Goal: Information Seeking & Learning: Compare options

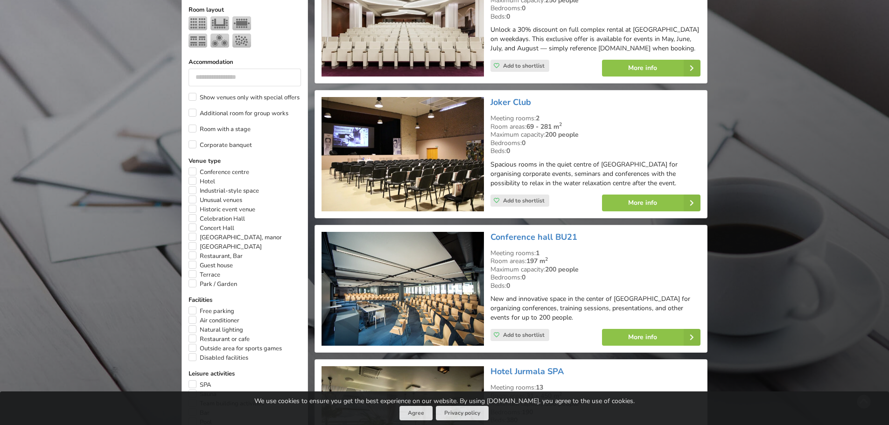
scroll to position [513, 0]
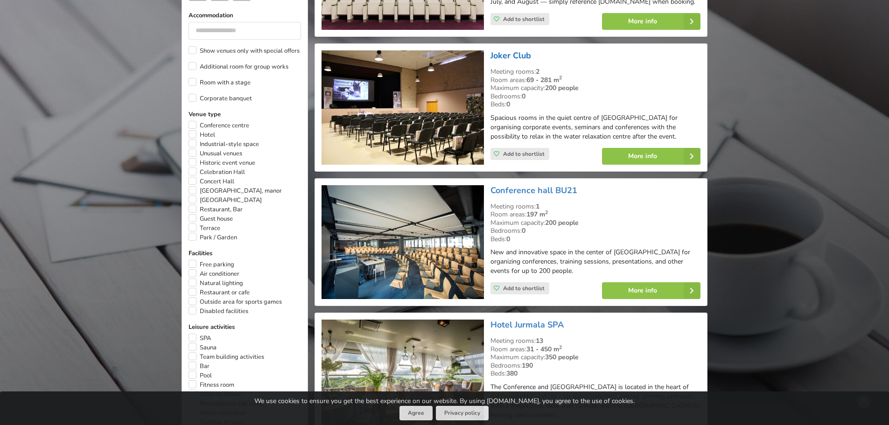
click at [493, 61] on link "Joker Club" at bounding box center [511, 55] width 41 height 11
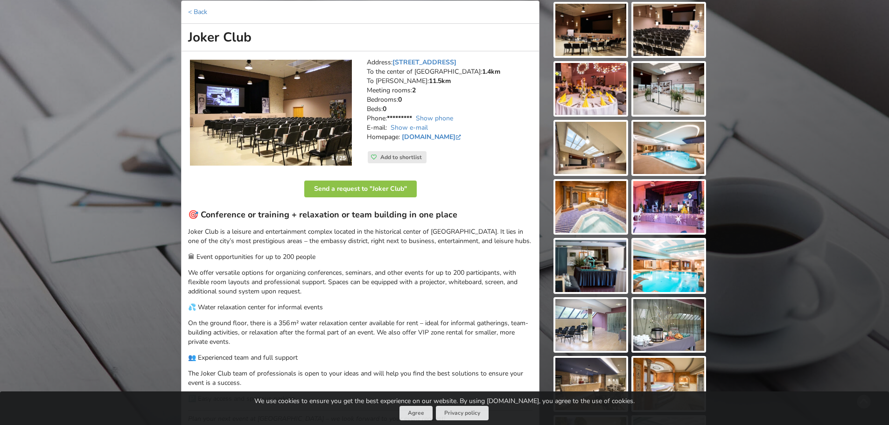
scroll to position [93, 0]
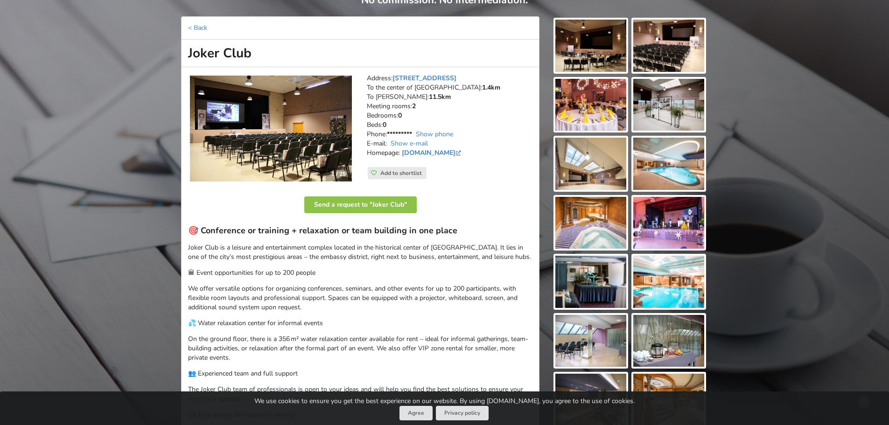
click at [285, 131] on img at bounding box center [271, 129] width 162 height 106
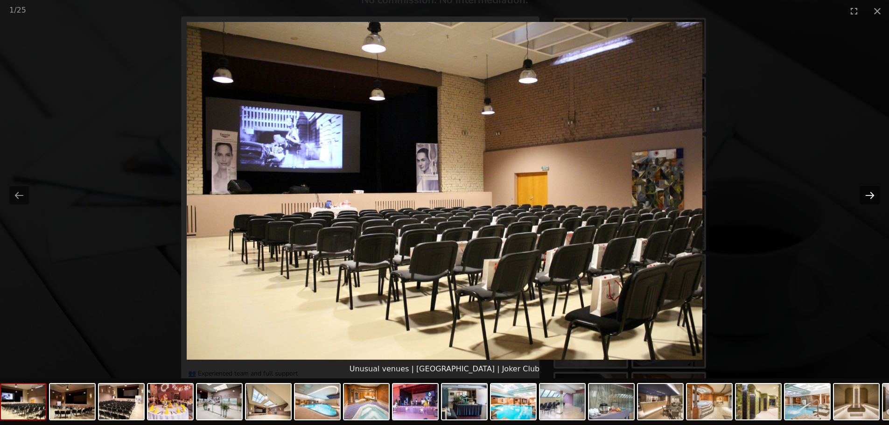
click at [870, 195] on button "Next slide" at bounding box center [870, 195] width 20 height 18
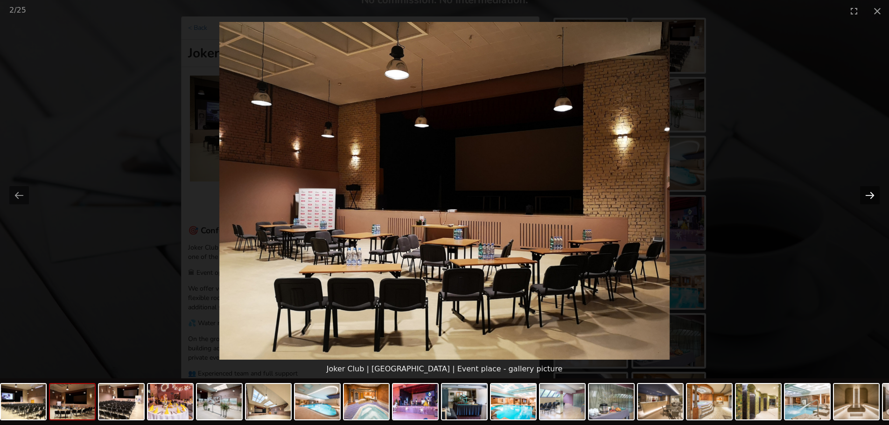
click at [870, 195] on button "Next slide" at bounding box center [870, 195] width 20 height 18
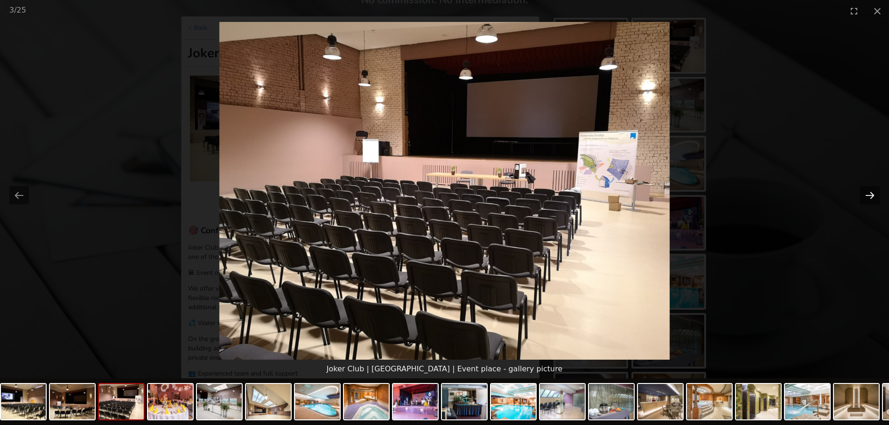
click at [870, 195] on button "Next slide" at bounding box center [870, 195] width 20 height 18
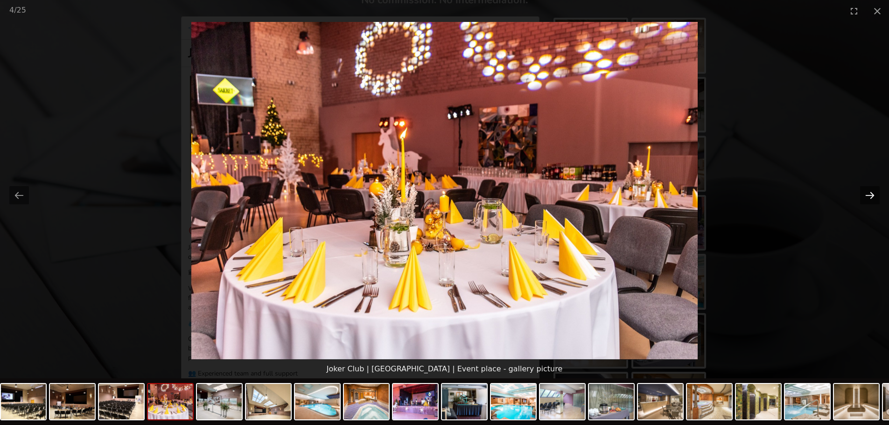
click at [870, 195] on button "Next slide" at bounding box center [870, 195] width 20 height 18
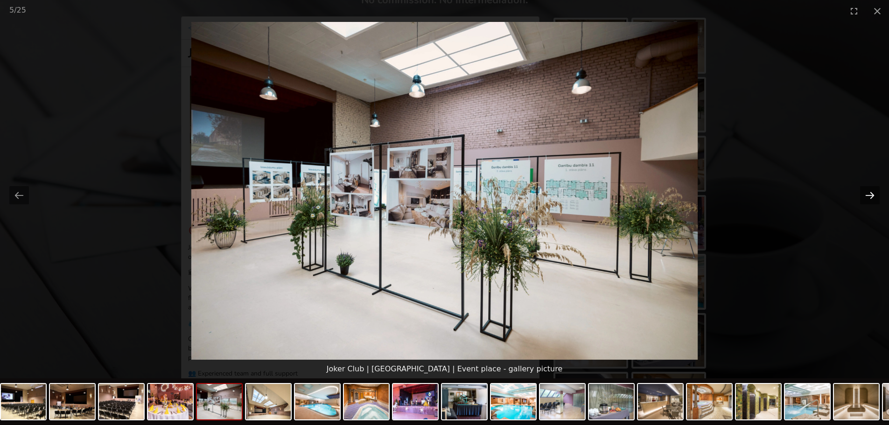
click at [870, 195] on button "Next slide" at bounding box center [870, 195] width 20 height 18
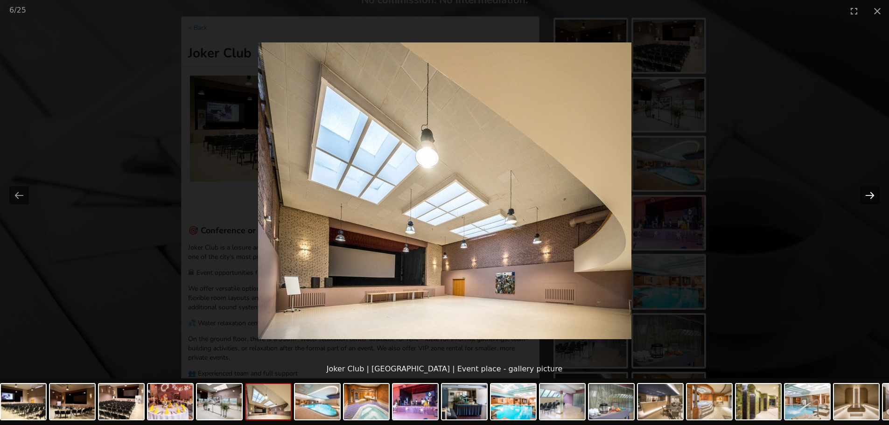
click at [870, 195] on button "Next slide" at bounding box center [870, 195] width 20 height 18
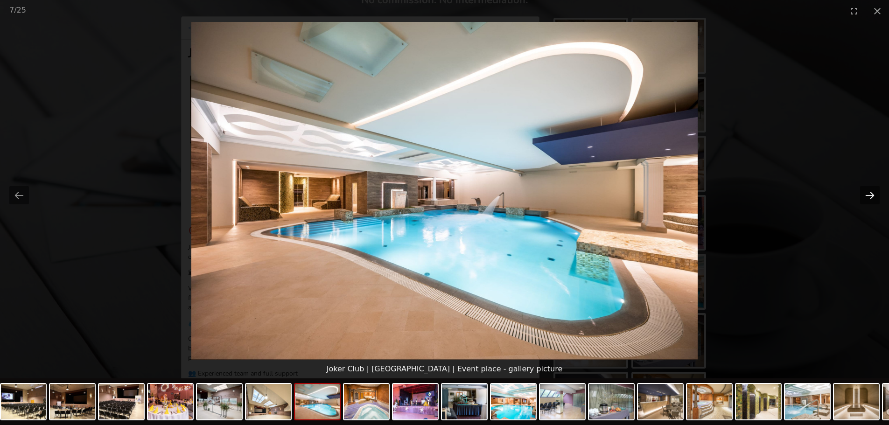
click at [870, 192] on button "Next slide" at bounding box center [870, 195] width 20 height 18
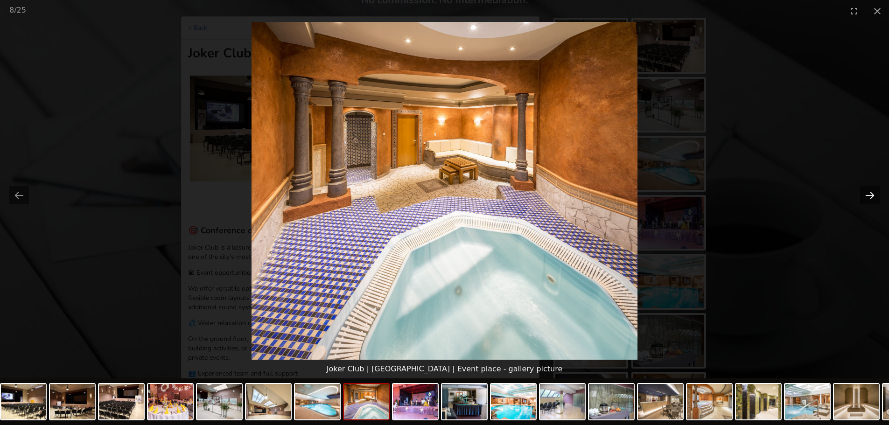
click at [870, 192] on button "Next slide" at bounding box center [870, 195] width 20 height 18
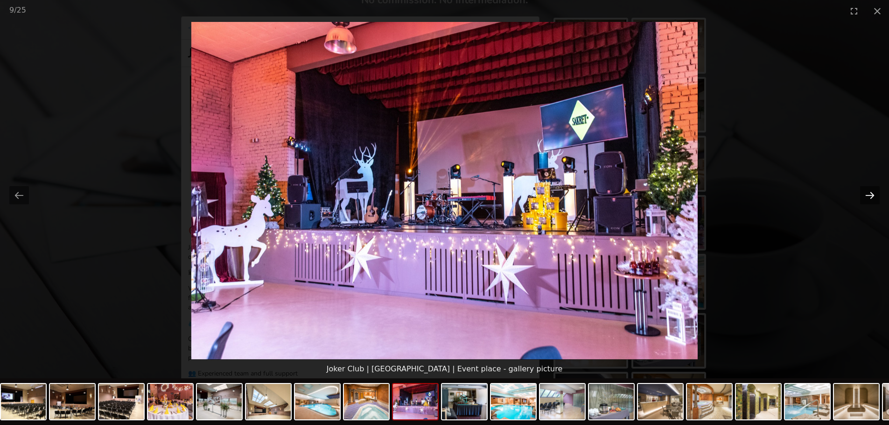
click at [870, 192] on button "Next slide" at bounding box center [870, 195] width 20 height 18
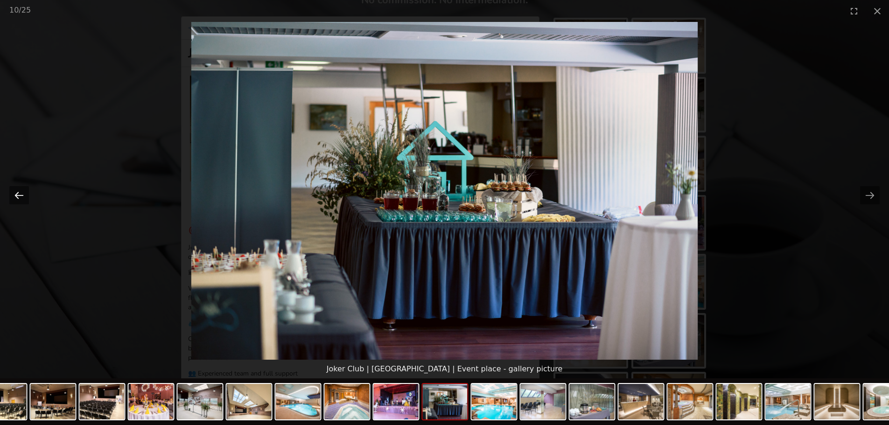
click at [24, 195] on button "Previous slide" at bounding box center [19, 195] width 20 height 18
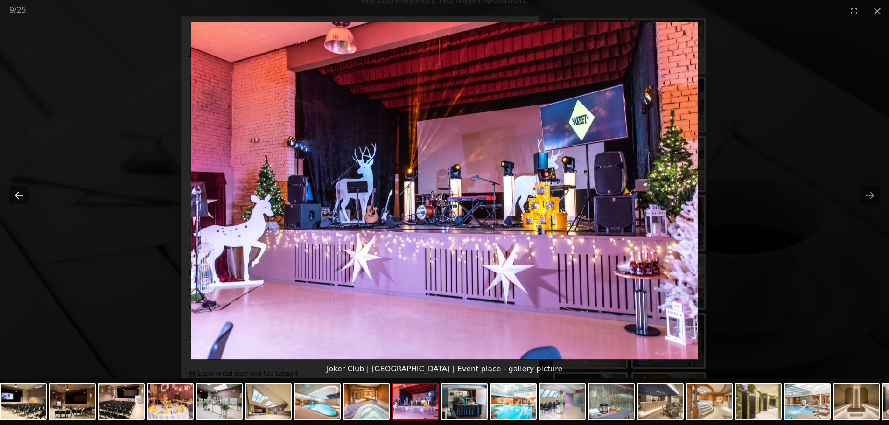
click at [21, 196] on button "Previous slide" at bounding box center [19, 195] width 20 height 18
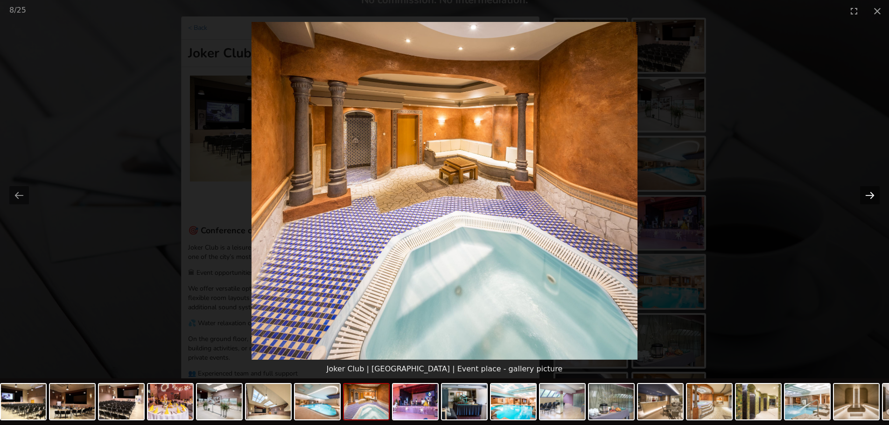
click at [869, 191] on button "Next slide" at bounding box center [870, 195] width 20 height 18
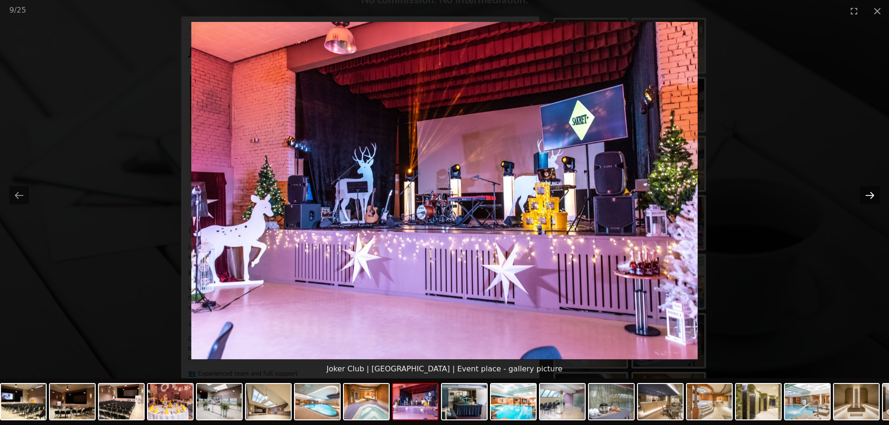
click at [869, 191] on button "Next slide" at bounding box center [870, 195] width 20 height 18
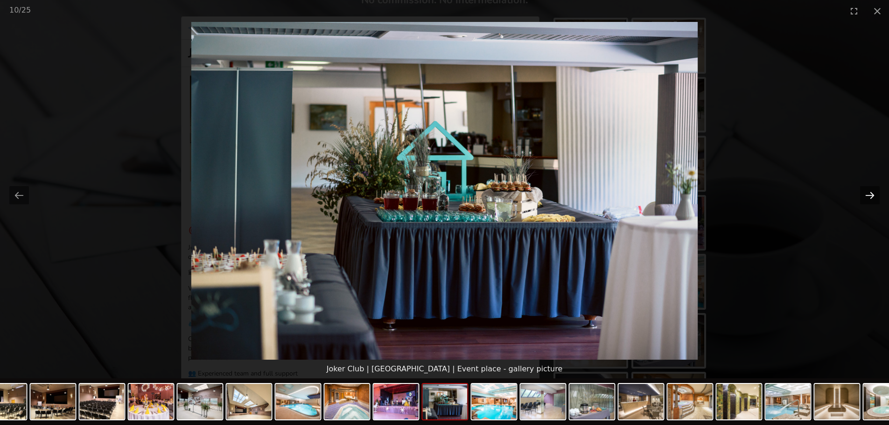
click at [869, 191] on button "Next slide" at bounding box center [870, 195] width 20 height 18
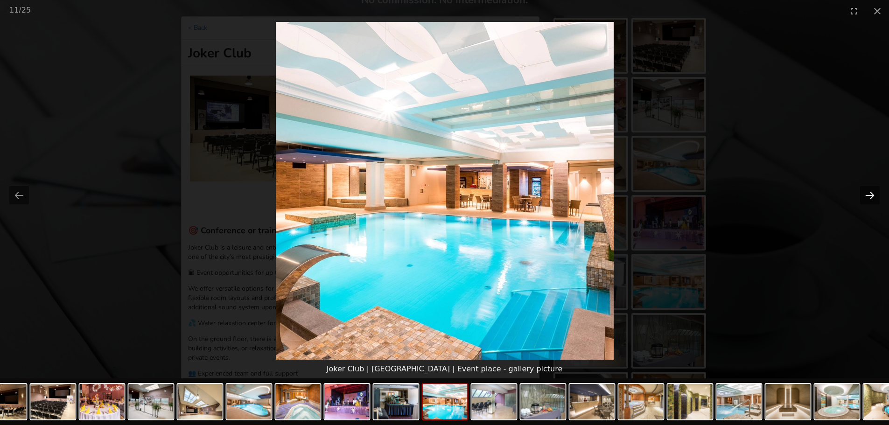
click at [869, 192] on button "Next slide" at bounding box center [870, 195] width 20 height 18
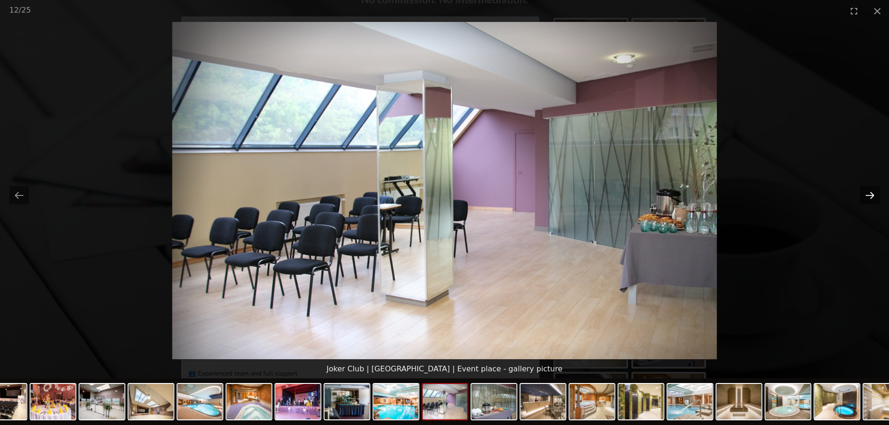
click at [869, 192] on button "Next slide" at bounding box center [870, 195] width 20 height 18
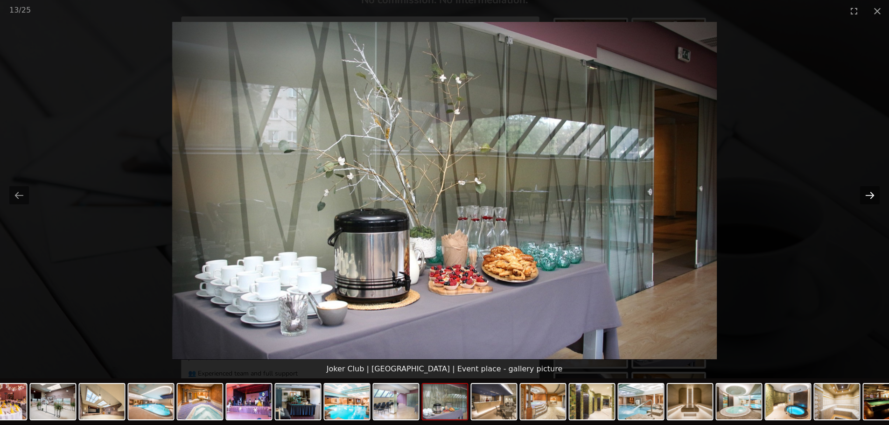
click at [869, 192] on button "Next slide" at bounding box center [870, 195] width 20 height 18
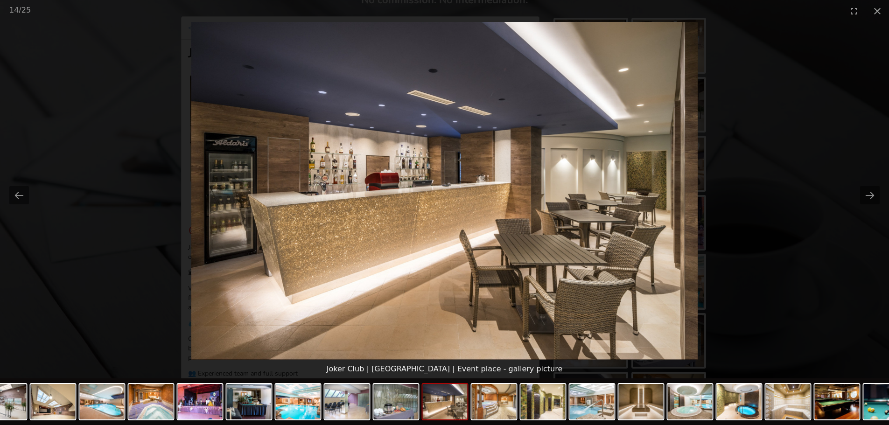
click at [140, 76] on picture at bounding box center [444, 191] width 889 height 338
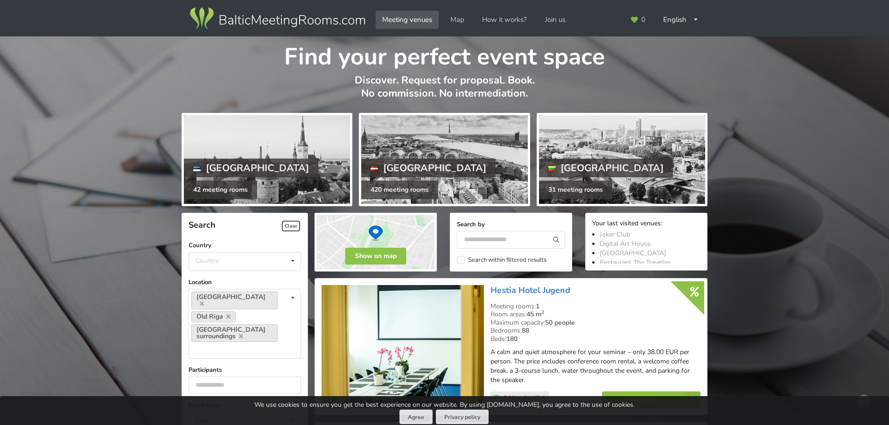
scroll to position [513, 0]
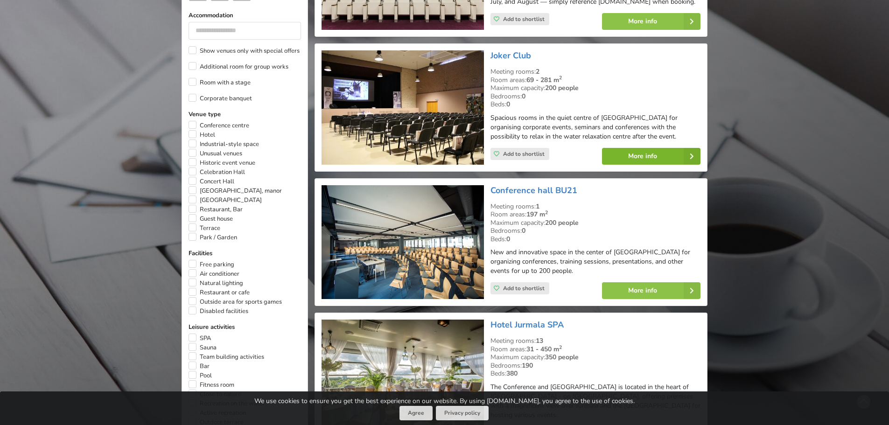
click at [690, 163] on icon at bounding box center [692, 156] width 17 height 17
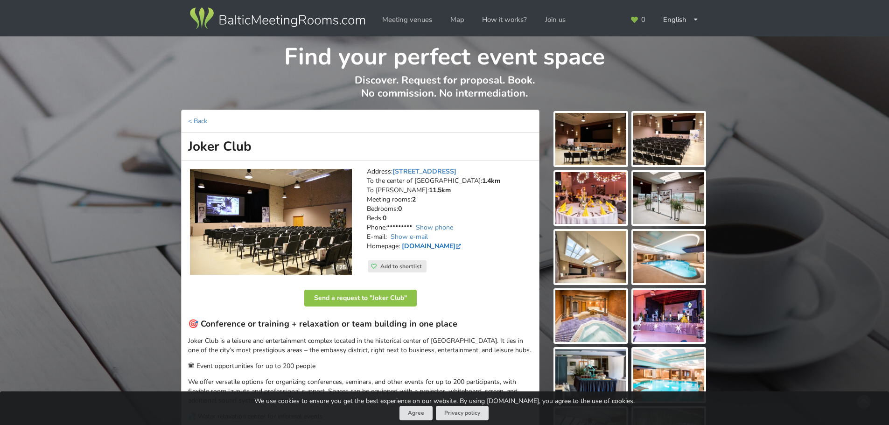
click at [435, 245] on link "www.jokerklubs.lv" at bounding box center [432, 246] width 61 height 9
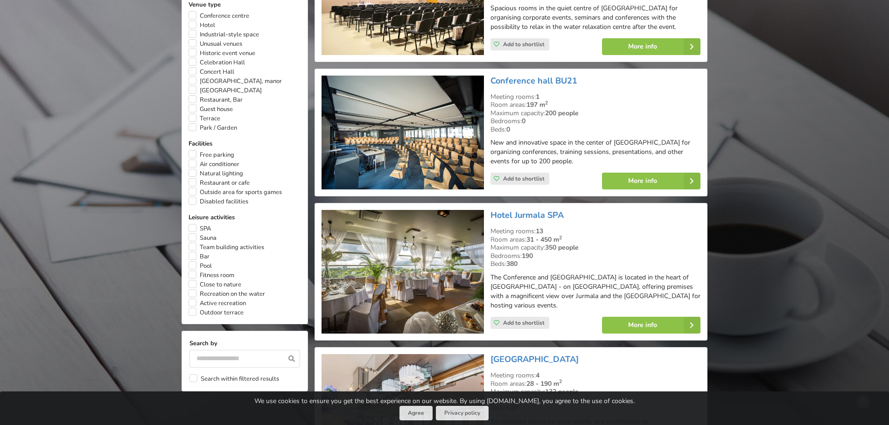
scroll to position [607, 0]
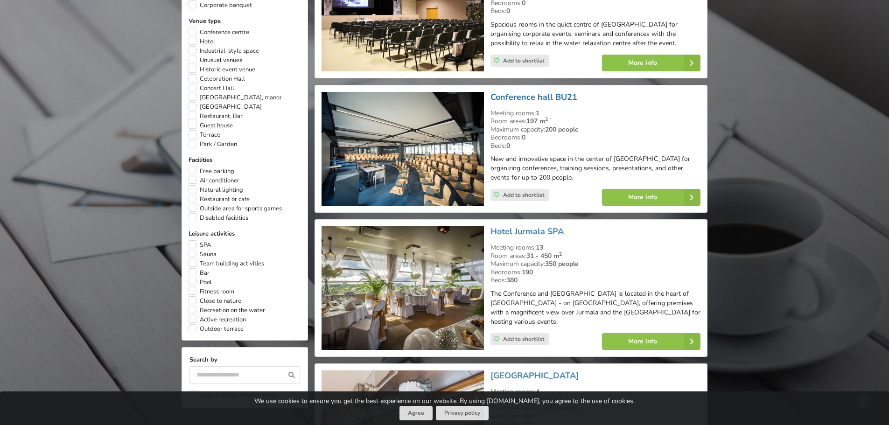
click at [561, 103] on link "Conference hall BU21" at bounding box center [534, 96] width 87 height 11
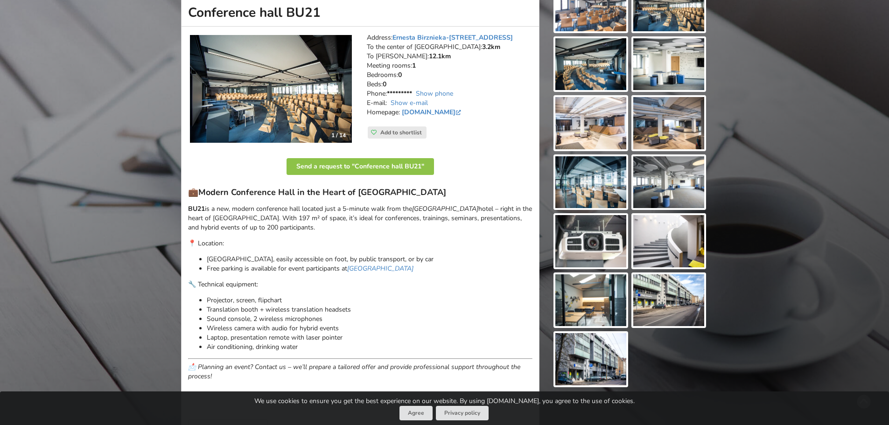
scroll to position [140, 0]
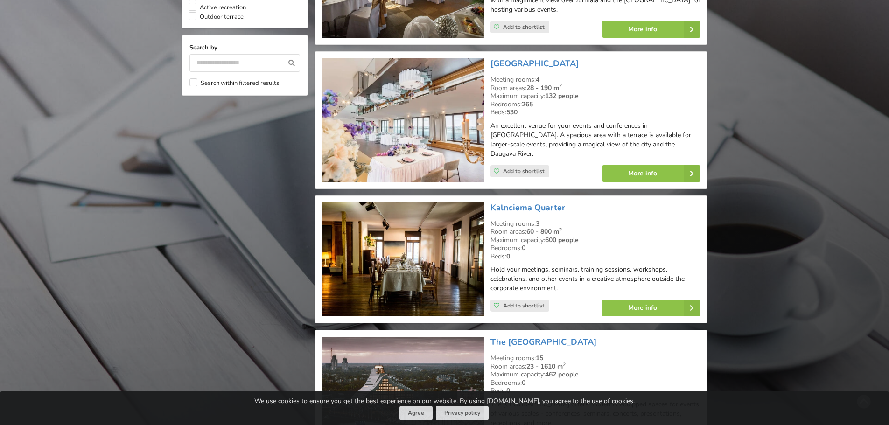
scroll to position [933, 0]
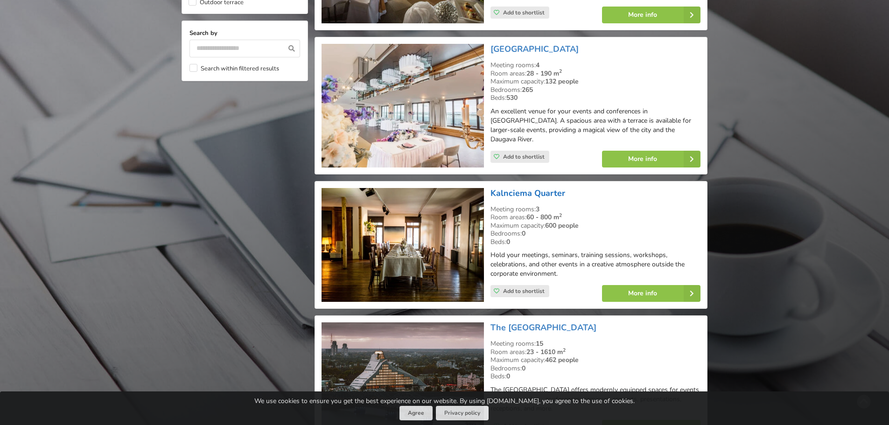
click at [531, 188] on link "Kalnciema Quarter" at bounding box center [528, 193] width 75 height 11
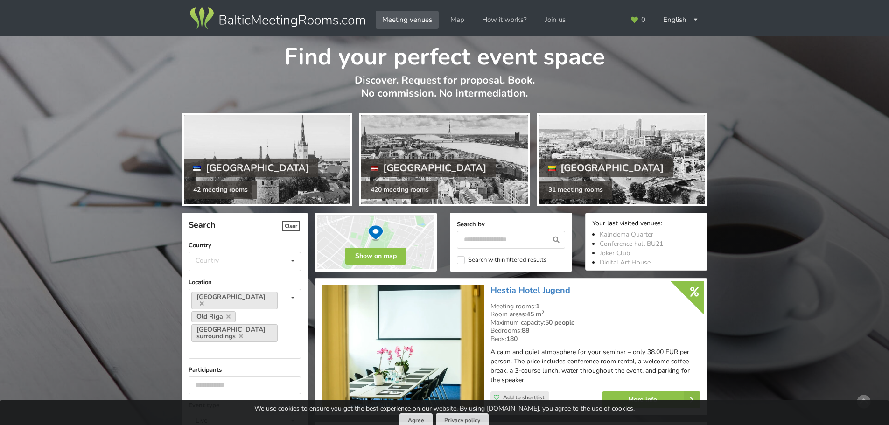
scroll to position [933, 0]
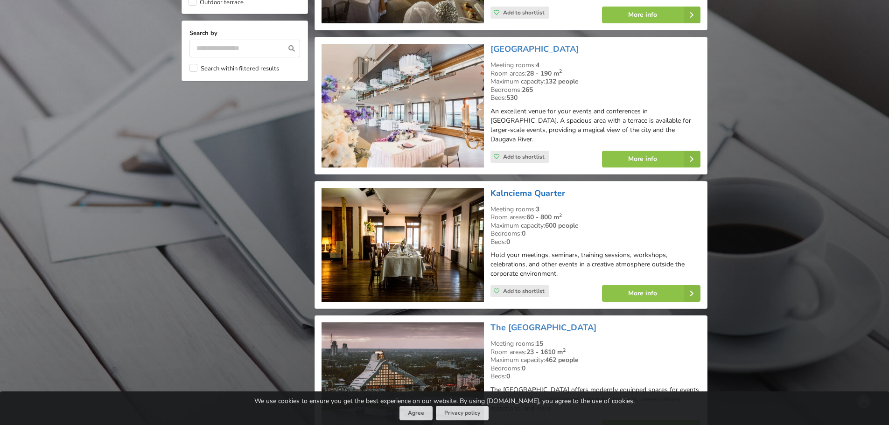
click at [537, 188] on link "Kalnciema Quarter" at bounding box center [528, 193] width 75 height 11
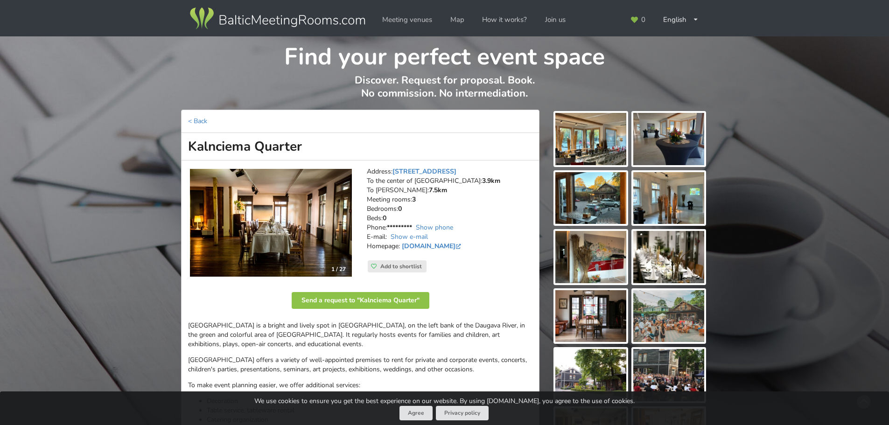
click at [265, 226] on img at bounding box center [271, 223] width 162 height 108
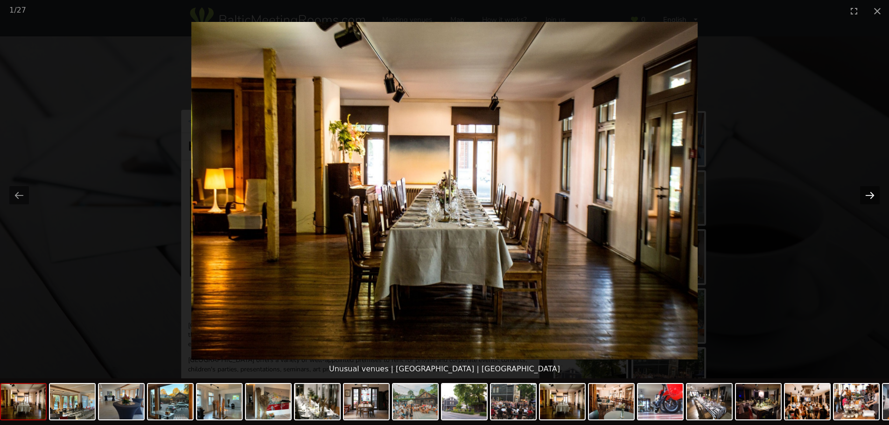
click at [870, 197] on button "Next slide" at bounding box center [870, 195] width 20 height 18
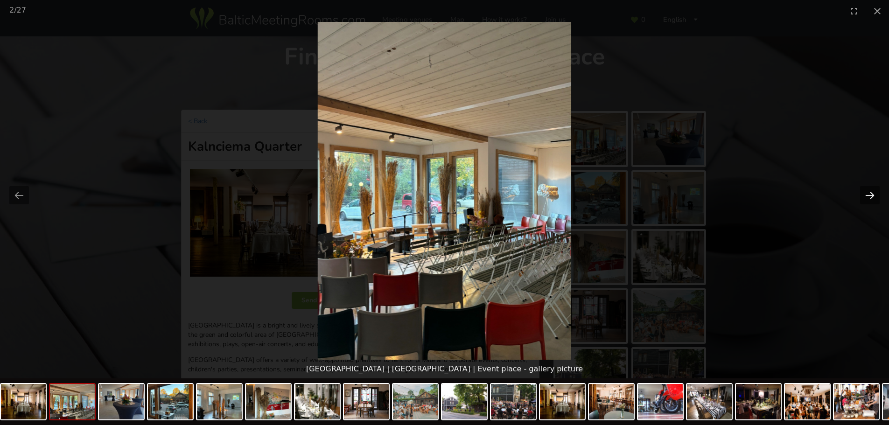
click at [870, 197] on button "Next slide" at bounding box center [870, 195] width 20 height 18
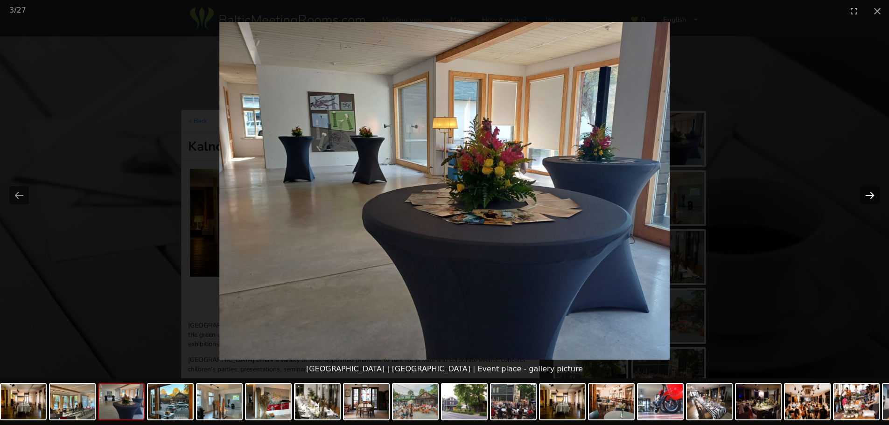
click at [870, 197] on button "Next slide" at bounding box center [870, 195] width 20 height 18
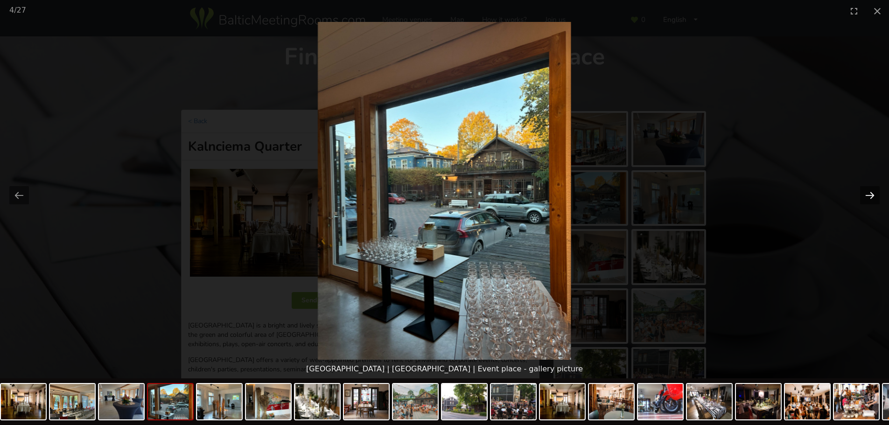
click at [871, 198] on button "Next slide" at bounding box center [870, 195] width 20 height 18
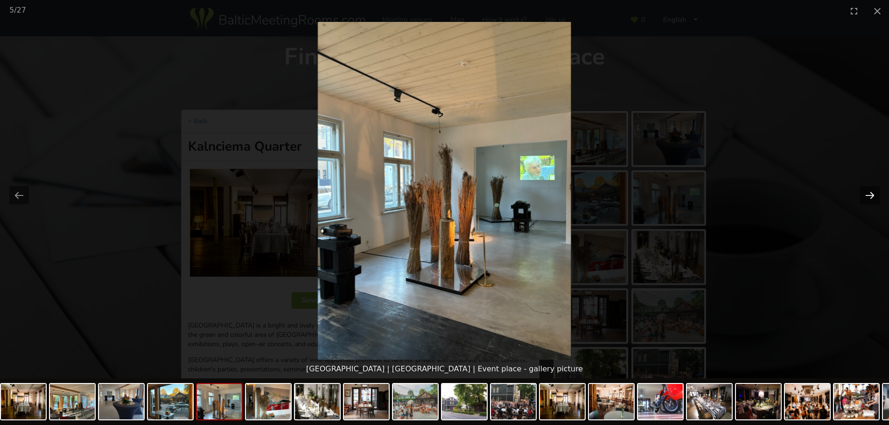
click at [871, 198] on button "Next slide" at bounding box center [870, 195] width 20 height 18
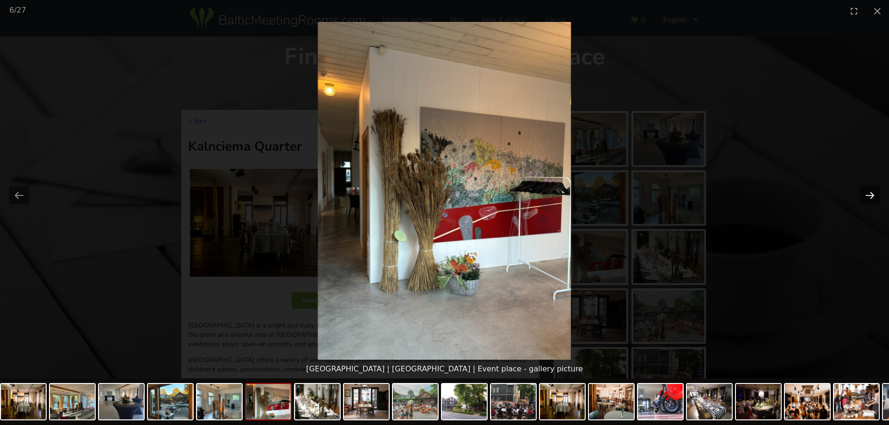
click at [870, 200] on button "Next slide" at bounding box center [870, 195] width 20 height 18
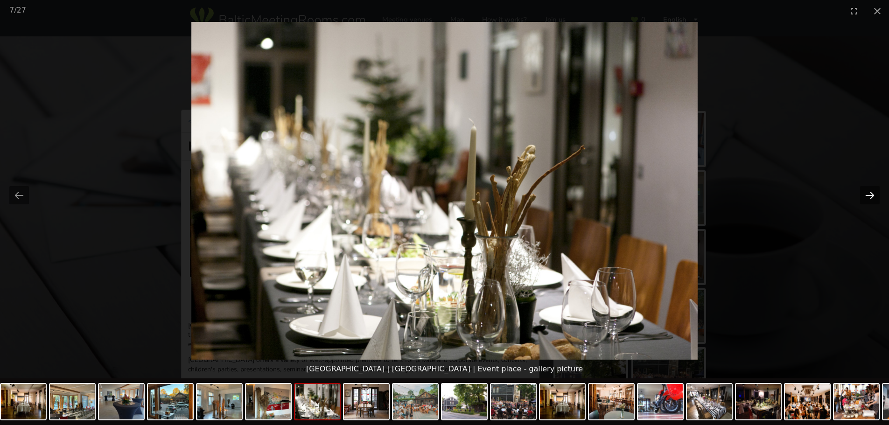
click at [870, 201] on button "Next slide" at bounding box center [870, 195] width 20 height 18
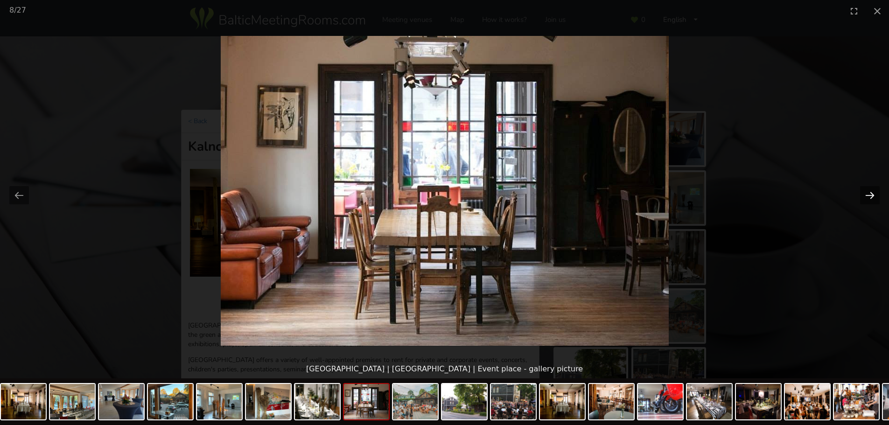
click at [870, 202] on button "Next slide" at bounding box center [870, 195] width 20 height 18
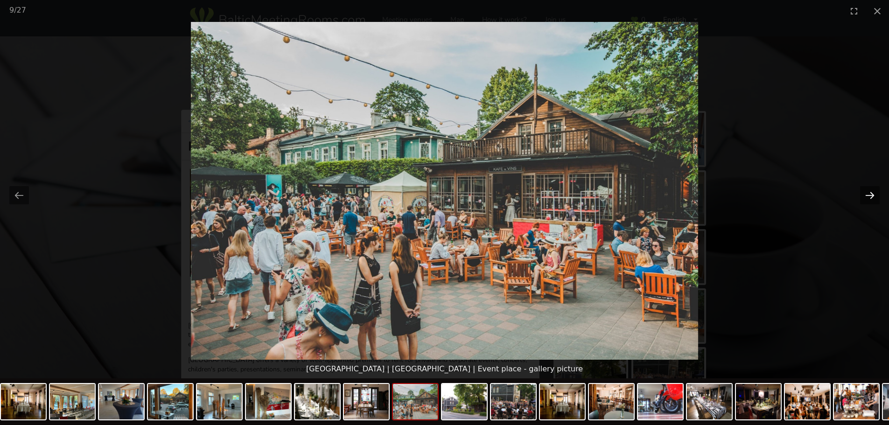
click at [870, 202] on button "Next slide" at bounding box center [870, 195] width 20 height 18
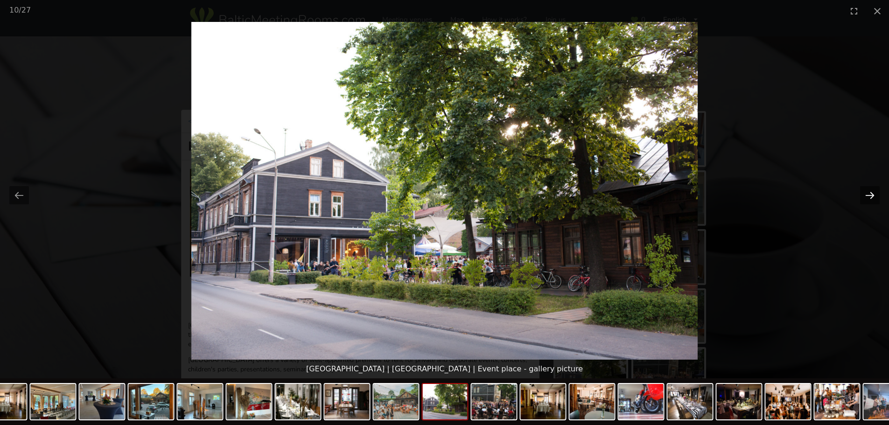
click at [870, 202] on button "Next slide" at bounding box center [870, 195] width 20 height 18
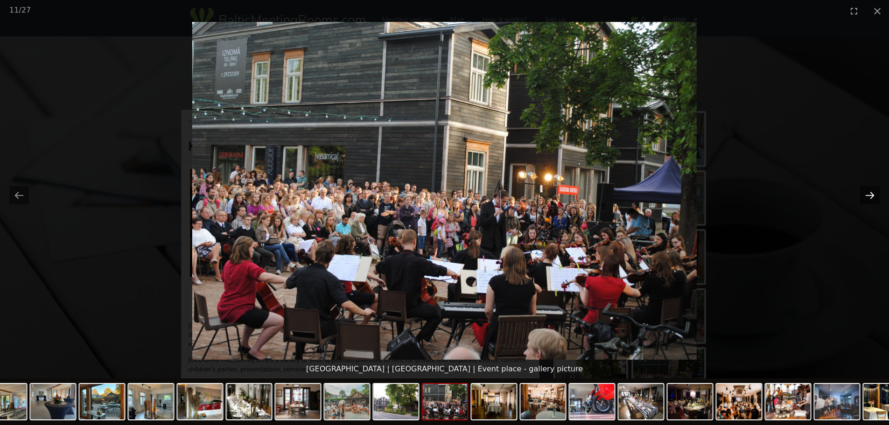
click at [870, 202] on button "Next slide" at bounding box center [870, 195] width 20 height 18
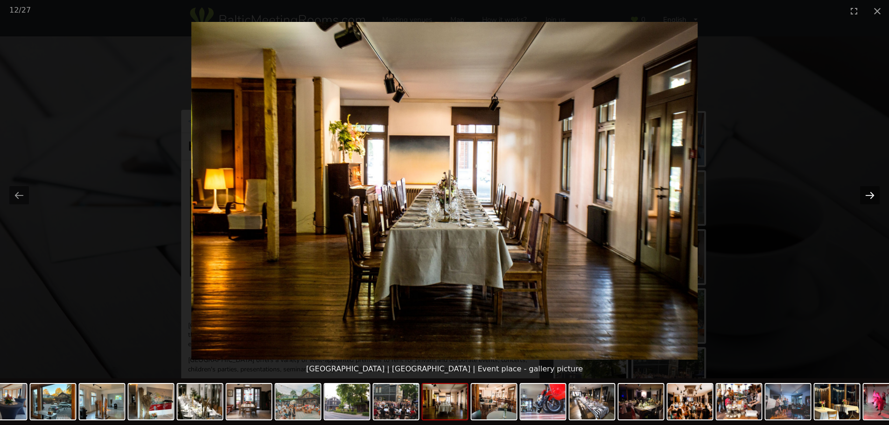
click at [870, 202] on button "Next slide" at bounding box center [870, 195] width 20 height 18
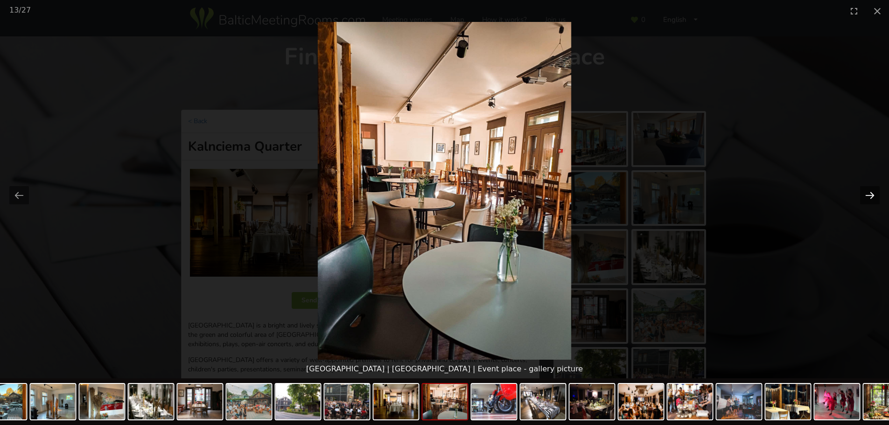
click at [870, 202] on button "Next slide" at bounding box center [870, 195] width 20 height 18
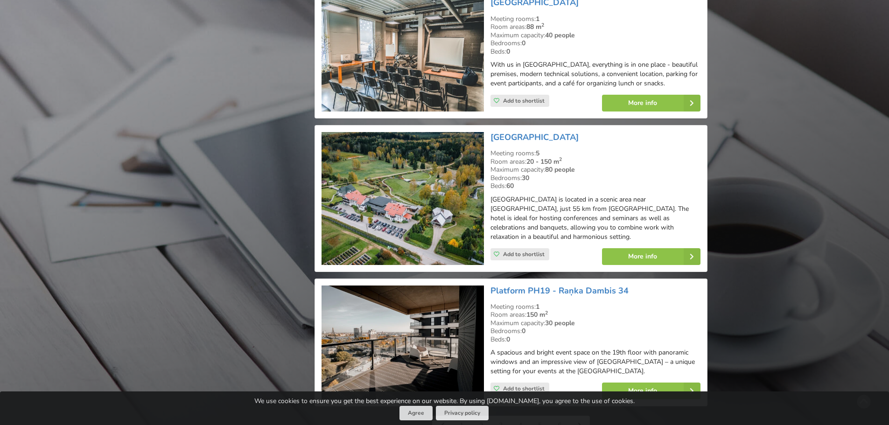
scroll to position [2007, 0]
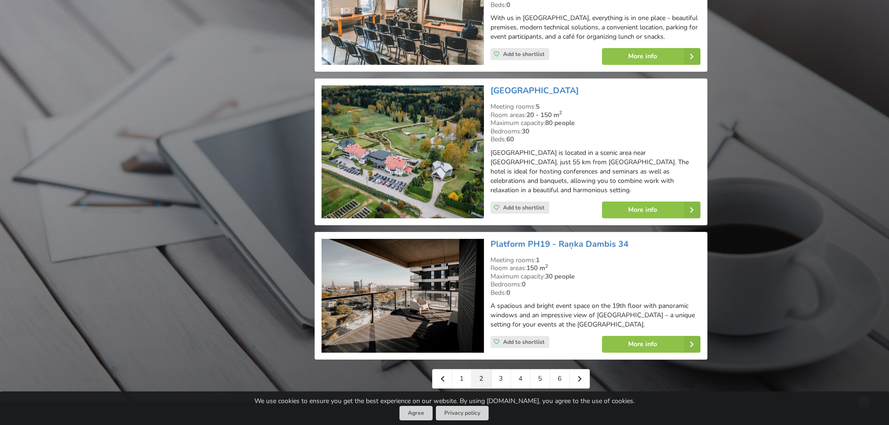
click at [494, 370] on link "3" at bounding box center [501, 379] width 20 height 19
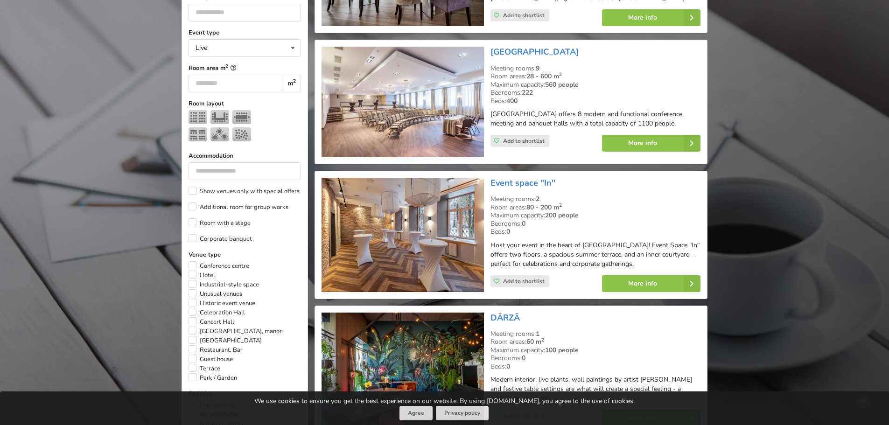
scroll to position [373, 0]
click at [552, 49] on link "[GEOGRAPHIC_DATA]" at bounding box center [535, 51] width 88 height 11
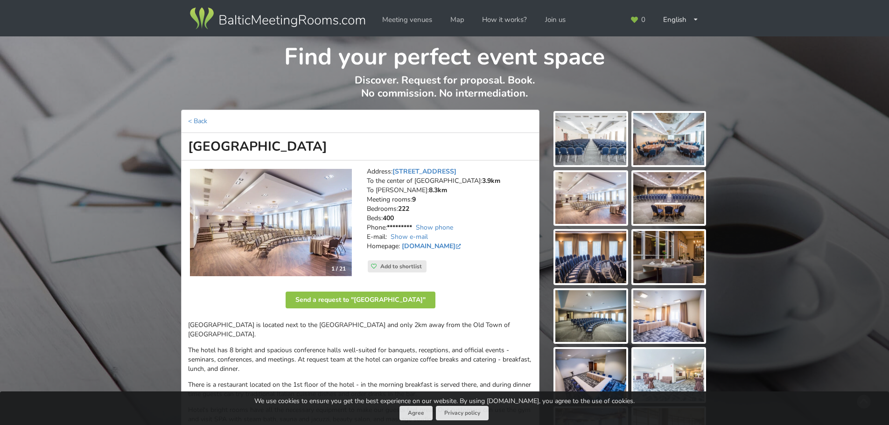
click at [273, 244] on img at bounding box center [271, 222] width 162 height 107
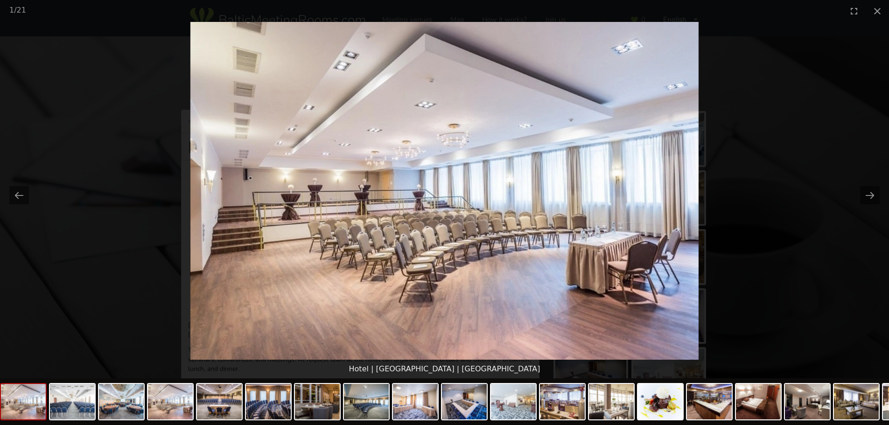
drag, startPoint x: 865, startPoint y: 193, endPoint x: 850, endPoint y: 196, distance: 15.4
click at [865, 193] on button "Next slide" at bounding box center [870, 195] width 20 height 18
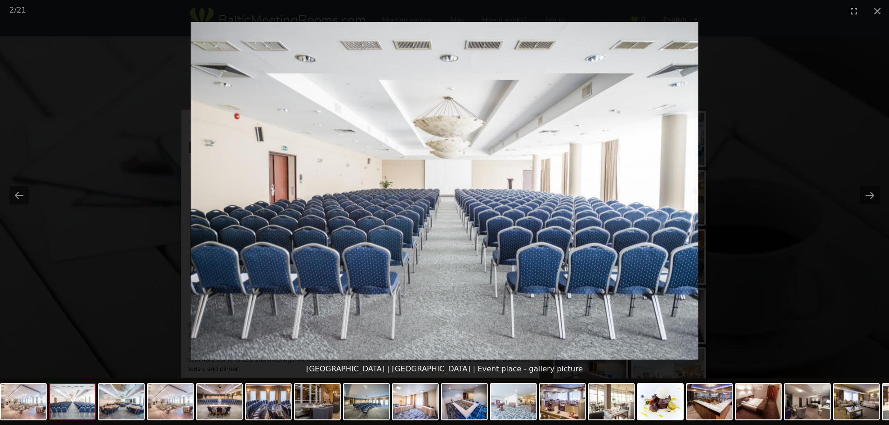
click at [852, 199] on picture at bounding box center [444, 191] width 889 height 338
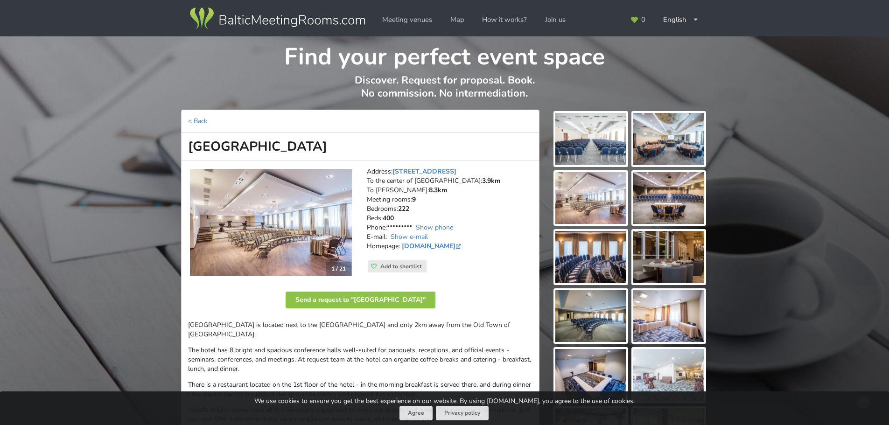
click at [245, 204] on img at bounding box center [271, 222] width 162 height 107
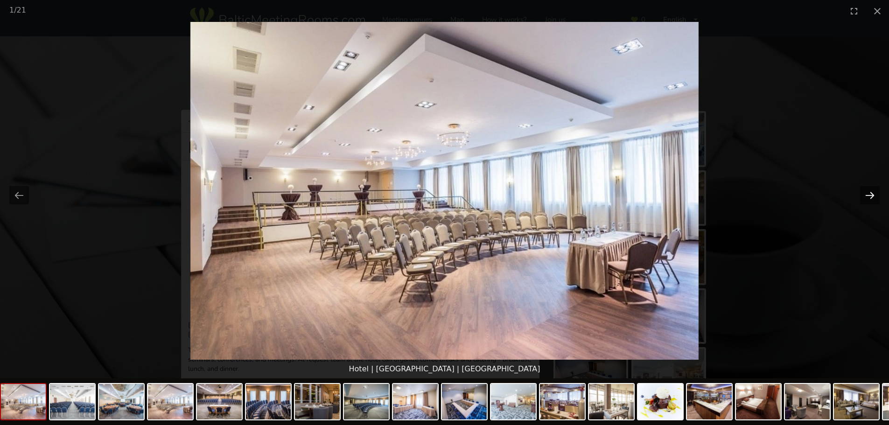
click at [871, 198] on button "Next slide" at bounding box center [870, 195] width 20 height 18
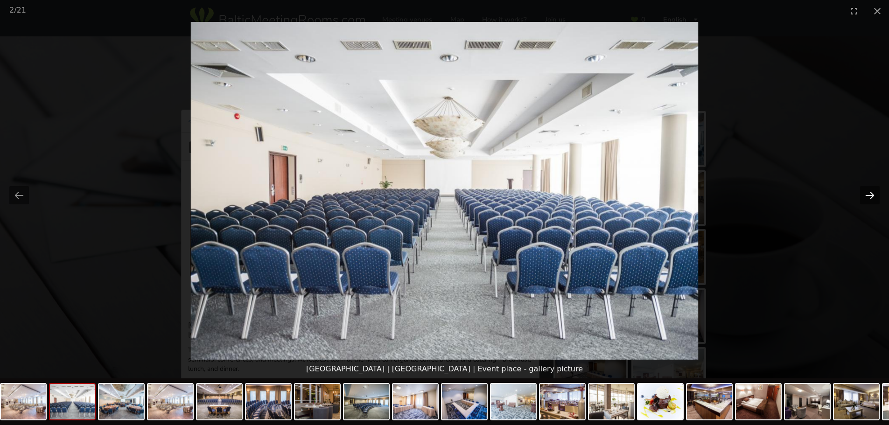
click at [871, 198] on button "Next slide" at bounding box center [870, 195] width 20 height 18
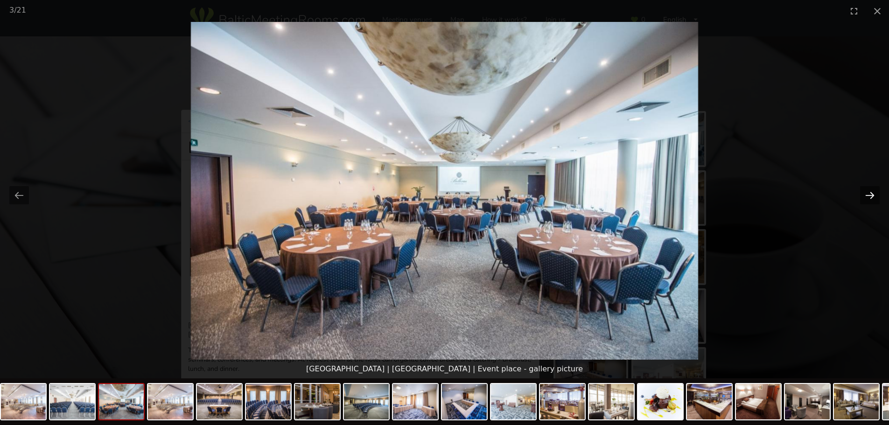
click at [871, 198] on button "Next slide" at bounding box center [870, 195] width 20 height 18
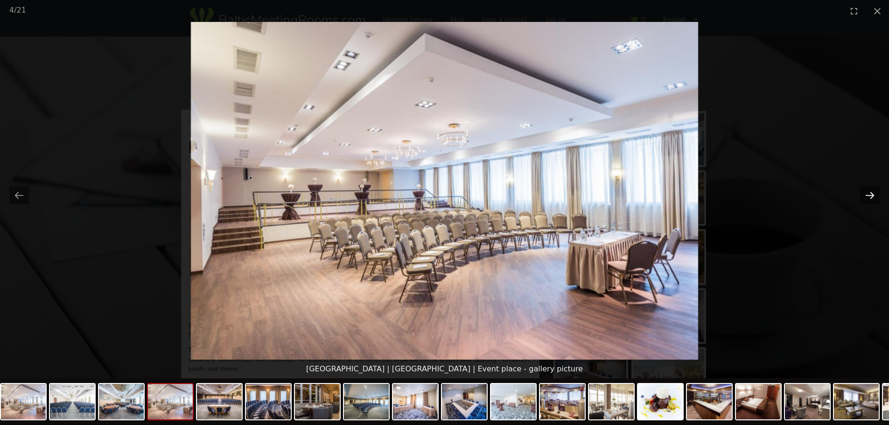
click at [871, 198] on button "Next slide" at bounding box center [870, 195] width 20 height 18
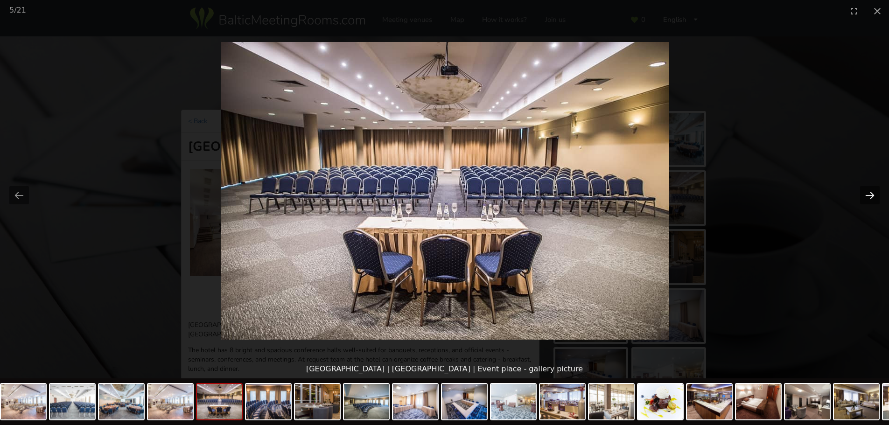
click at [871, 198] on button "Next slide" at bounding box center [870, 195] width 20 height 18
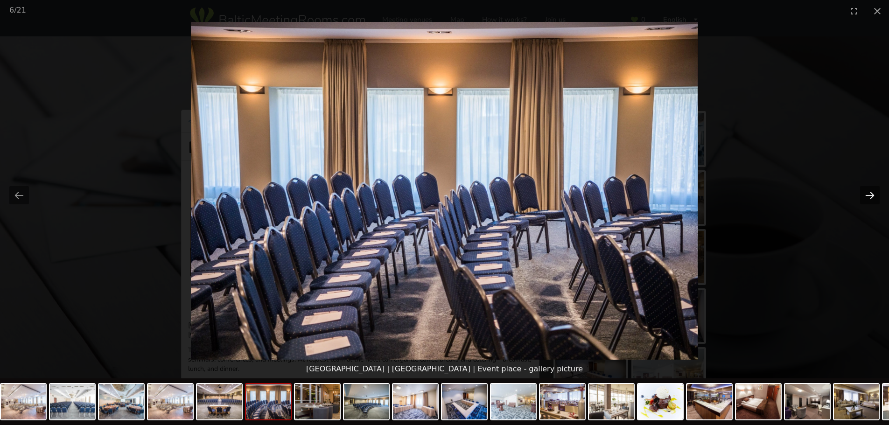
click at [871, 198] on button "Next slide" at bounding box center [870, 195] width 20 height 18
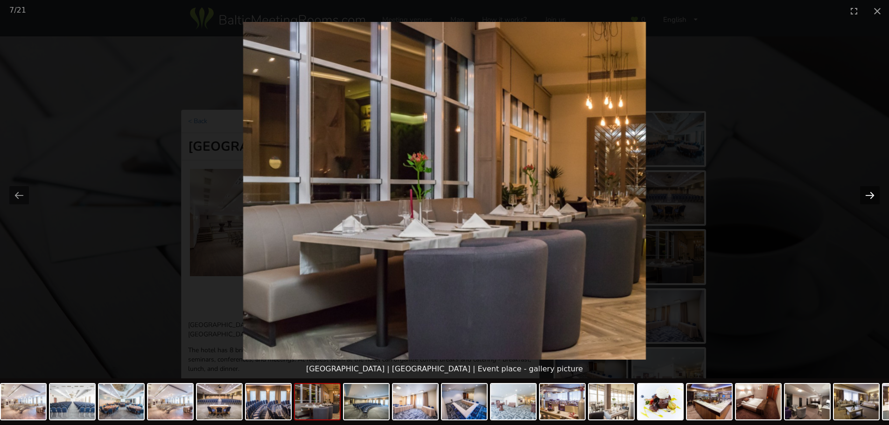
click at [871, 188] on button "Next slide" at bounding box center [870, 195] width 20 height 18
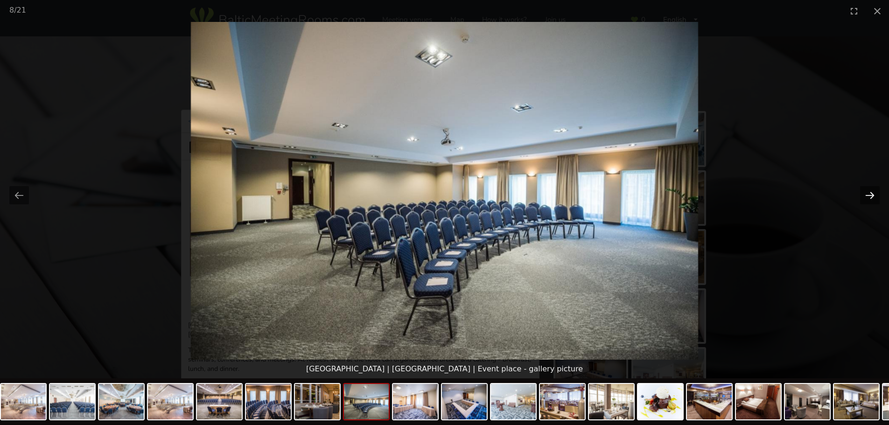
click at [867, 195] on button "Next slide" at bounding box center [870, 195] width 20 height 18
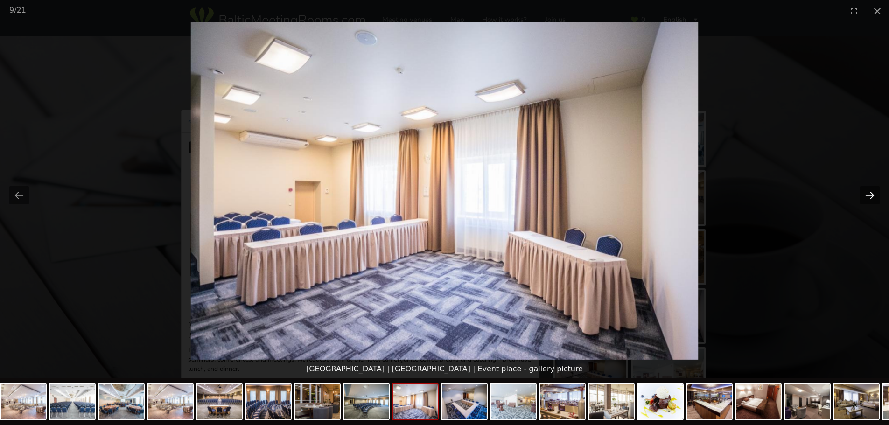
click at [874, 194] on button "Next slide" at bounding box center [870, 195] width 20 height 18
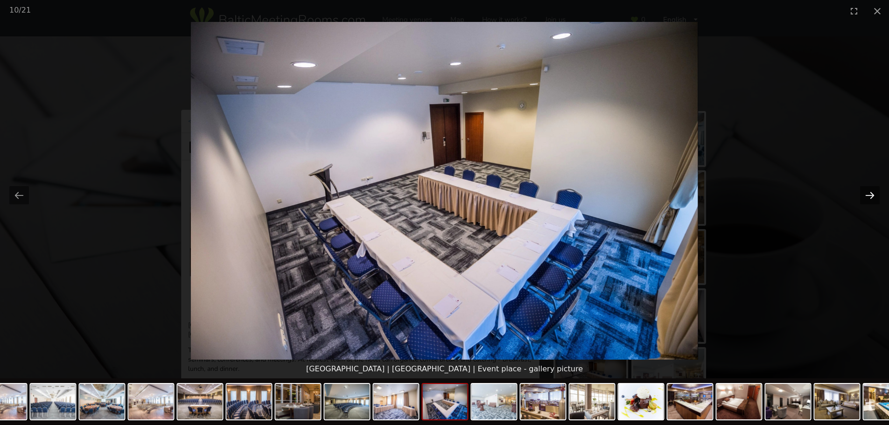
click at [874, 194] on button "Next slide" at bounding box center [870, 195] width 20 height 18
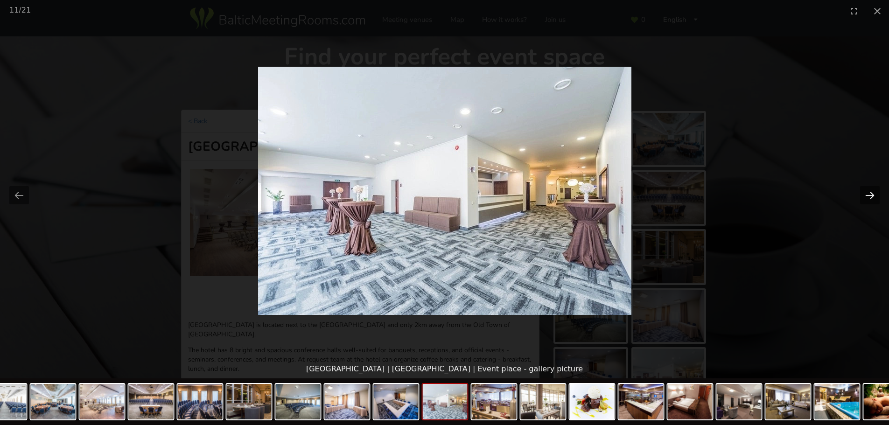
click at [863, 194] on button "Next slide" at bounding box center [870, 195] width 20 height 18
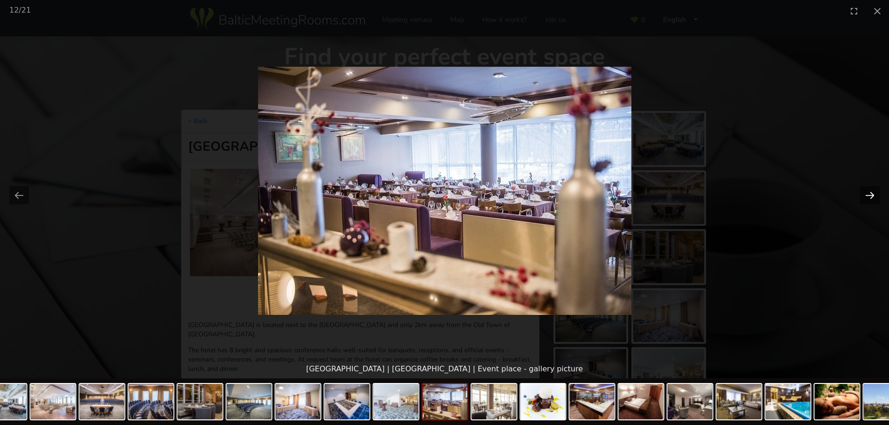
click at [863, 194] on button "Next slide" at bounding box center [870, 195] width 20 height 18
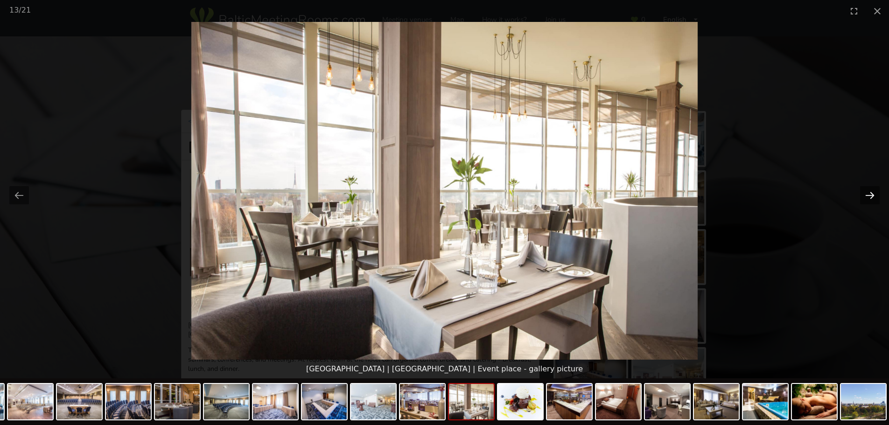
click at [863, 194] on button "Next slide" at bounding box center [870, 195] width 20 height 18
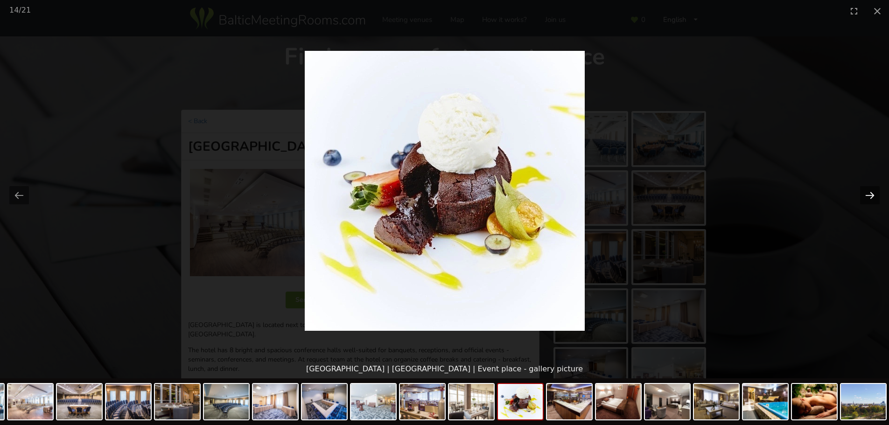
click at [863, 194] on button "Next slide" at bounding box center [870, 195] width 20 height 18
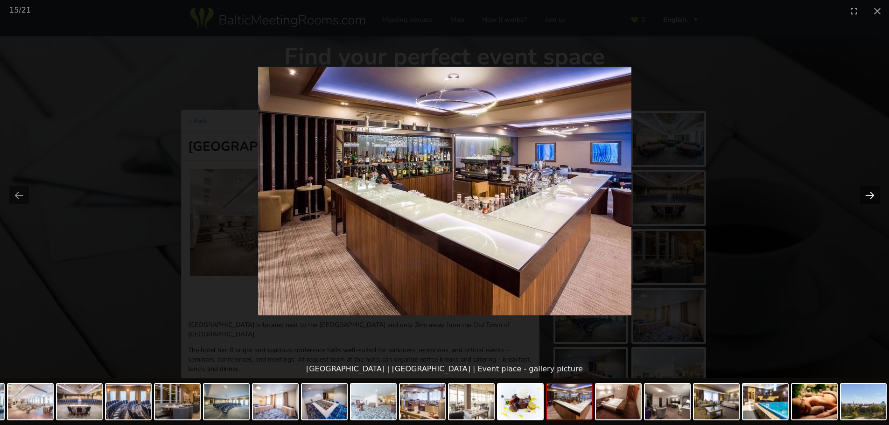
click at [863, 194] on button "Next slide" at bounding box center [870, 195] width 20 height 18
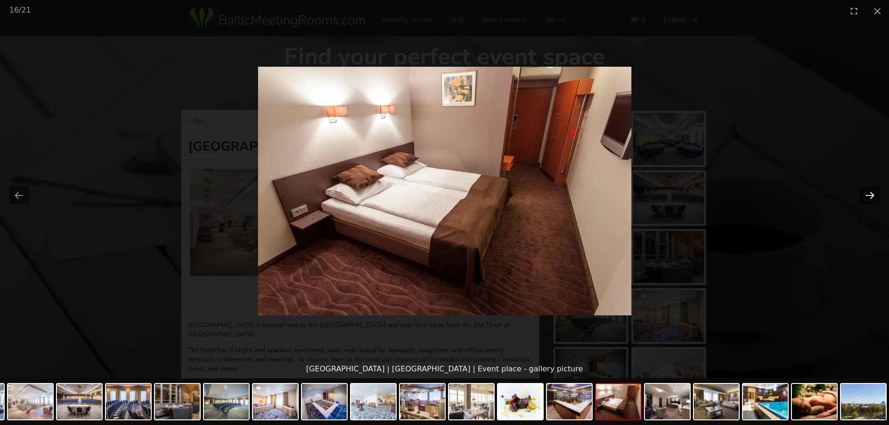
click at [863, 194] on button "Next slide" at bounding box center [870, 195] width 20 height 18
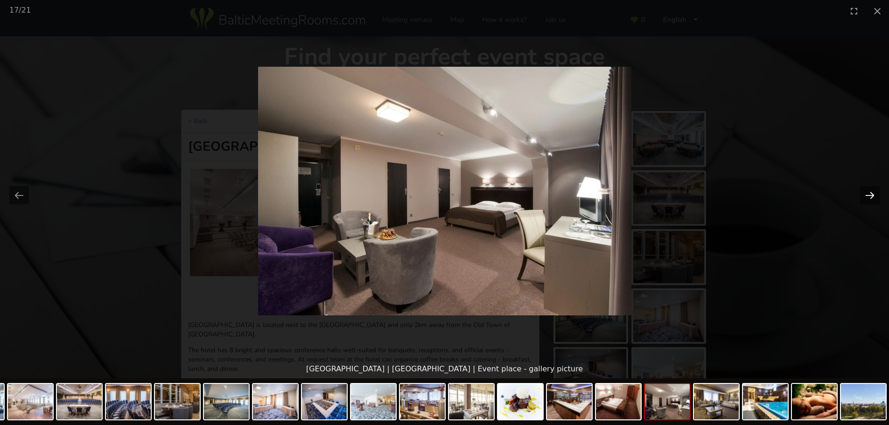
click at [863, 194] on button "Next slide" at bounding box center [870, 195] width 20 height 18
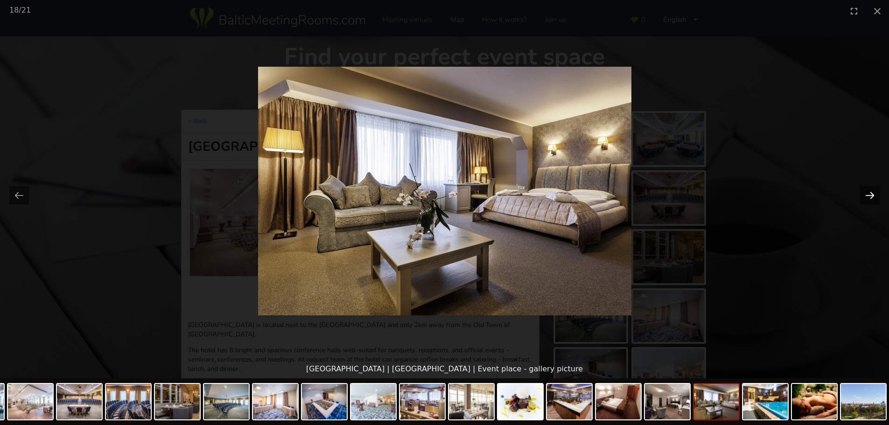
click at [863, 193] on button "Next slide" at bounding box center [870, 195] width 20 height 18
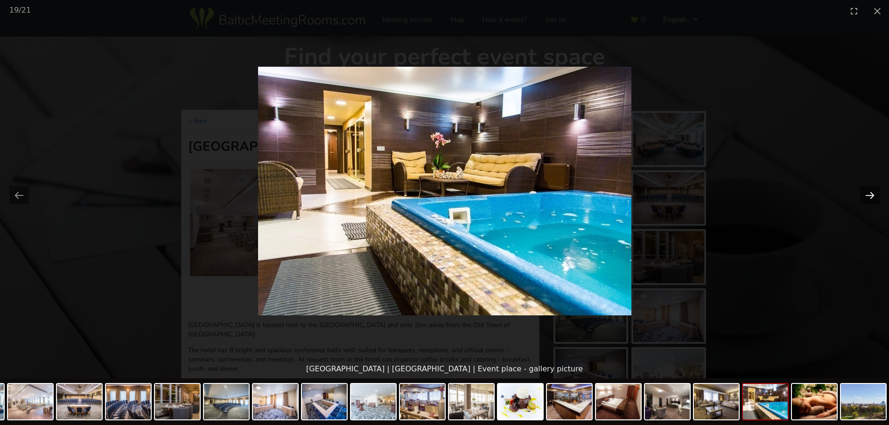
click at [863, 196] on button "Next slide" at bounding box center [870, 195] width 20 height 18
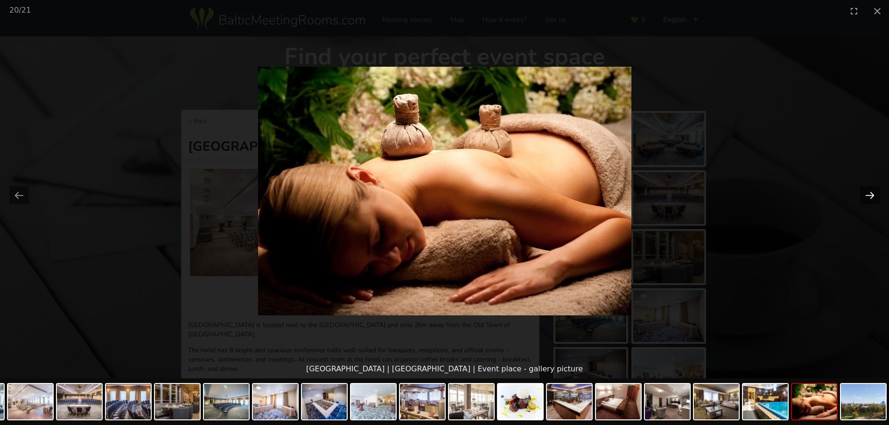
click at [863, 197] on button "Next slide" at bounding box center [870, 195] width 20 height 18
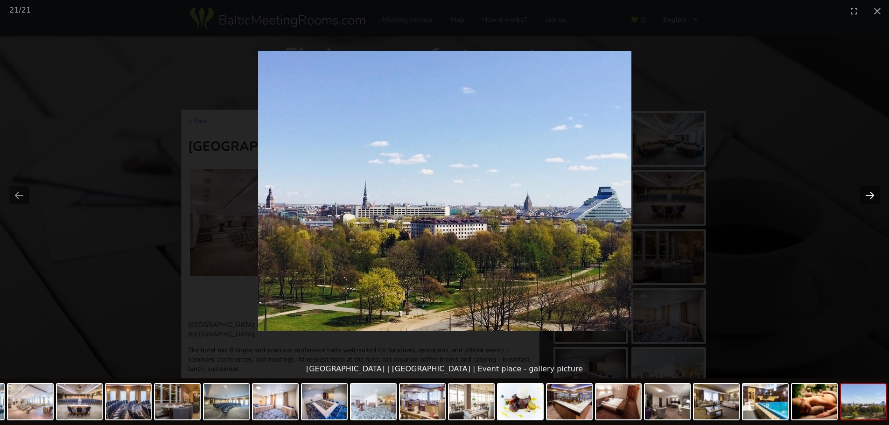
click at [863, 197] on button "Next slide" at bounding box center [870, 195] width 20 height 18
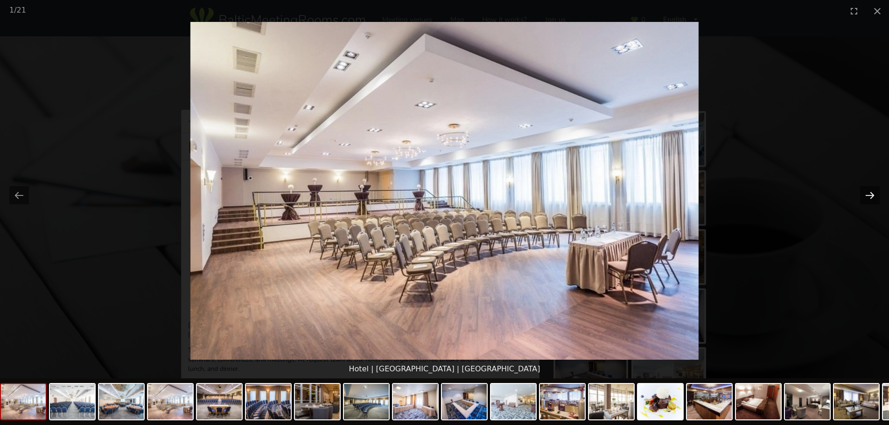
click at [863, 197] on button "Next slide" at bounding box center [870, 195] width 20 height 18
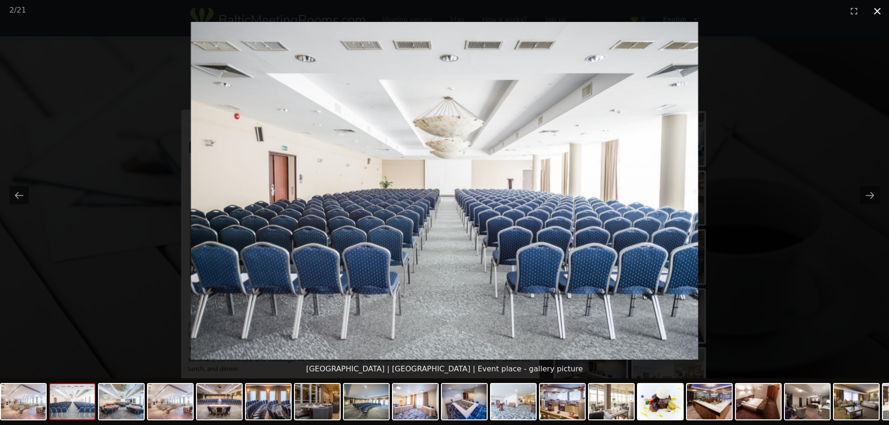
click at [876, 15] on button "Close gallery" at bounding box center [877, 11] width 23 height 22
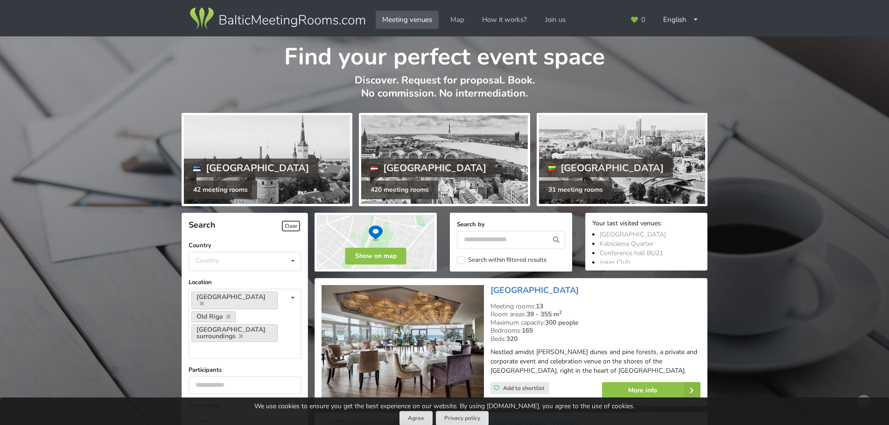
scroll to position [373, 0]
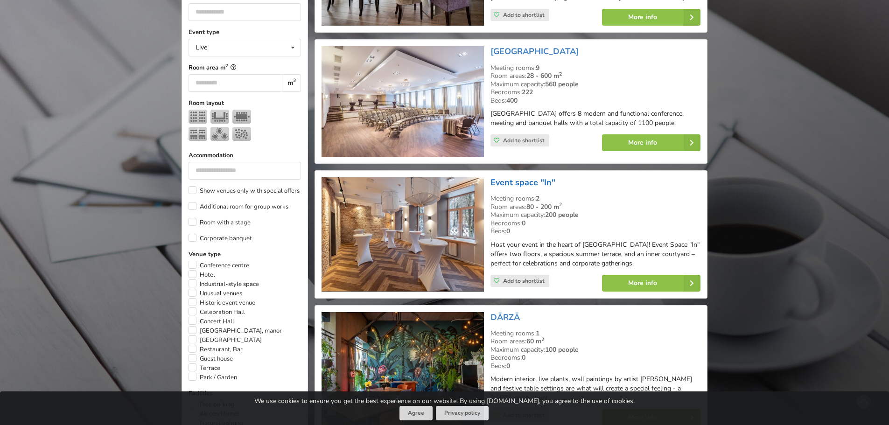
click at [524, 182] on link "Event space "In"" at bounding box center [523, 182] width 65 height 11
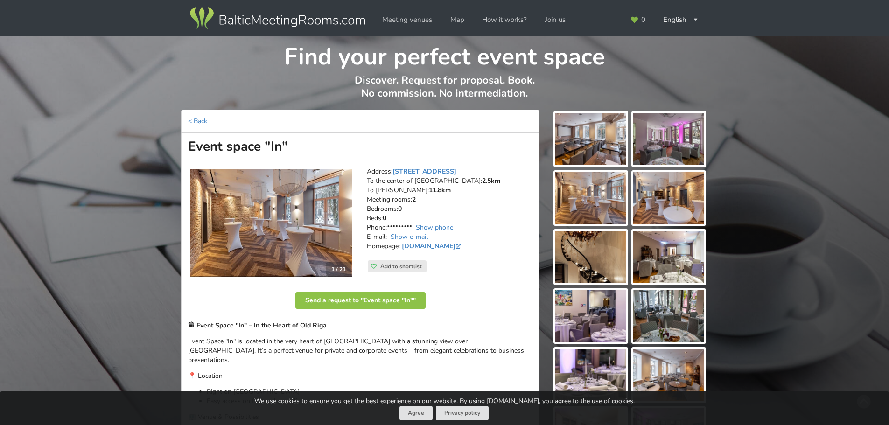
click at [303, 206] on img at bounding box center [271, 223] width 162 height 108
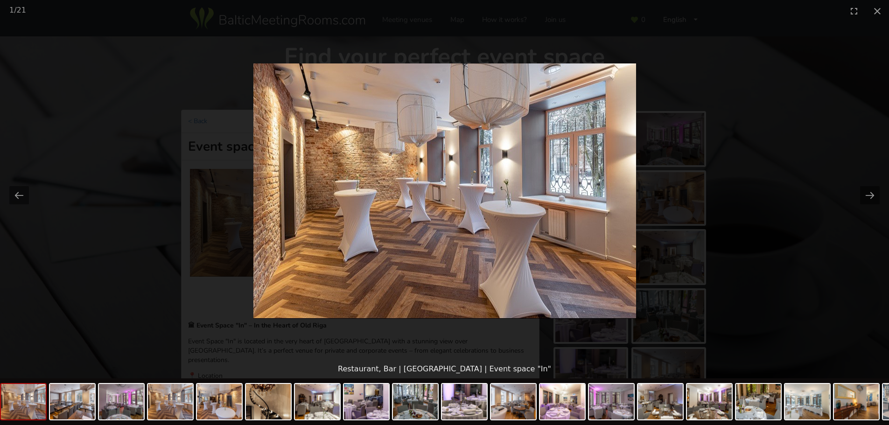
click at [888, 195] on picture at bounding box center [444, 191] width 889 height 338
click at [875, 192] on button "Next slide" at bounding box center [870, 195] width 20 height 18
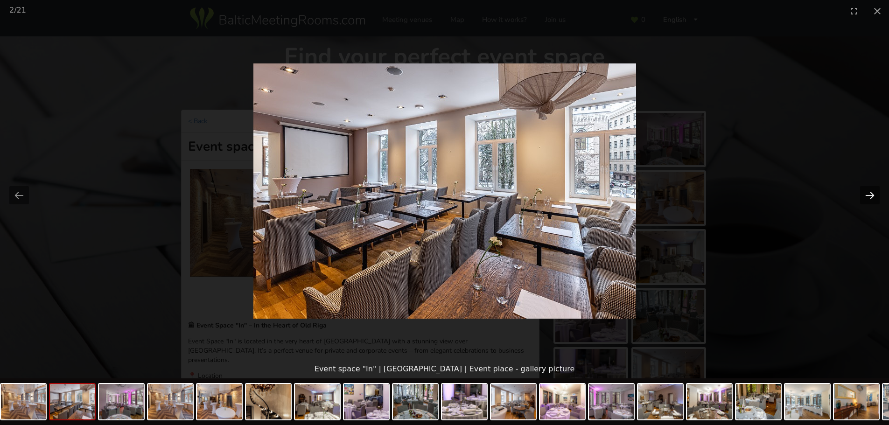
click at [875, 192] on button "Next slide" at bounding box center [870, 195] width 20 height 18
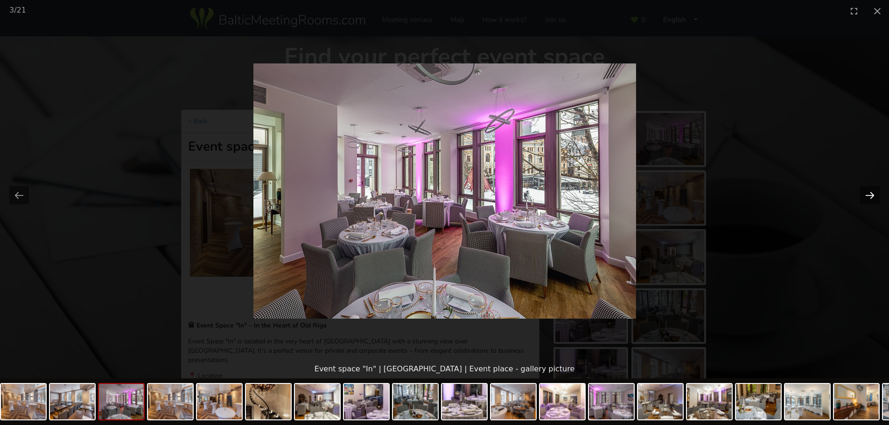
click at [874, 192] on button "Next slide" at bounding box center [870, 195] width 20 height 18
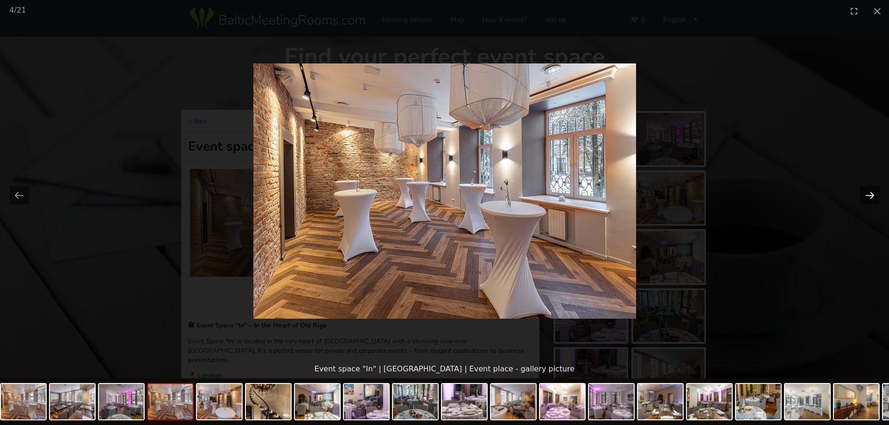
click at [874, 192] on button "Next slide" at bounding box center [870, 195] width 20 height 18
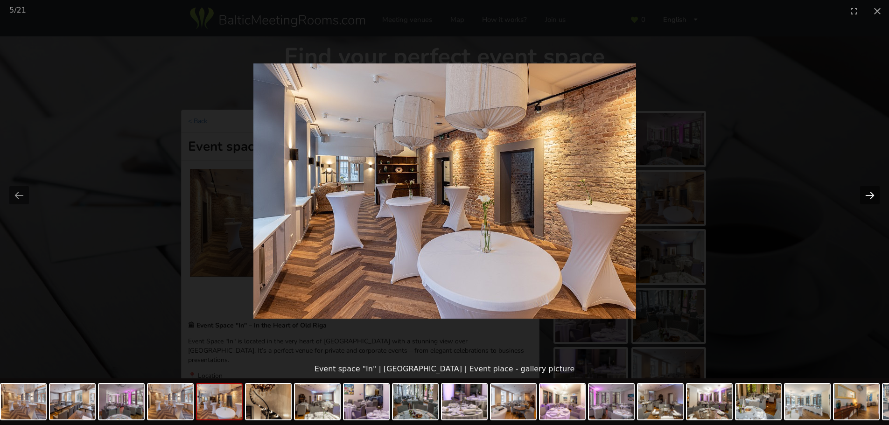
click at [874, 192] on button "Next slide" at bounding box center [870, 195] width 20 height 18
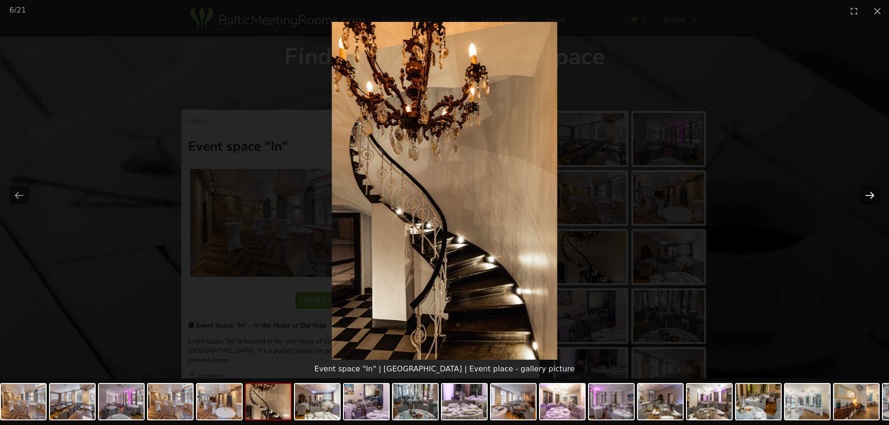
click at [874, 192] on button "Next slide" at bounding box center [870, 195] width 20 height 18
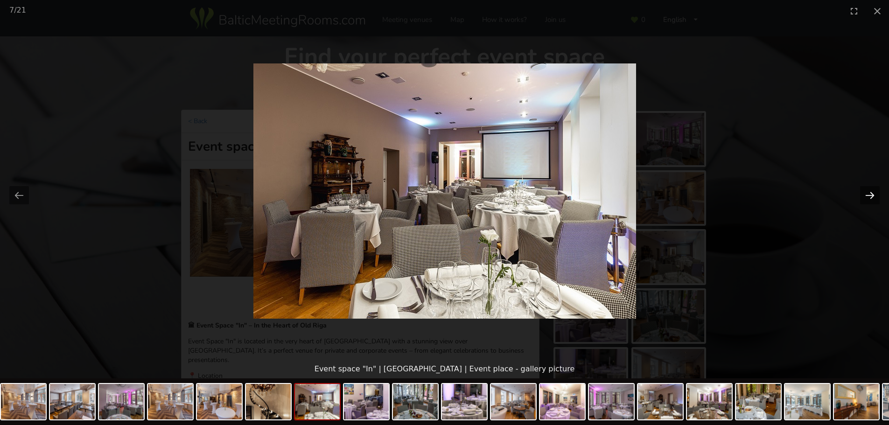
click at [874, 192] on button "Next slide" at bounding box center [870, 195] width 20 height 18
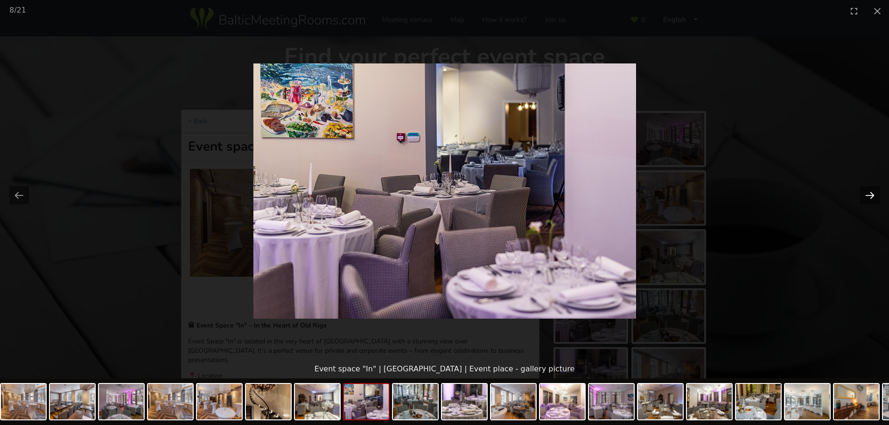
click at [874, 192] on button "Next slide" at bounding box center [870, 195] width 20 height 18
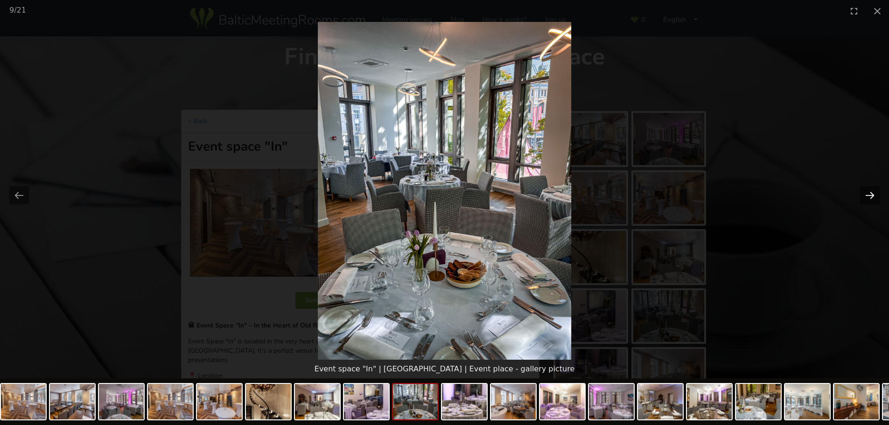
click at [872, 196] on button "Next slide" at bounding box center [870, 195] width 20 height 18
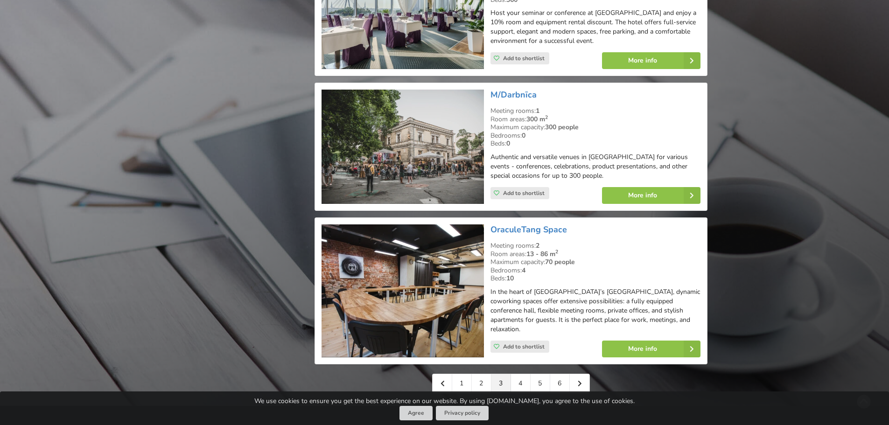
scroll to position [2147, 0]
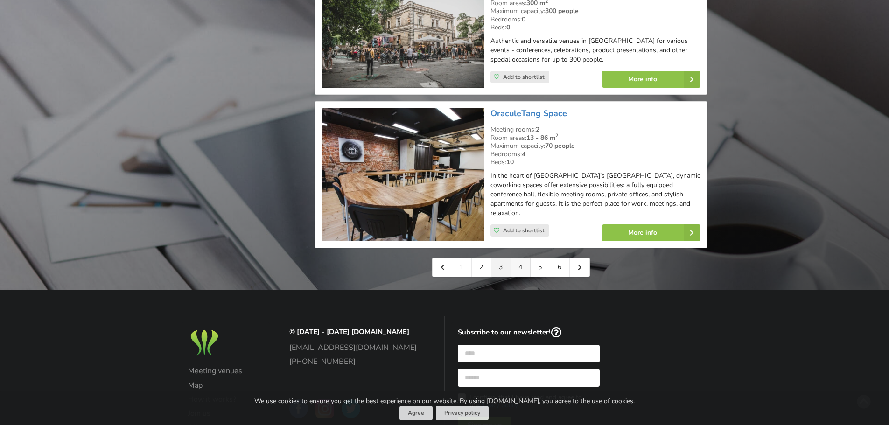
click at [520, 258] on link "4" at bounding box center [521, 267] width 20 height 19
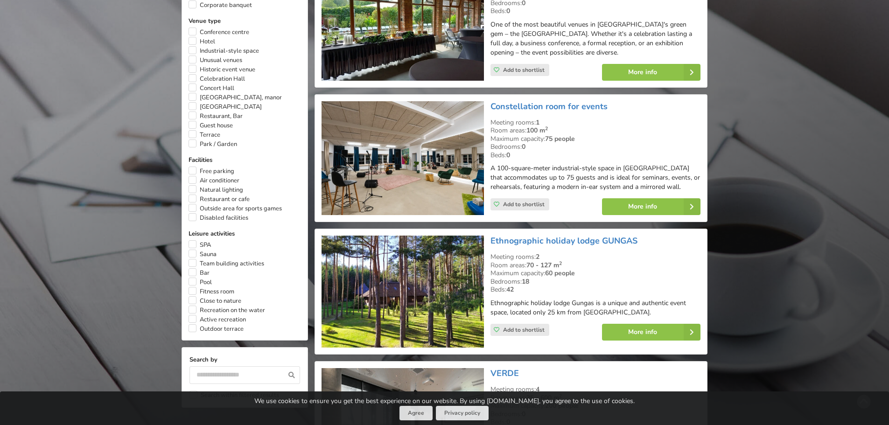
scroll to position [467, 0]
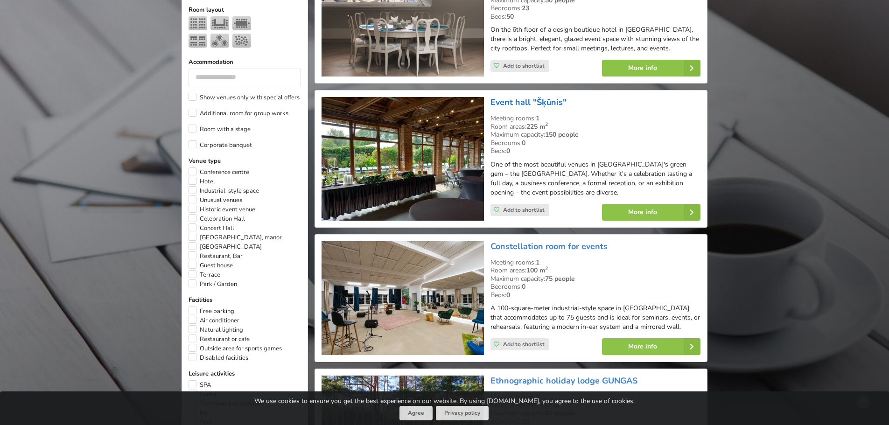
click at [522, 97] on link "Event hall "Šķūnis"" at bounding box center [529, 102] width 76 height 11
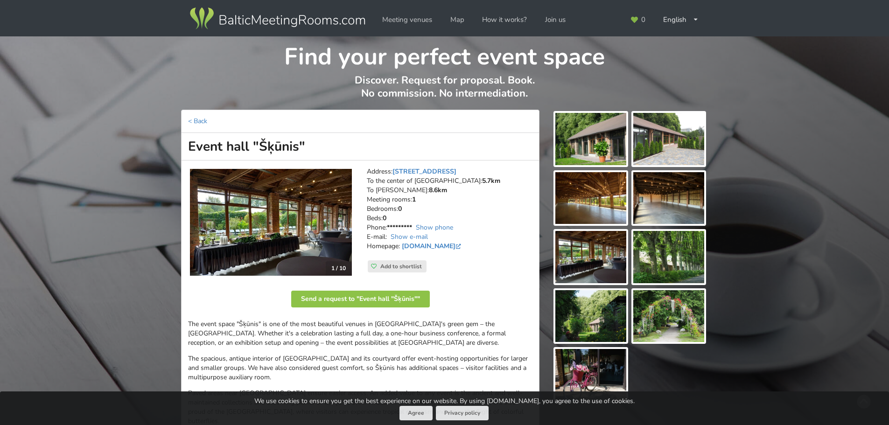
click at [314, 244] on img at bounding box center [271, 222] width 162 height 107
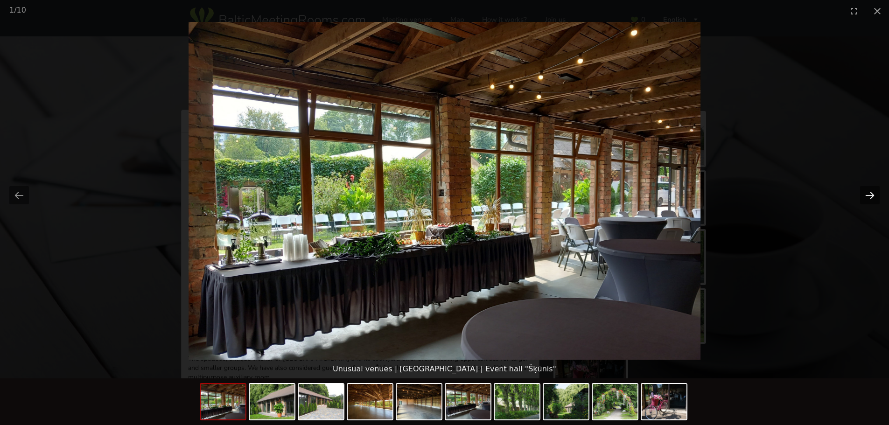
click at [871, 196] on button "Next slide" at bounding box center [870, 195] width 20 height 18
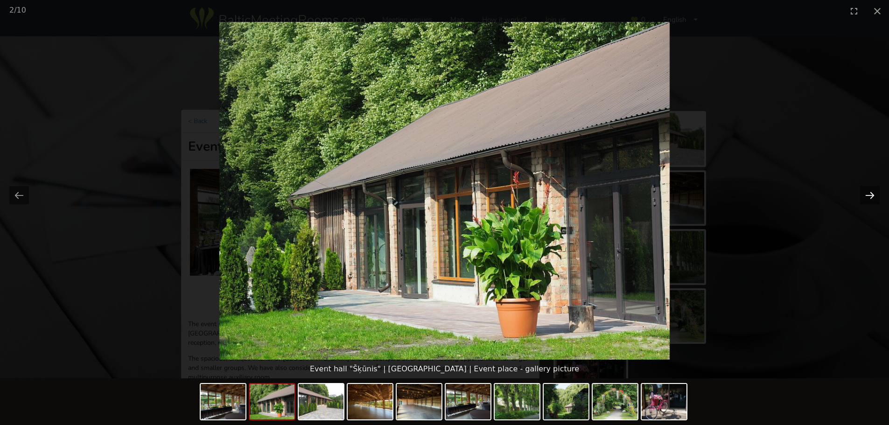
click at [871, 196] on button "Next slide" at bounding box center [870, 195] width 20 height 18
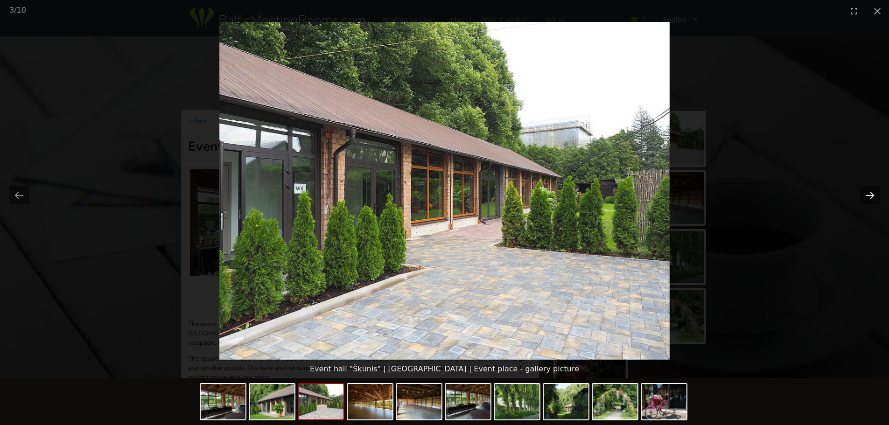
click at [870, 195] on button "Next slide" at bounding box center [870, 195] width 20 height 18
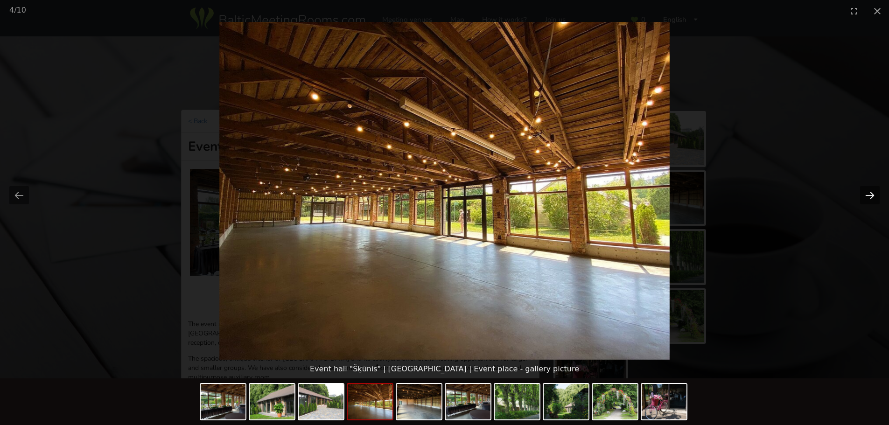
click at [870, 195] on button "Next slide" at bounding box center [870, 195] width 20 height 18
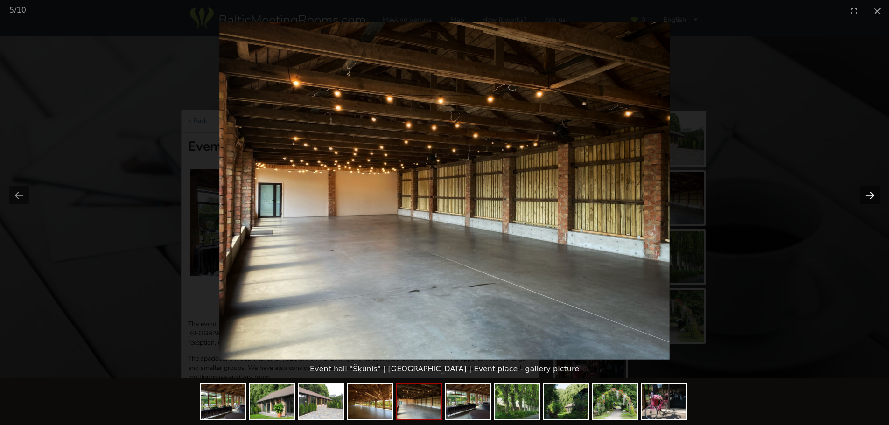
click at [870, 195] on button "Next slide" at bounding box center [870, 195] width 20 height 18
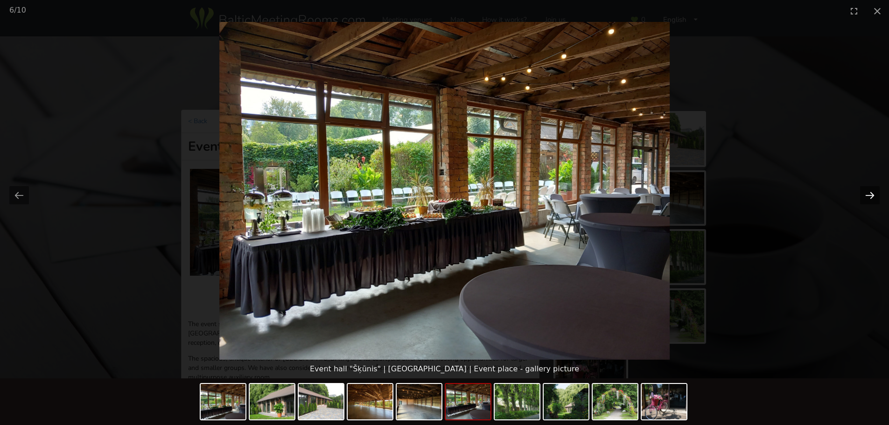
click at [870, 195] on button "Next slide" at bounding box center [870, 195] width 20 height 18
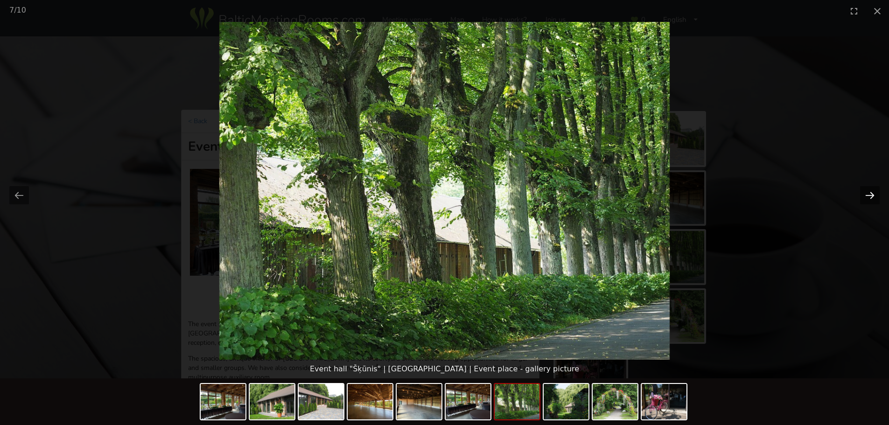
click at [870, 195] on button "Next slide" at bounding box center [870, 195] width 20 height 18
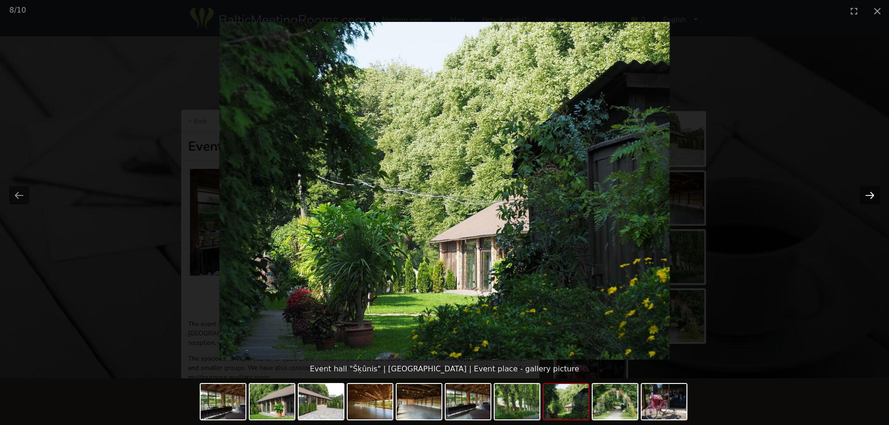
click at [870, 195] on button "Next slide" at bounding box center [870, 195] width 20 height 18
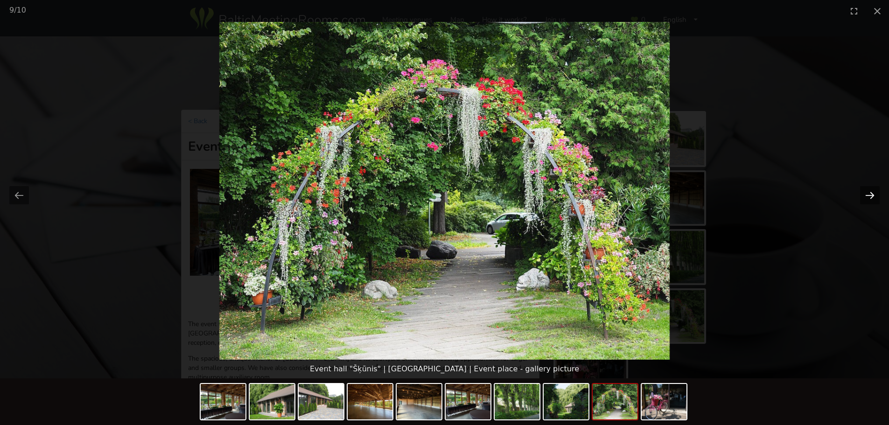
click at [870, 195] on button "Next slide" at bounding box center [870, 195] width 20 height 18
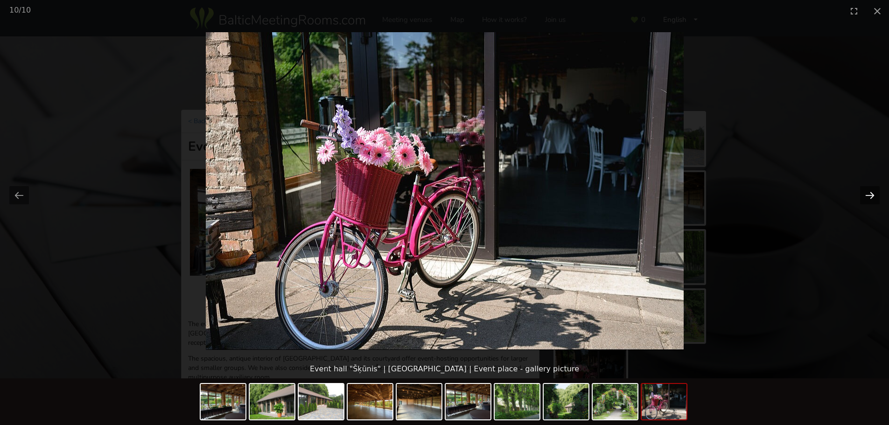
click at [871, 191] on button "Next slide" at bounding box center [870, 195] width 20 height 18
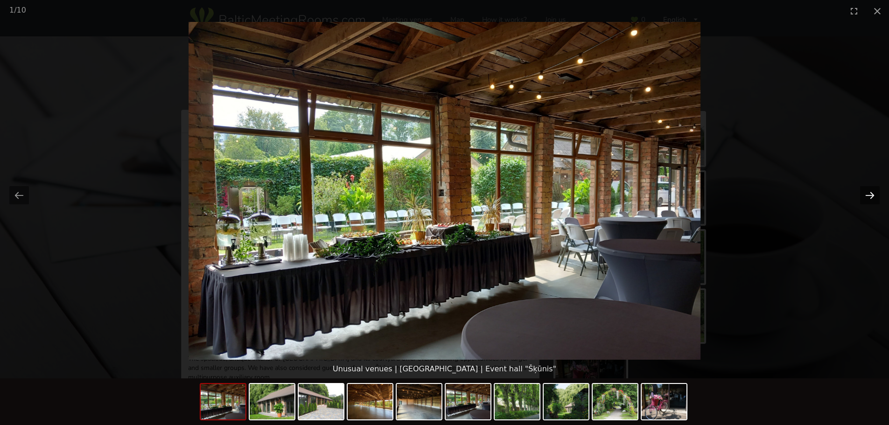
click at [871, 191] on button "Next slide" at bounding box center [870, 195] width 20 height 18
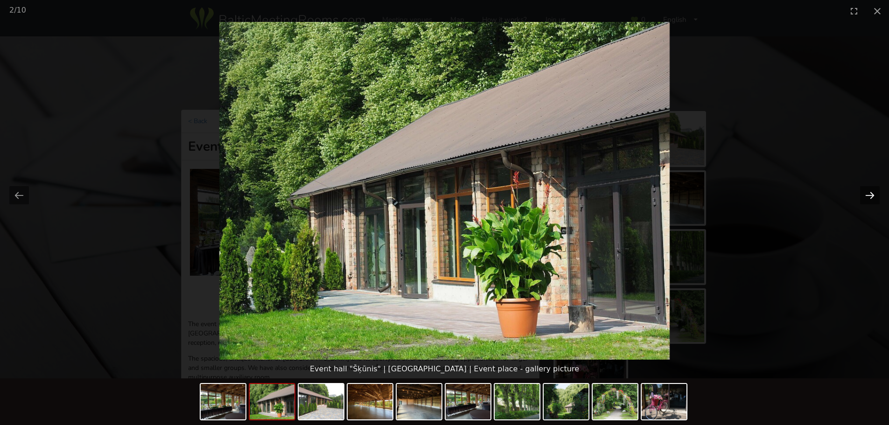
click at [866, 192] on button "Next slide" at bounding box center [870, 195] width 20 height 18
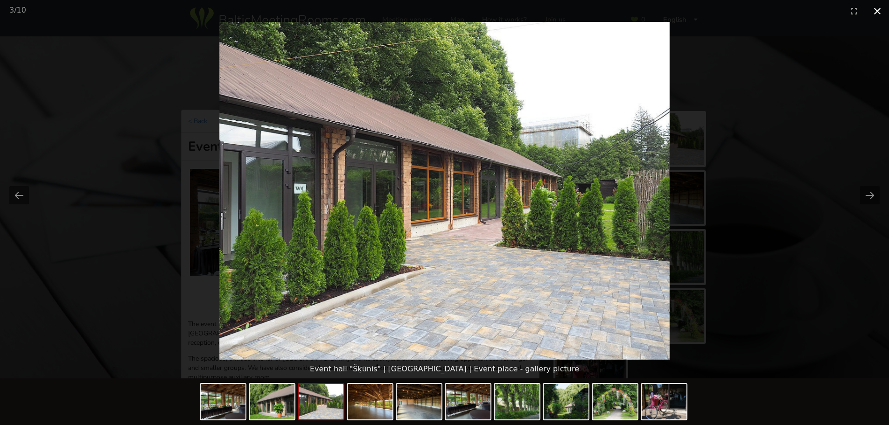
click at [880, 9] on button "Close gallery" at bounding box center [877, 11] width 23 height 22
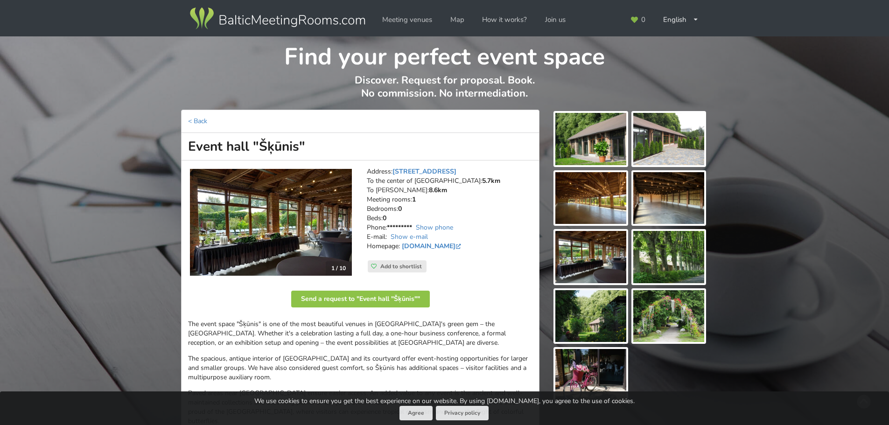
click at [248, 228] on img at bounding box center [271, 222] width 162 height 107
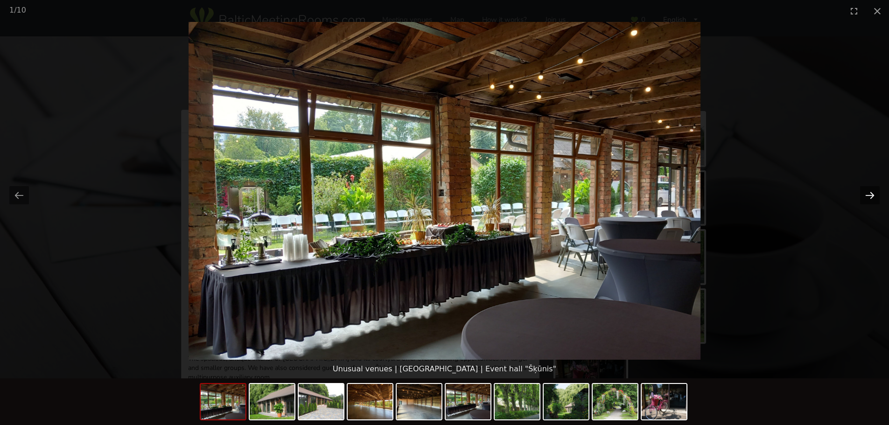
click at [870, 193] on button "Next slide" at bounding box center [870, 195] width 20 height 18
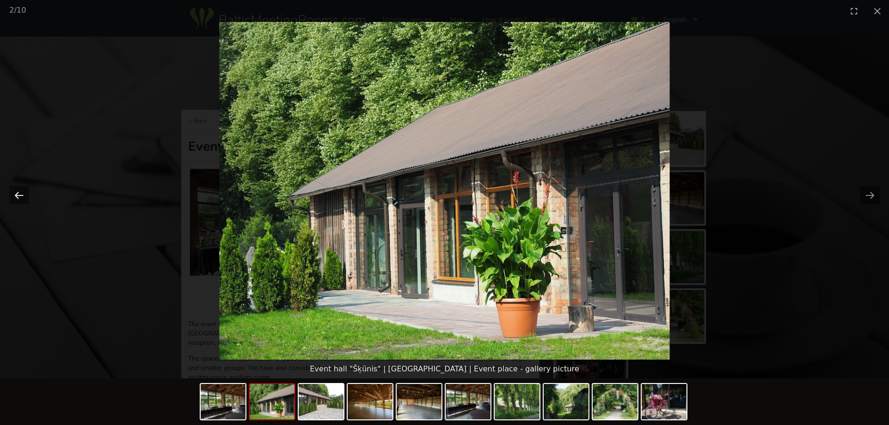
click at [16, 194] on button "Previous slide" at bounding box center [19, 195] width 20 height 18
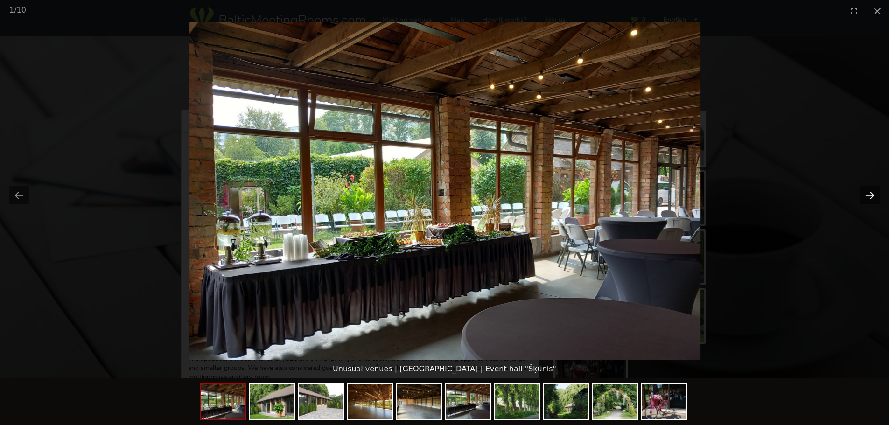
click at [864, 197] on button "Next slide" at bounding box center [870, 195] width 20 height 18
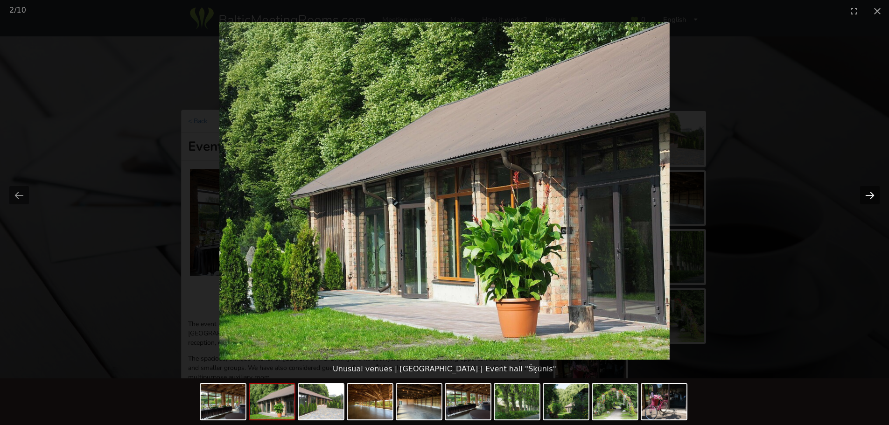
click at [864, 197] on button "Next slide" at bounding box center [870, 195] width 20 height 18
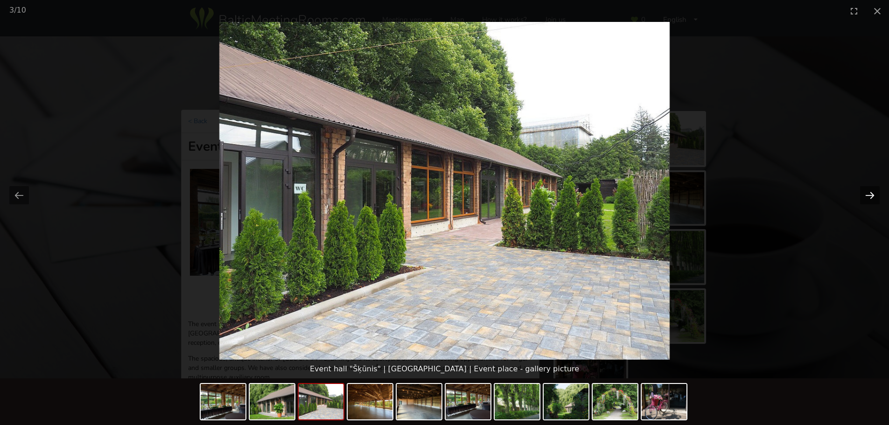
click at [864, 197] on button "Next slide" at bounding box center [870, 195] width 20 height 18
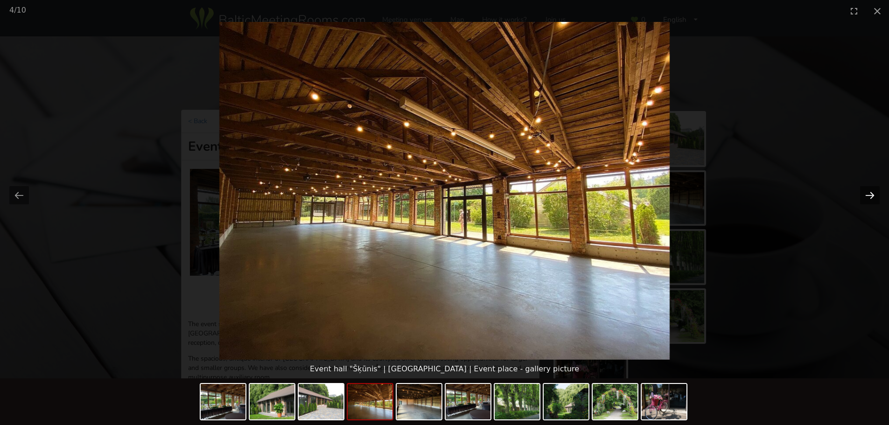
click at [864, 197] on button "Next slide" at bounding box center [870, 195] width 20 height 18
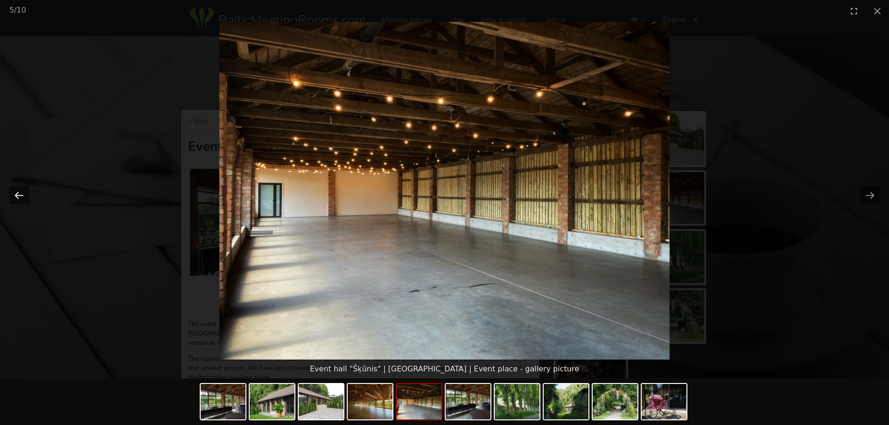
click at [21, 195] on button "Previous slide" at bounding box center [19, 195] width 20 height 18
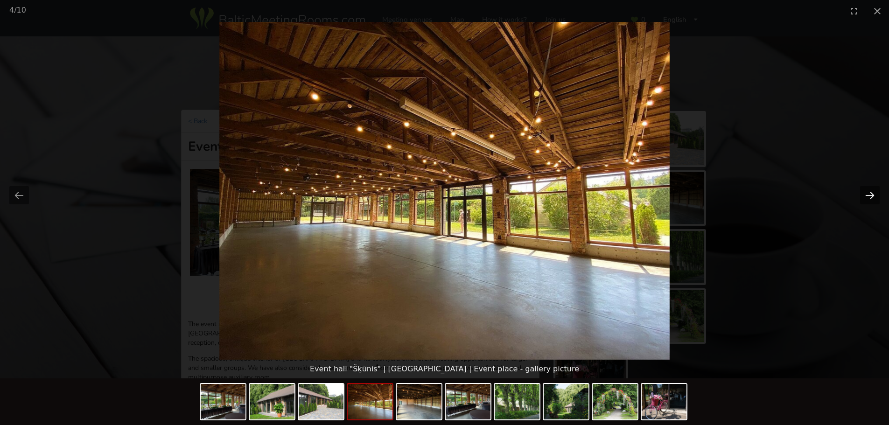
click at [872, 197] on button "Next slide" at bounding box center [870, 195] width 20 height 18
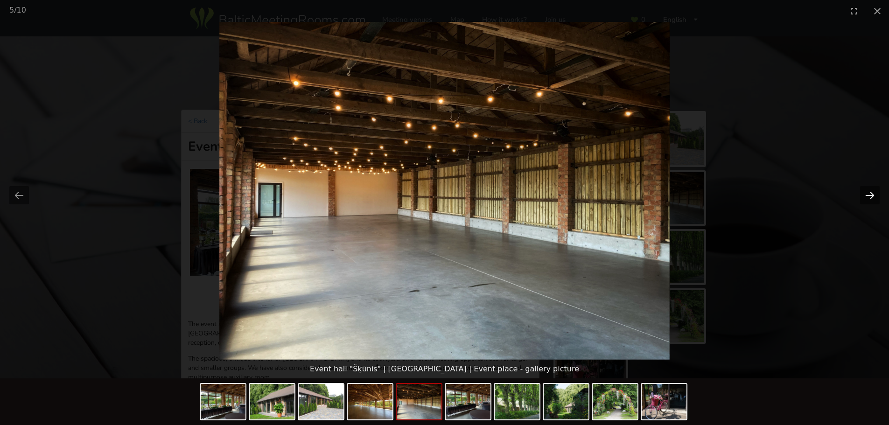
click at [872, 197] on button "Next slide" at bounding box center [870, 195] width 20 height 18
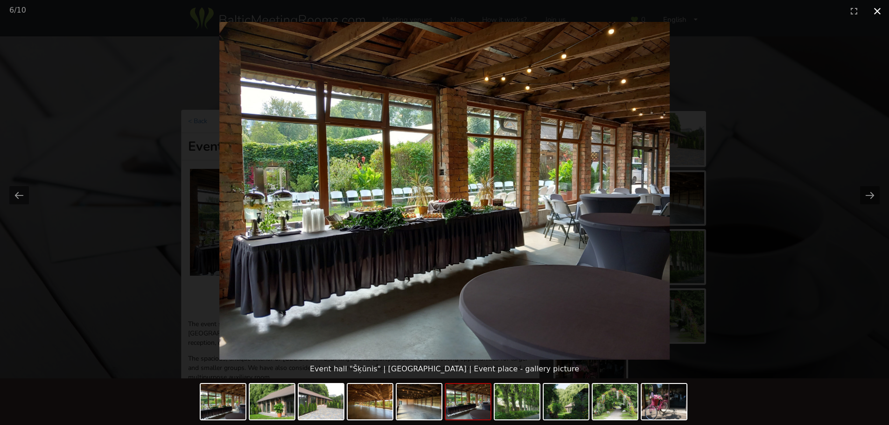
click at [881, 11] on button "Close gallery" at bounding box center [877, 11] width 23 height 22
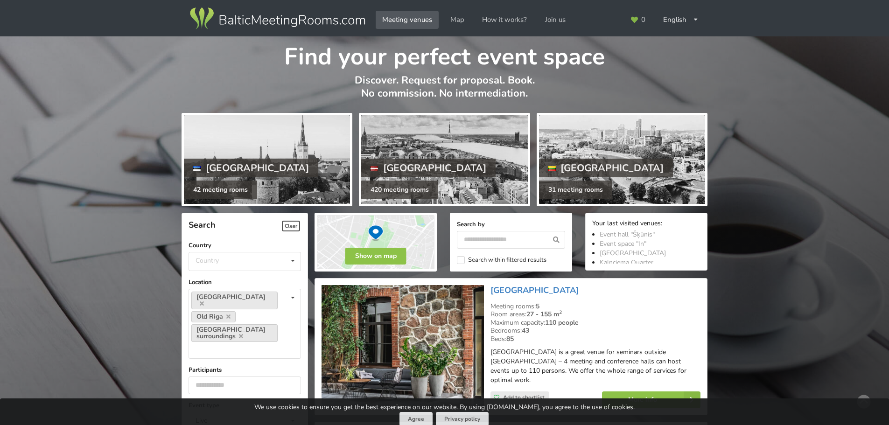
scroll to position [470, 0]
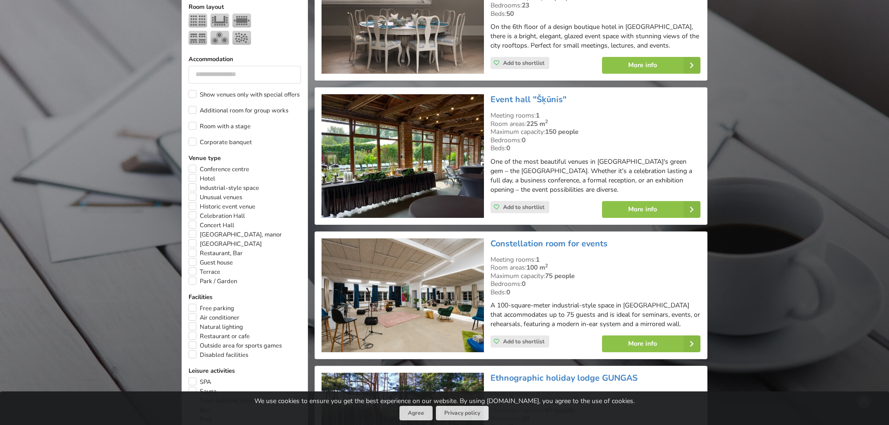
drag, startPoint x: 586, startPoint y: 85, endPoint x: 484, endPoint y: 95, distance: 103.1
click at [484, 95] on div "Event hall "Šķūnis" Meeting rooms: 1 Room areas: 225 m 2 Maximum capacity: 150 …" at bounding box center [511, 156] width 386 height 130
copy div "Event hall "Šķūnis""
click at [529, 96] on div "Event hall "Šķūnis" Meeting rooms: 1 Room areas: 225 m 2 Maximum capacity: 150 …" at bounding box center [595, 156] width 217 height 130
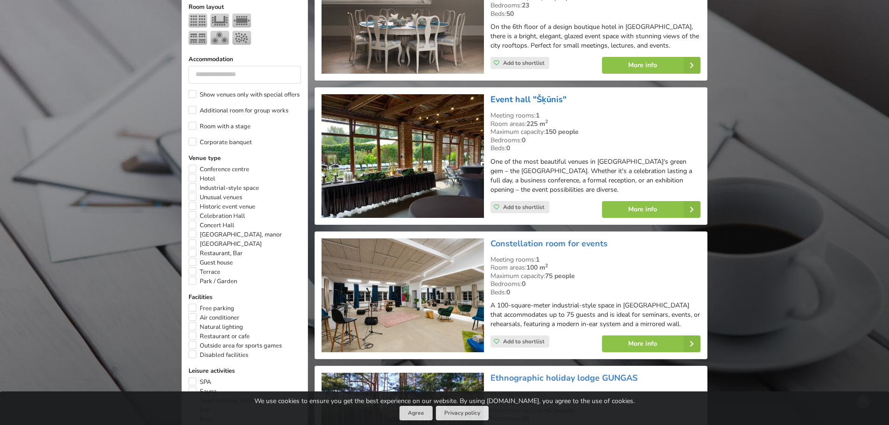
click at [527, 94] on link "Event hall "Šķūnis"" at bounding box center [529, 99] width 76 height 11
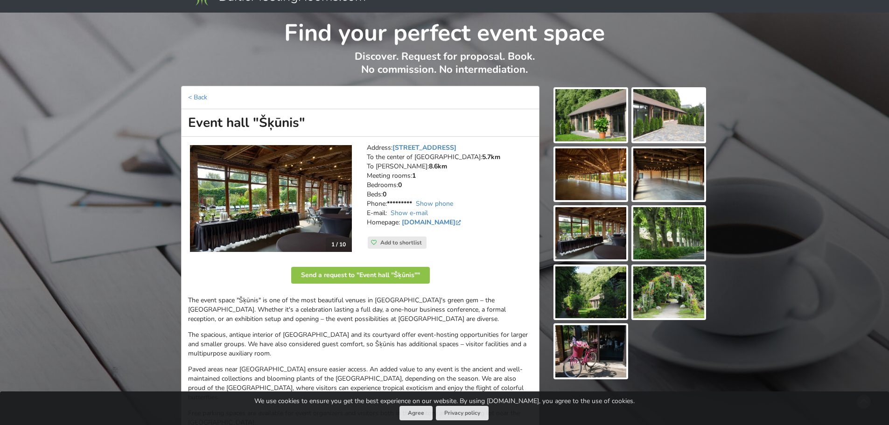
scroll to position [47, 0]
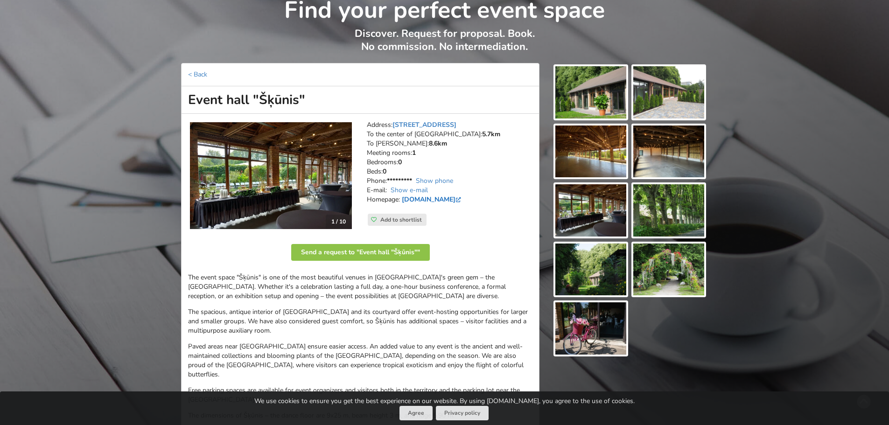
click at [441, 199] on link "[DOMAIN_NAME]" at bounding box center [432, 199] width 61 height 9
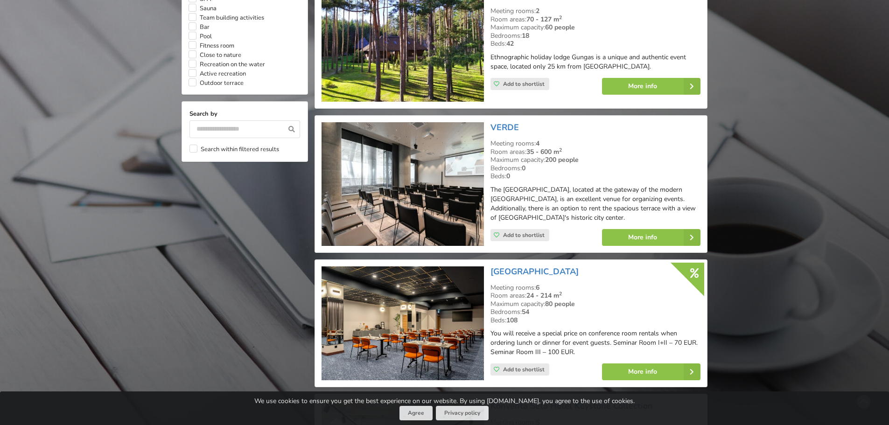
scroll to position [936, 0]
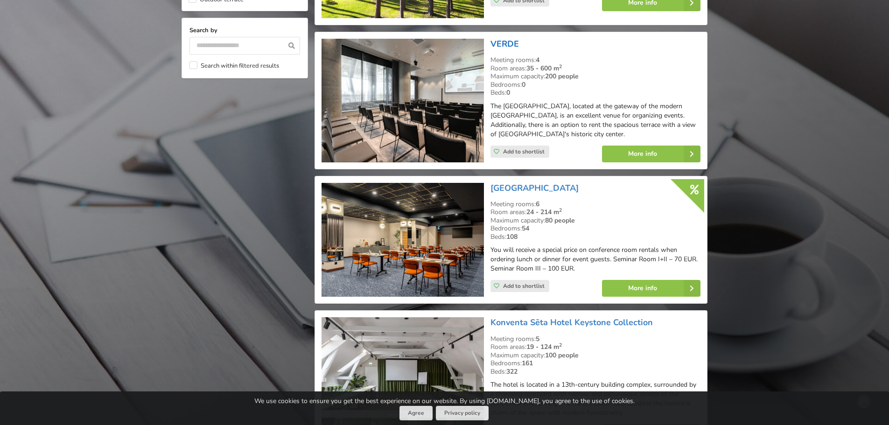
click at [508, 38] on link "VERDE" at bounding box center [505, 43] width 28 height 11
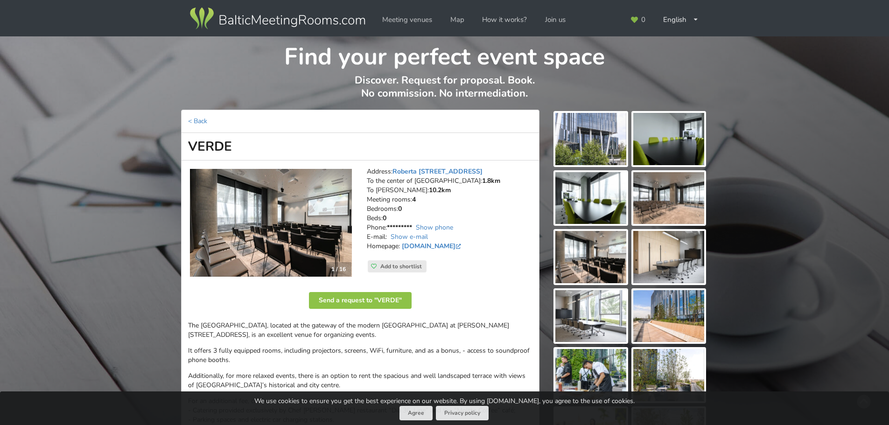
click at [279, 226] on img at bounding box center [271, 223] width 162 height 108
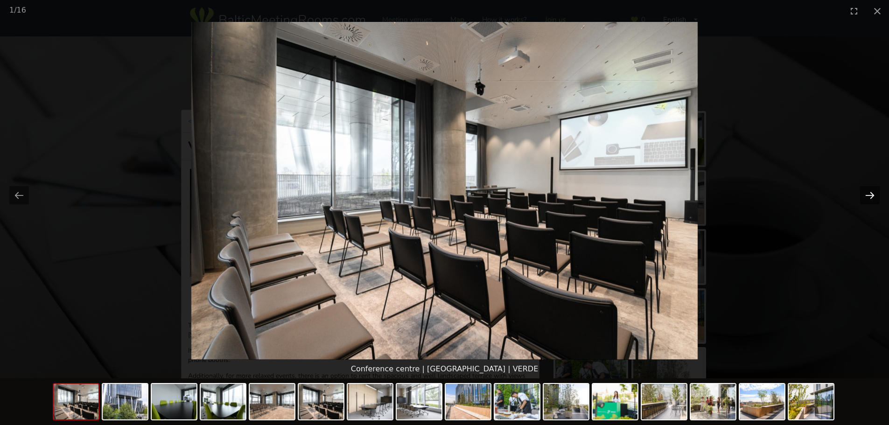
click at [873, 193] on button "Next slide" at bounding box center [870, 195] width 20 height 18
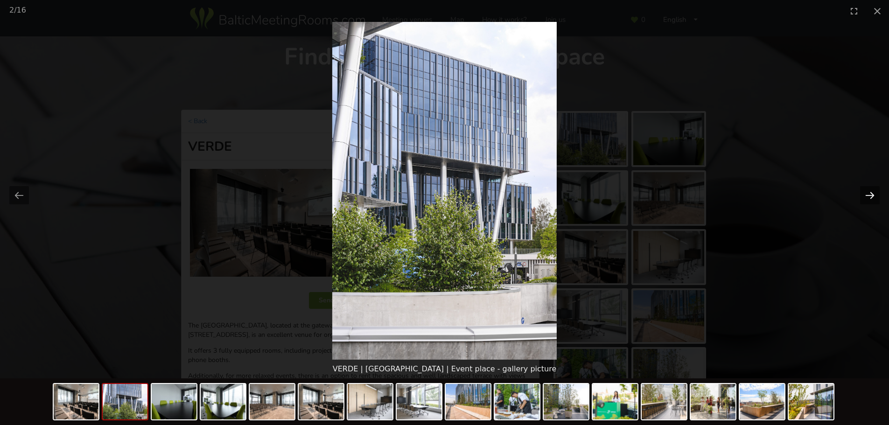
click at [871, 192] on button "Next slide" at bounding box center [870, 195] width 20 height 18
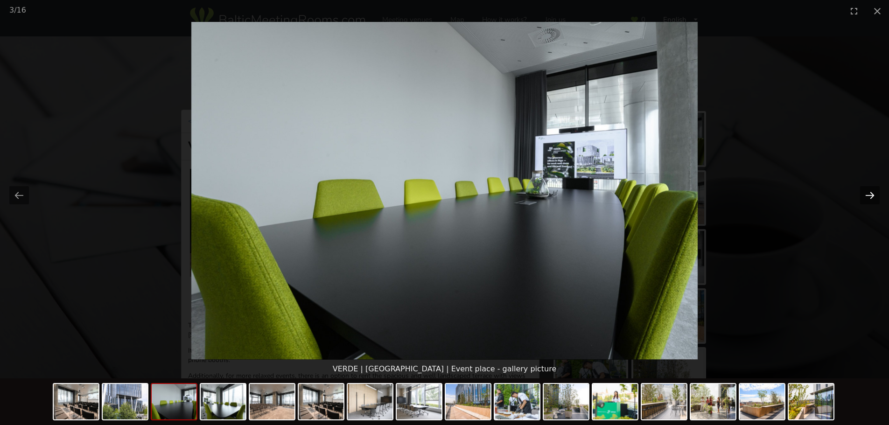
click at [871, 192] on button "Next slide" at bounding box center [870, 195] width 20 height 18
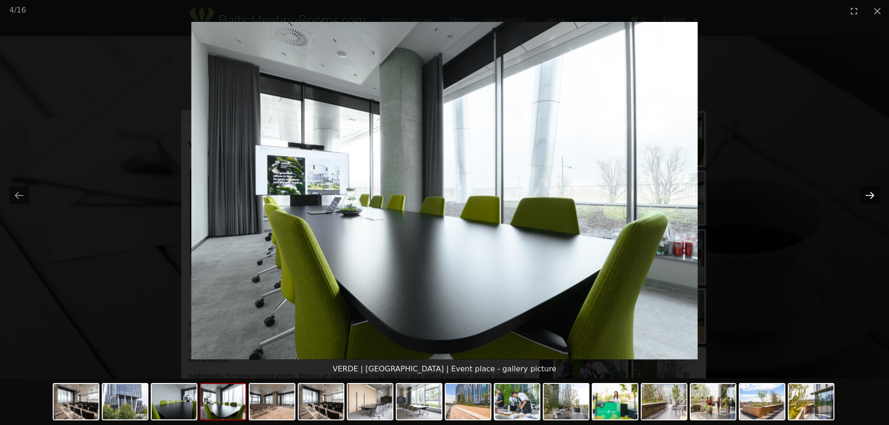
click at [871, 192] on button "Next slide" at bounding box center [870, 195] width 20 height 18
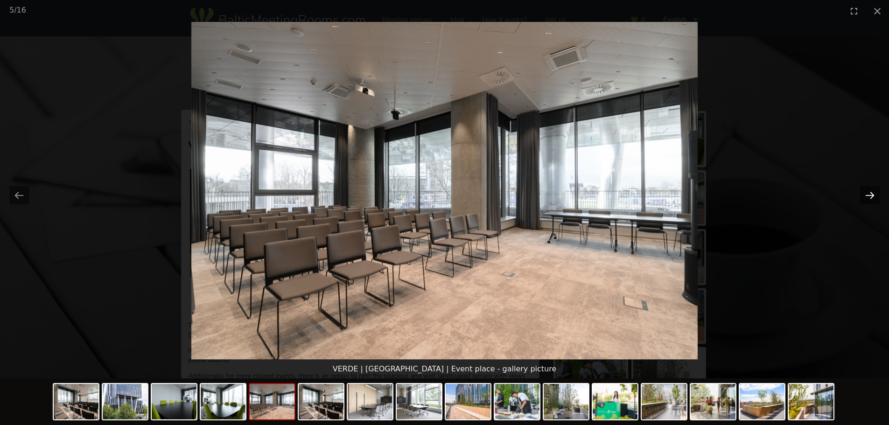
click at [871, 192] on button "Next slide" at bounding box center [870, 195] width 20 height 18
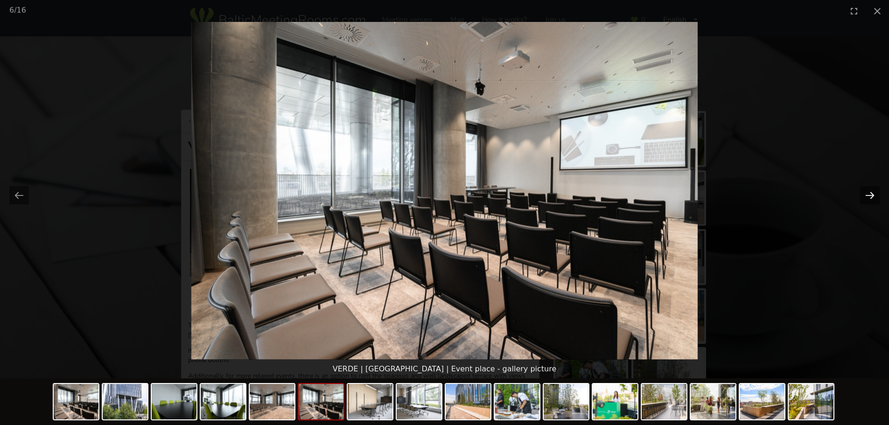
click at [871, 192] on button "Next slide" at bounding box center [870, 195] width 20 height 18
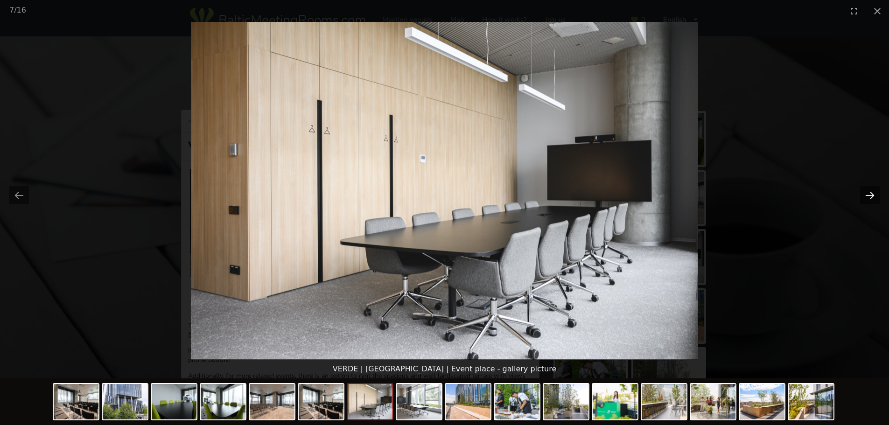
click at [871, 192] on button "Next slide" at bounding box center [870, 195] width 20 height 18
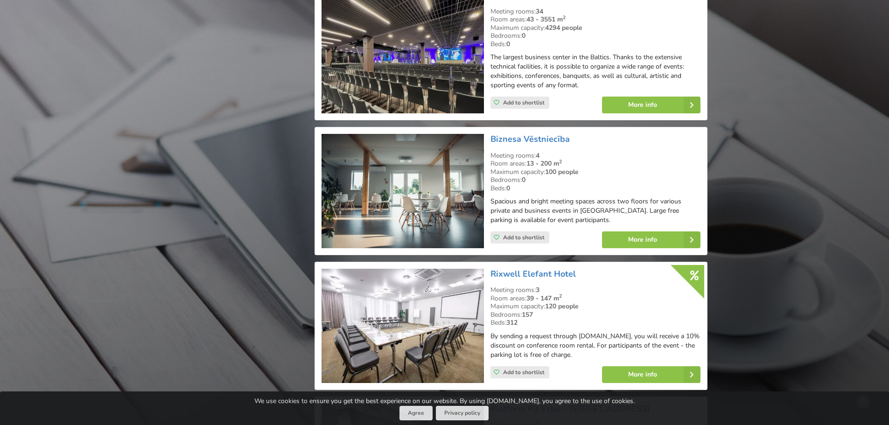
scroll to position [1589, 0]
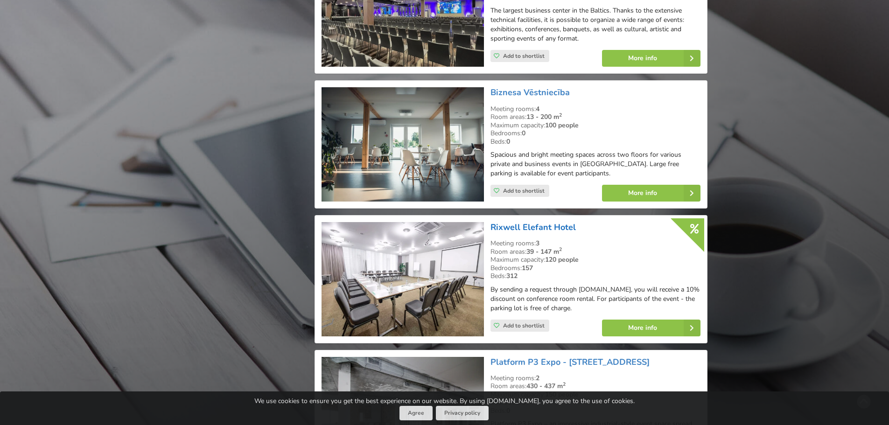
click at [533, 222] on link "Rixwell​ Elefant Hotel" at bounding box center [533, 227] width 85 height 11
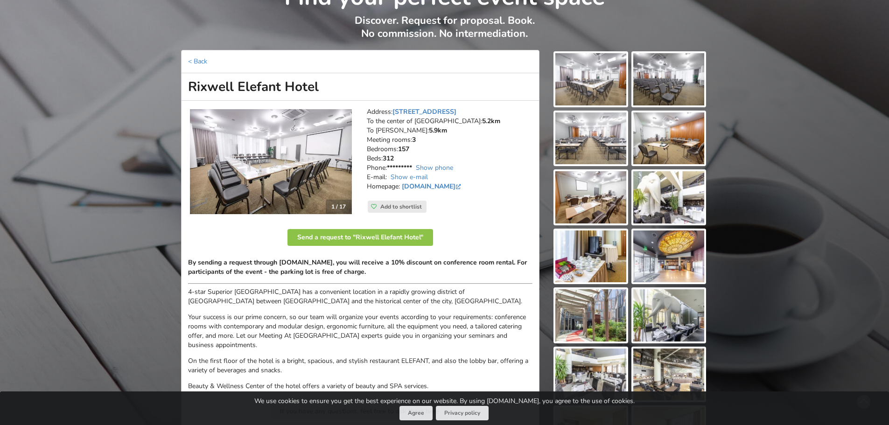
scroll to position [47, 0]
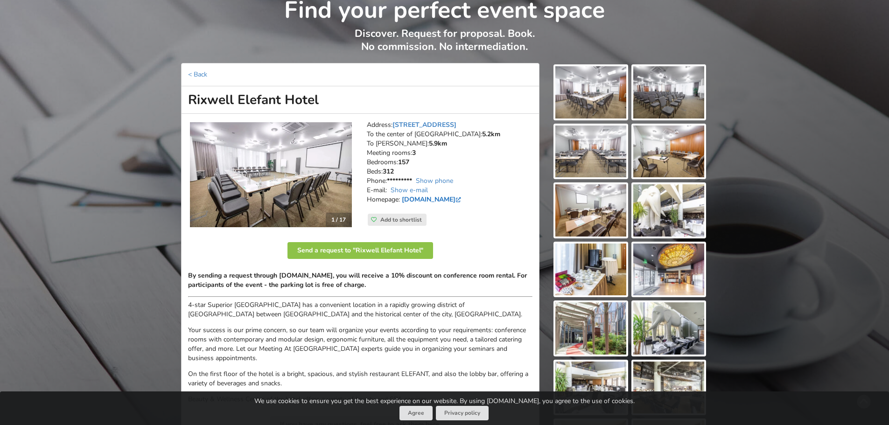
click at [436, 200] on link "www.rixwell.com" at bounding box center [432, 199] width 61 height 9
click at [282, 162] on img at bounding box center [271, 174] width 162 height 105
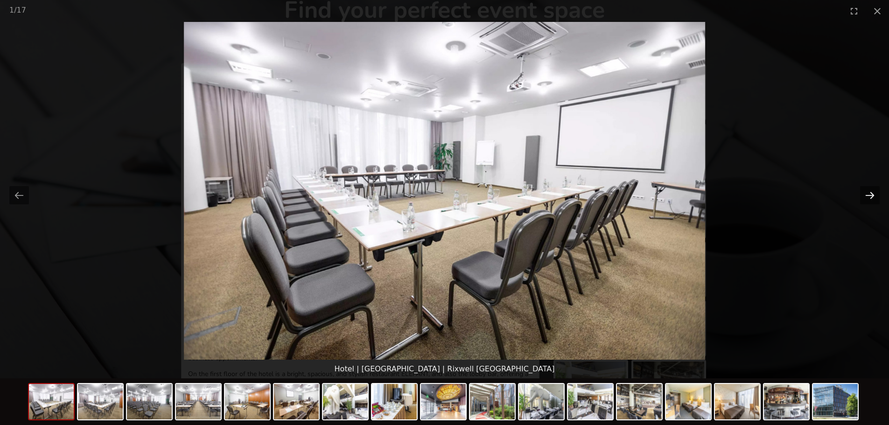
click at [861, 192] on button "Next slide" at bounding box center [870, 195] width 20 height 18
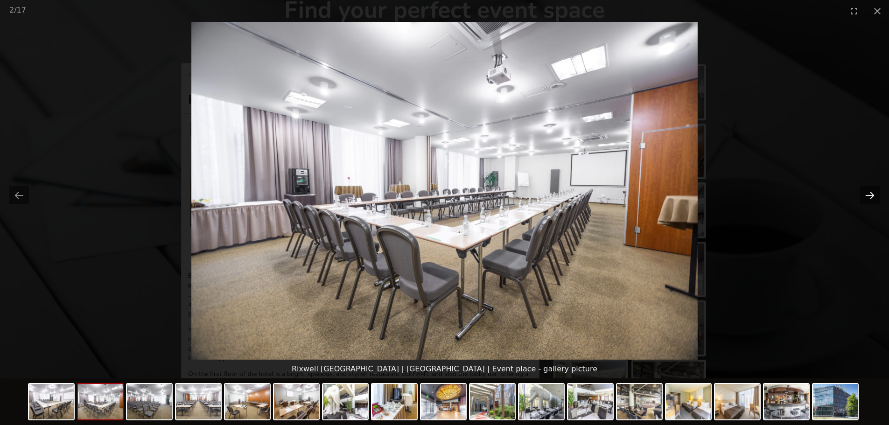
click at [861, 192] on button "Next slide" at bounding box center [870, 195] width 20 height 18
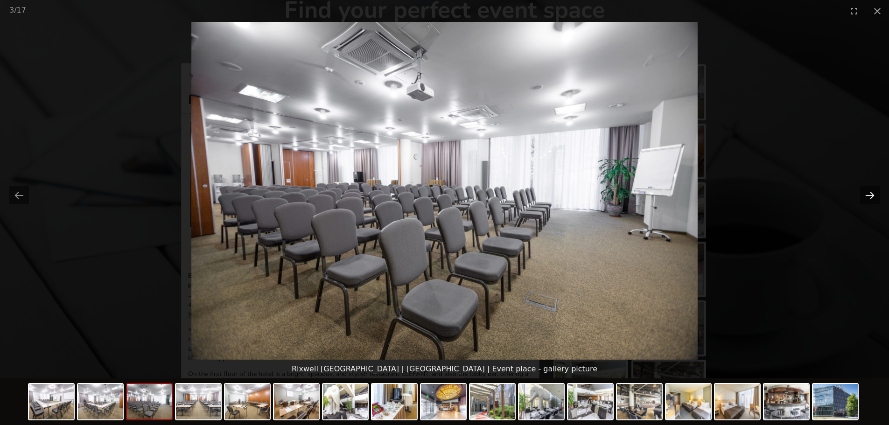
click at [861, 192] on button "Next slide" at bounding box center [870, 195] width 20 height 18
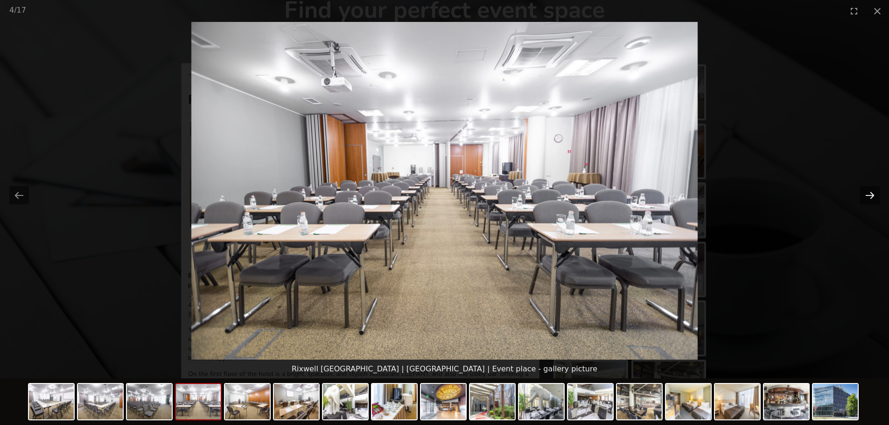
click at [861, 192] on button "Next slide" at bounding box center [870, 195] width 20 height 18
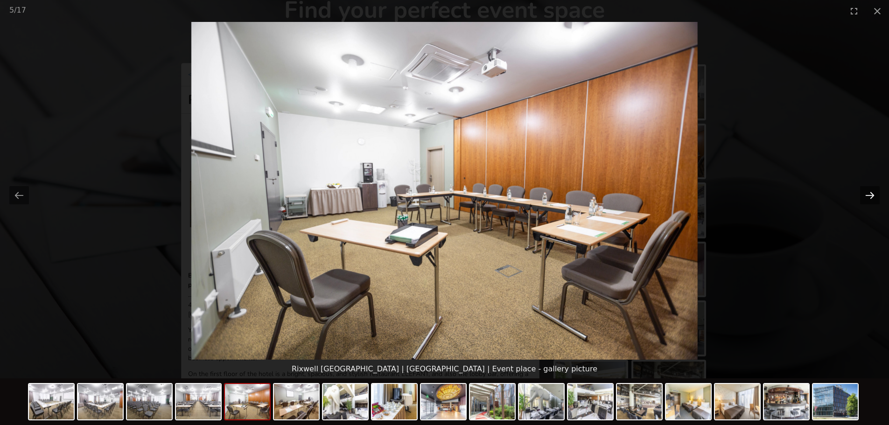
click at [861, 192] on button "Next slide" at bounding box center [870, 195] width 20 height 18
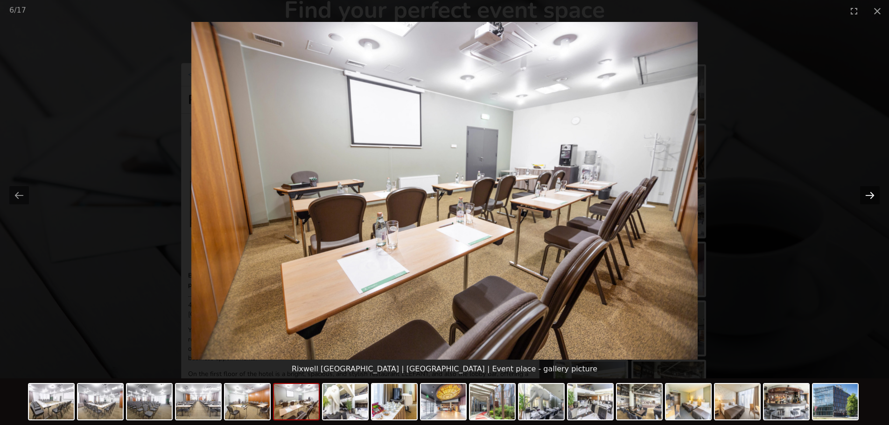
click at [861, 192] on button "Next slide" at bounding box center [870, 195] width 20 height 18
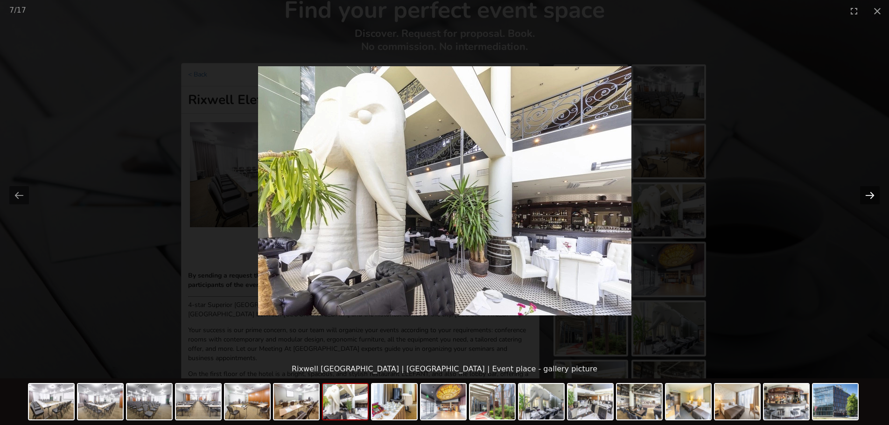
click at [861, 192] on button "Next slide" at bounding box center [870, 195] width 20 height 18
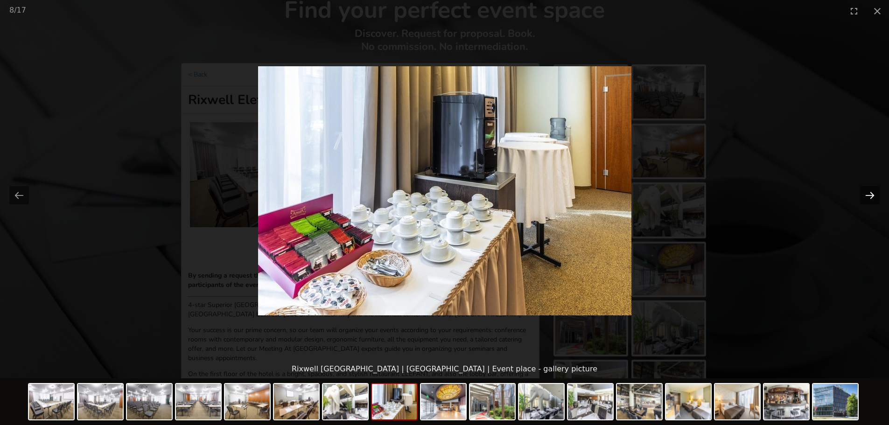
click at [861, 192] on button "Next slide" at bounding box center [870, 195] width 20 height 18
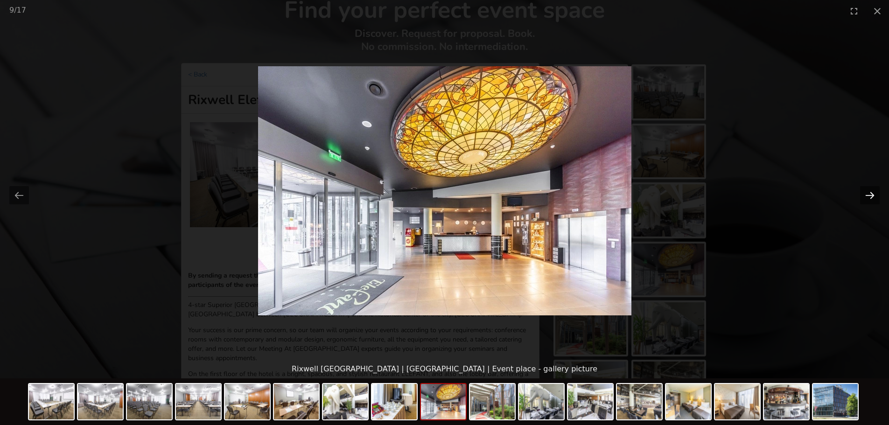
click at [861, 192] on button "Next slide" at bounding box center [870, 195] width 20 height 18
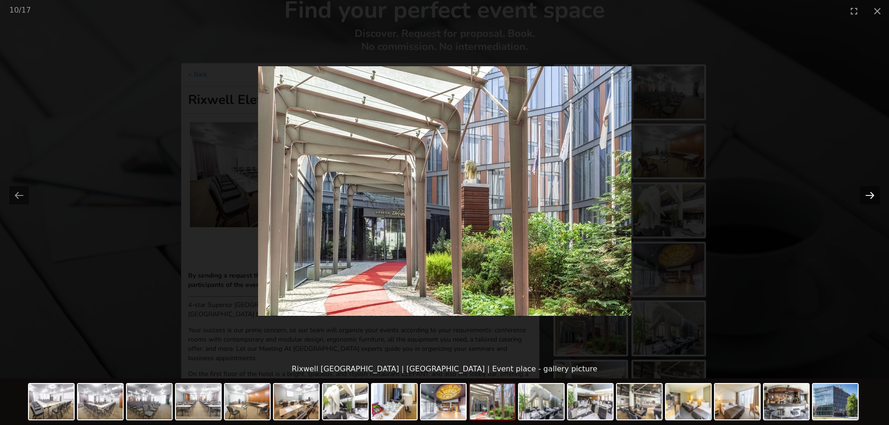
click at [861, 192] on button "Next slide" at bounding box center [870, 195] width 20 height 18
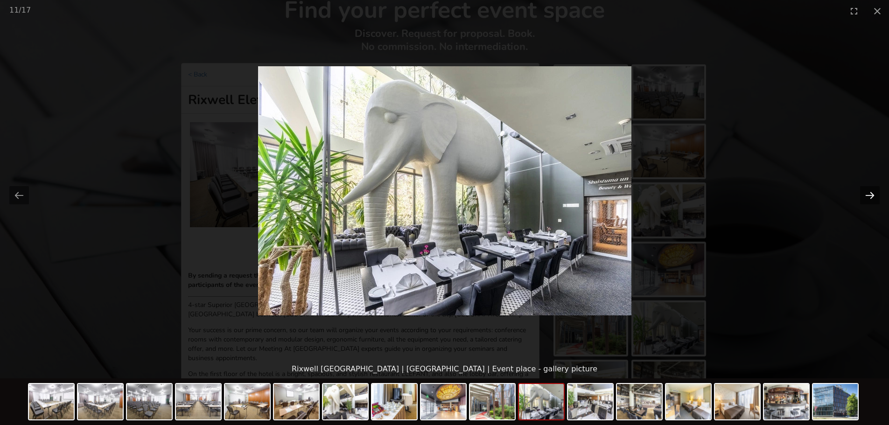
click at [861, 192] on button "Next slide" at bounding box center [870, 195] width 20 height 18
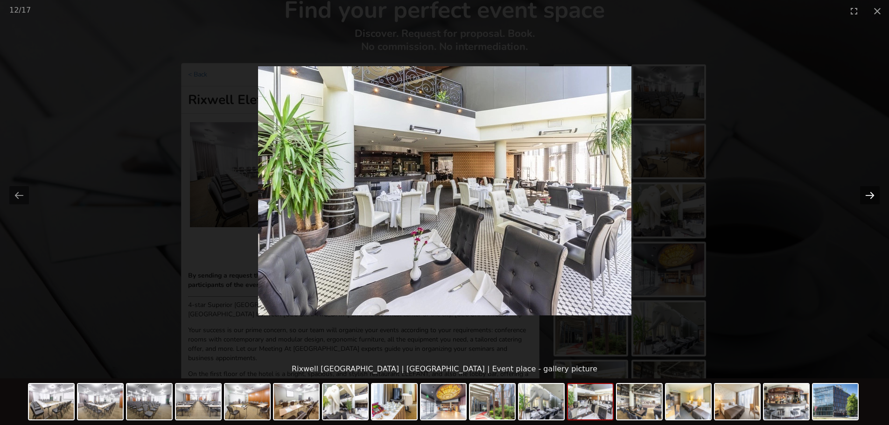
click at [861, 192] on button "Next slide" at bounding box center [870, 195] width 20 height 18
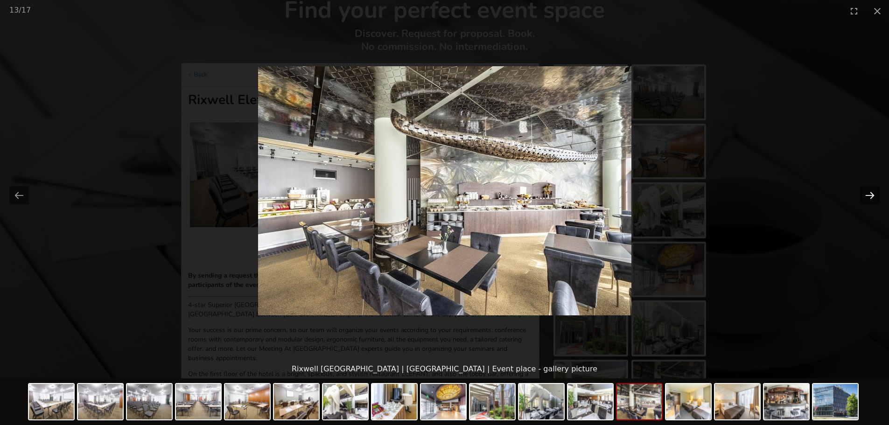
click at [861, 193] on button "Next slide" at bounding box center [870, 195] width 20 height 18
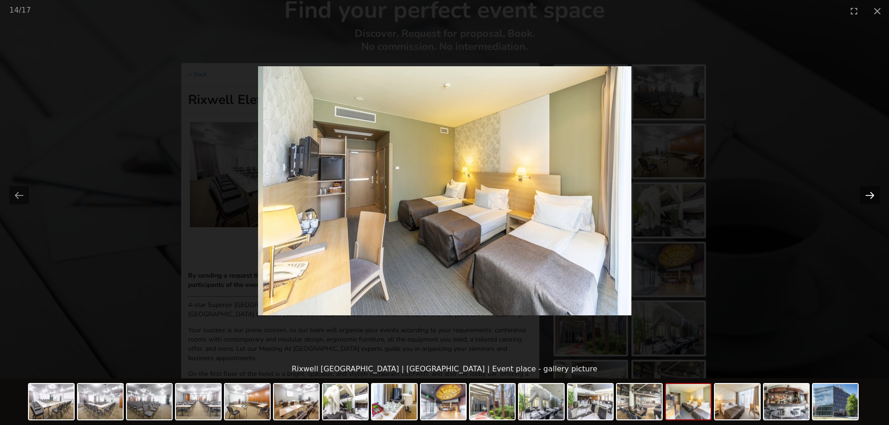
click at [861, 193] on button "Next slide" at bounding box center [870, 195] width 20 height 18
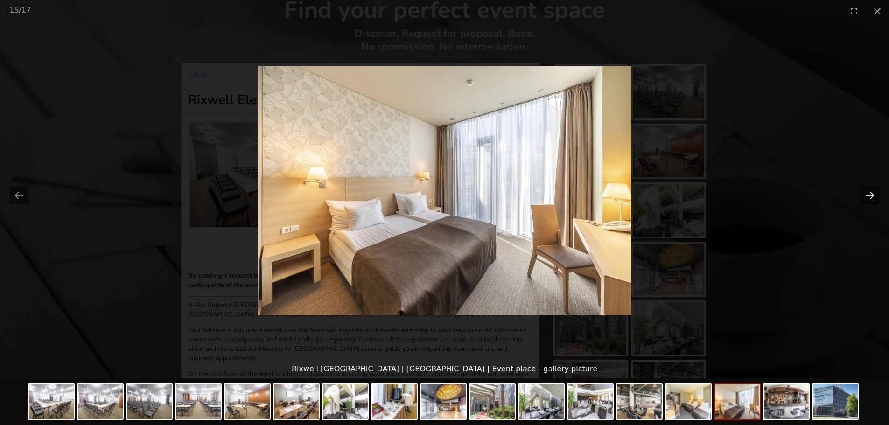
click at [861, 193] on button "Next slide" at bounding box center [870, 195] width 20 height 18
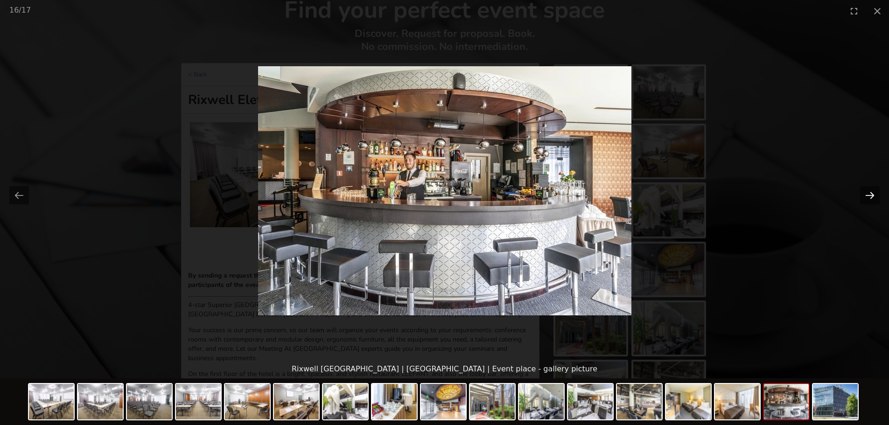
click at [861, 193] on button "Next slide" at bounding box center [870, 195] width 20 height 18
click at [869, 194] on button "Next slide" at bounding box center [870, 195] width 20 height 18
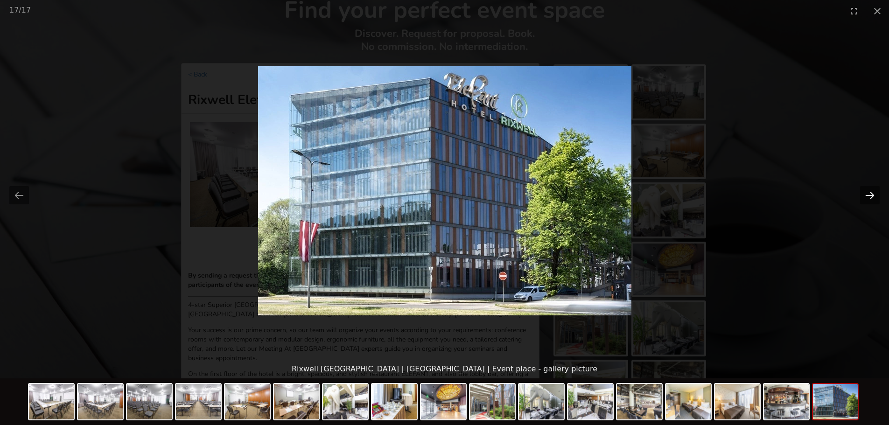
click at [869, 194] on button "Next slide" at bounding box center [870, 195] width 20 height 18
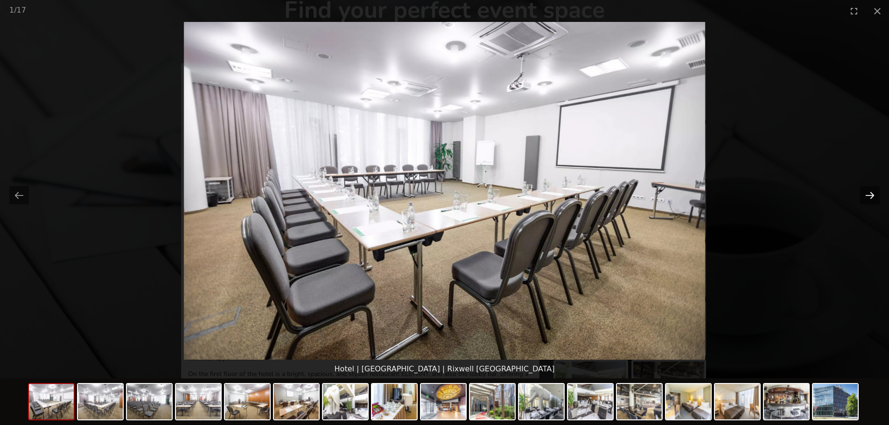
click at [869, 194] on button "Next slide" at bounding box center [870, 195] width 20 height 18
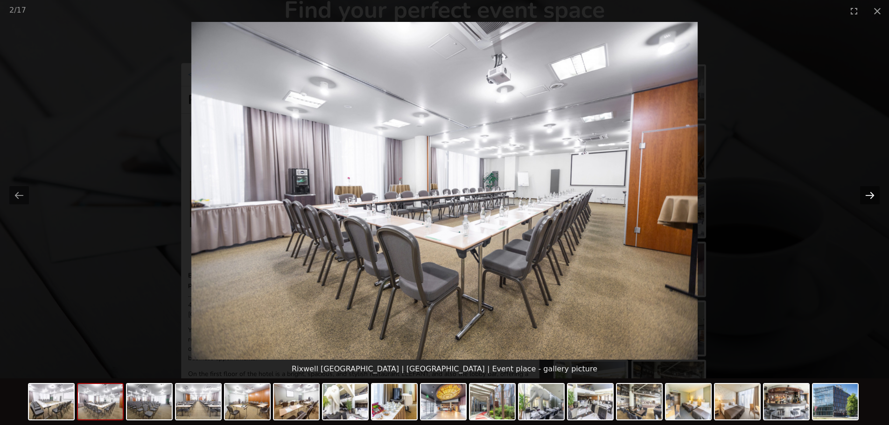
click at [869, 194] on button "Next slide" at bounding box center [870, 195] width 20 height 18
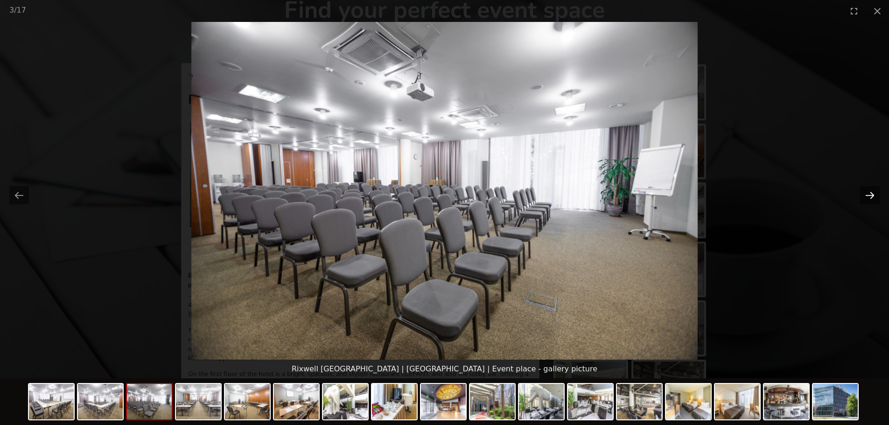
click at [869, 194] on button "Next slide" at bounding box center [870, 195] width 20 height 18
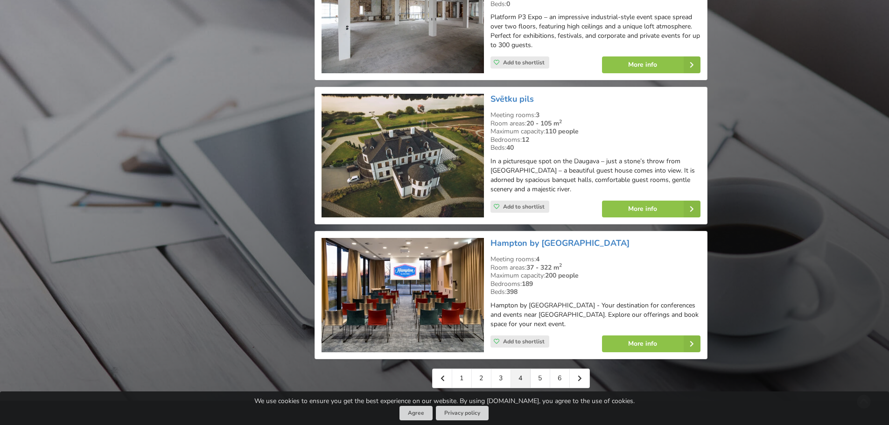
scroll to position [2009, 0]
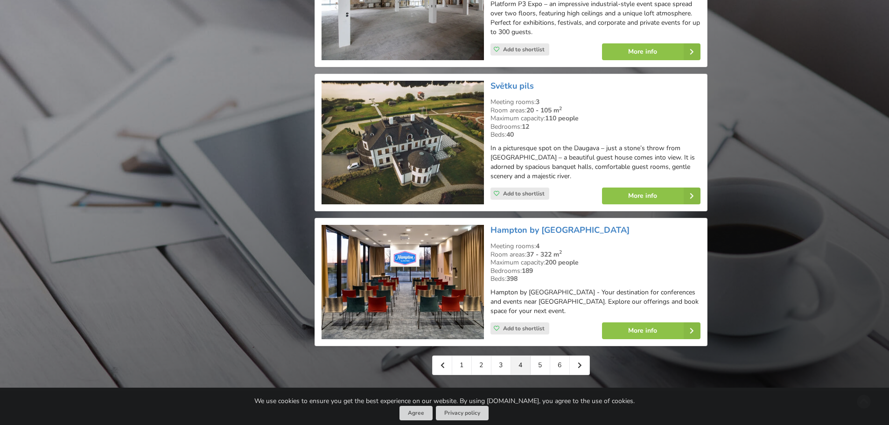
click at [381, 260] on img at bounding box center [403, 282] width 162 height 114
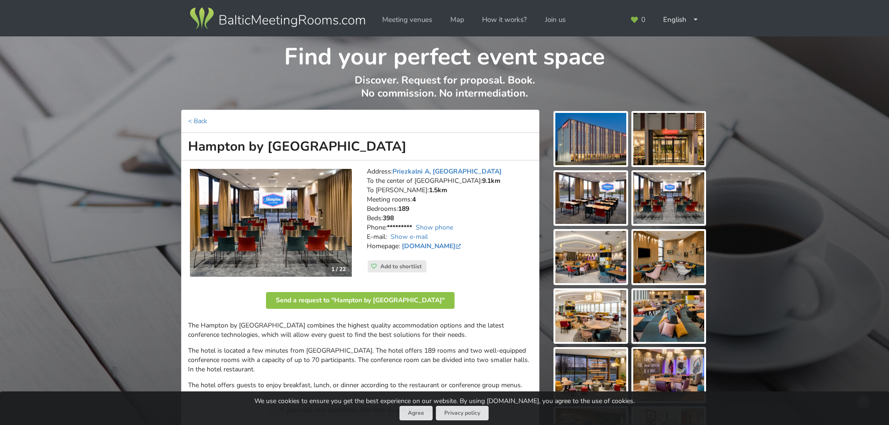
click at [272, 231] on img at bounding box center [271, 223] width 162 height 108
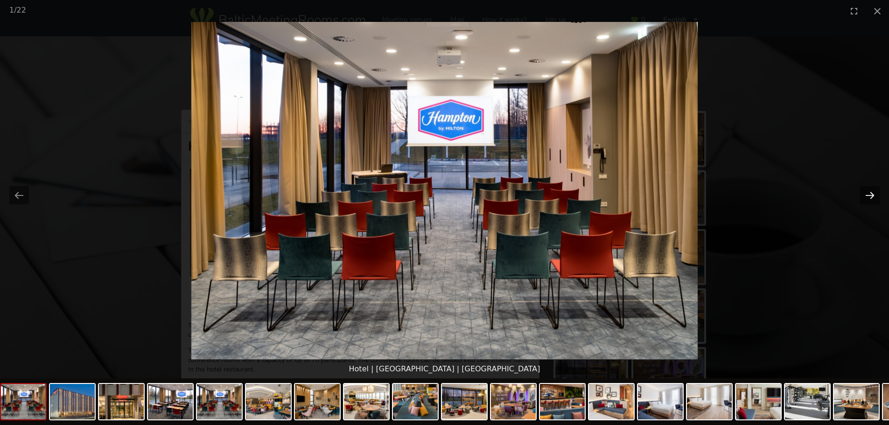
click at [874, 202] on button "Next slide" at bounding box center [870, 195] width 20 height 18
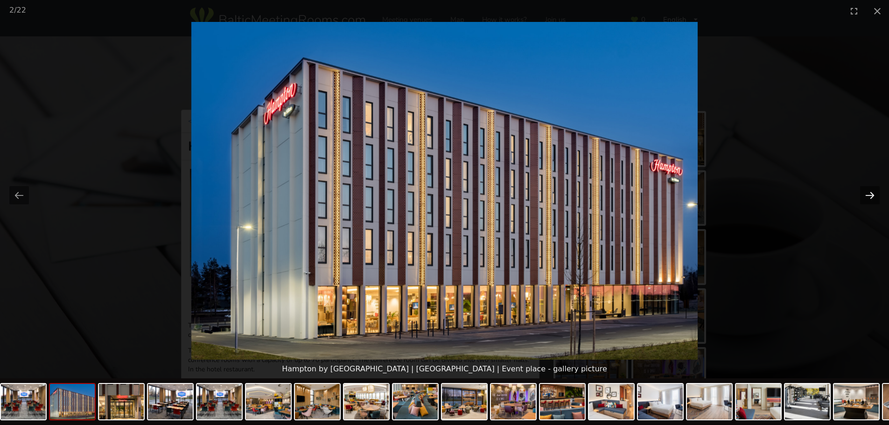
click at [873, 201] on button "Next slide" at bounding box center [870, 195] width 20 height 18
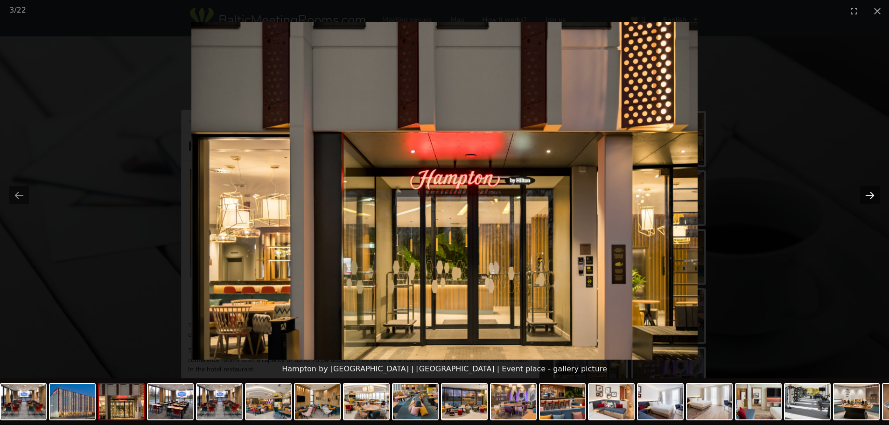
click at [872, 201] on button "Next slide" at bounding box center [870, 195] width 20 height 18
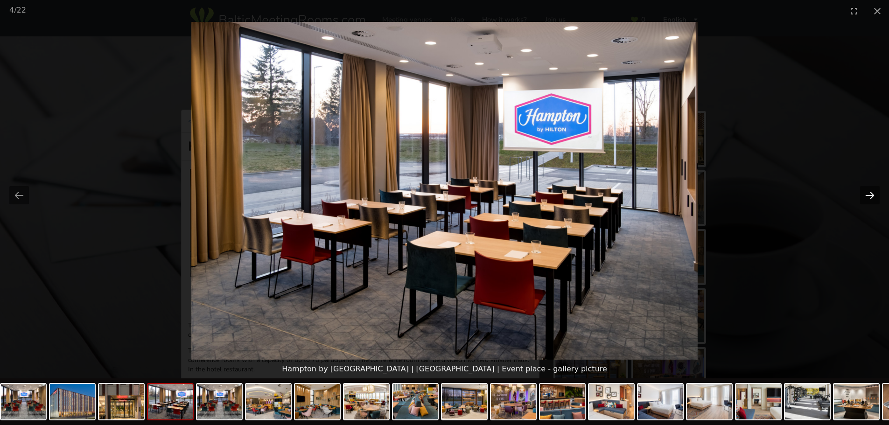
click at [872, 201] on button "Next slide" at bounding box center [870, 195] width 20 height 18
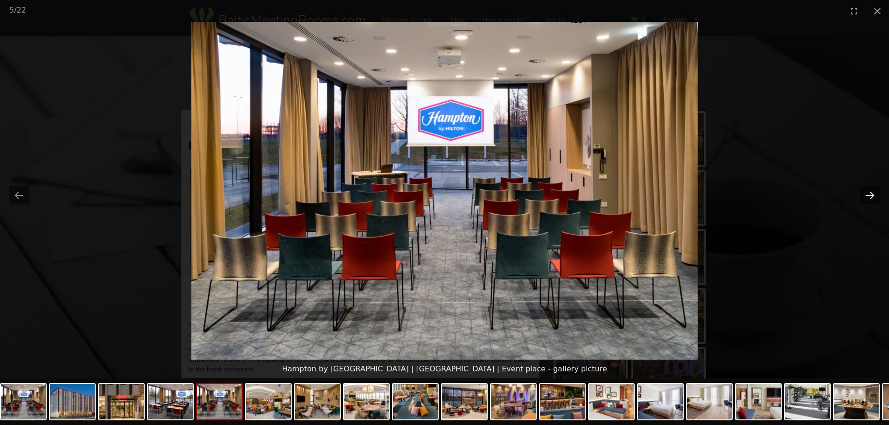
click at [872, 201] on button "Next slide" at bounding box center [870, 195] width 20 height 18
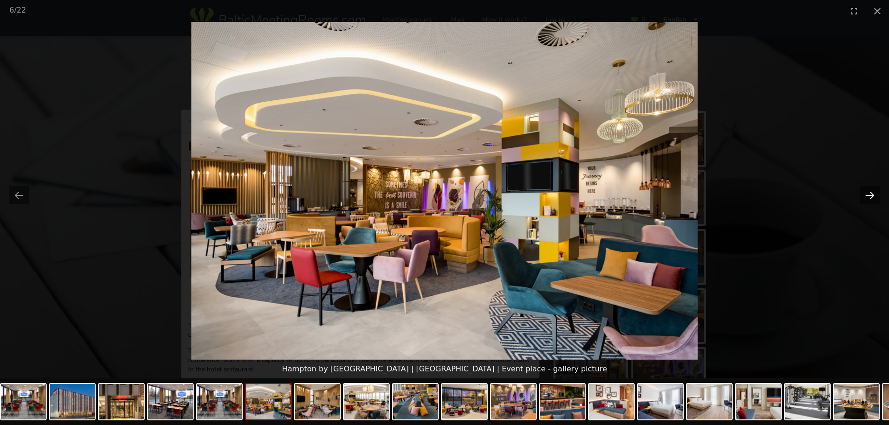
click at [872, 201] on button "Next slide" at bounding box center [870, 195] width 20 height 18
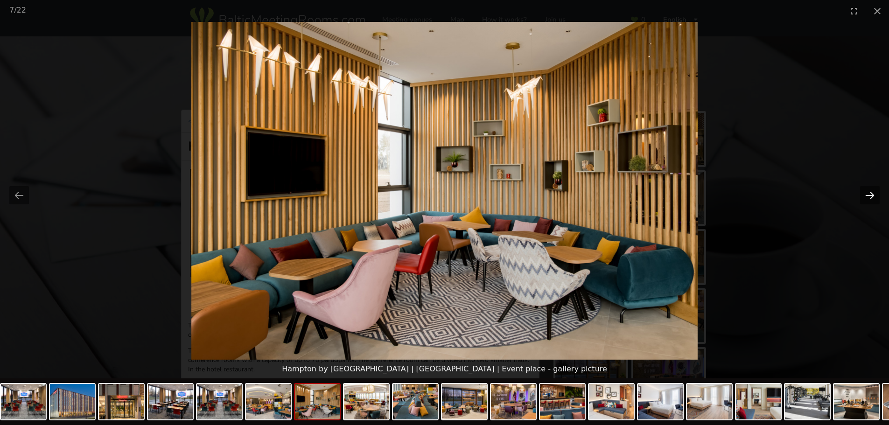
click at [872, 201] on button "Next slide" at bounding box center [870, 195] width 20 height 18
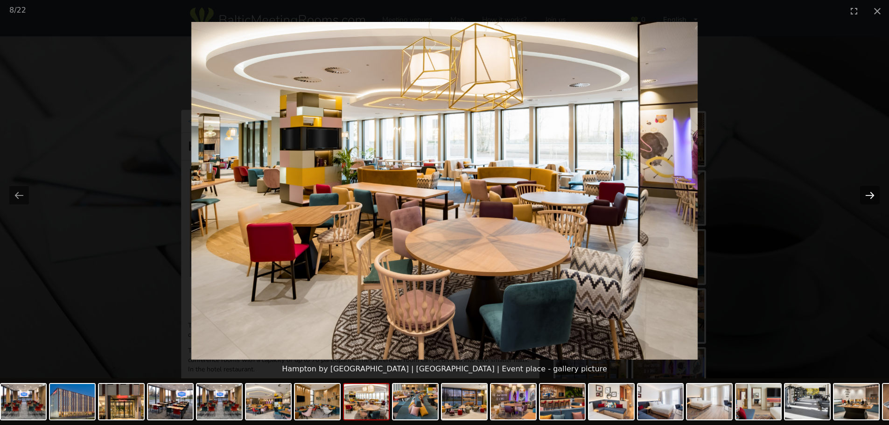
click at [872, 201] on button "Next slide" at bounding box center [870, 195] width 20 height 18
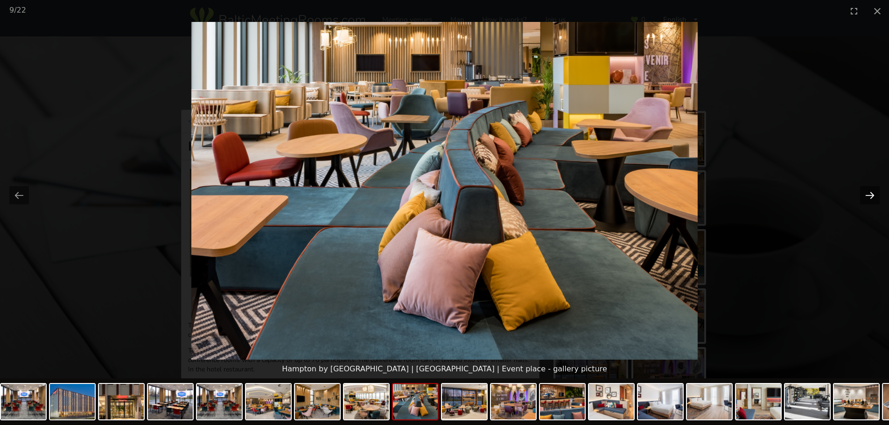
click at [872, 201] on button "Next slide" at bounding box center [870, 195] width 20 height 18
click at [871, 199] on button "Next slide" at bounding box center [870, 195] width 20 height 18
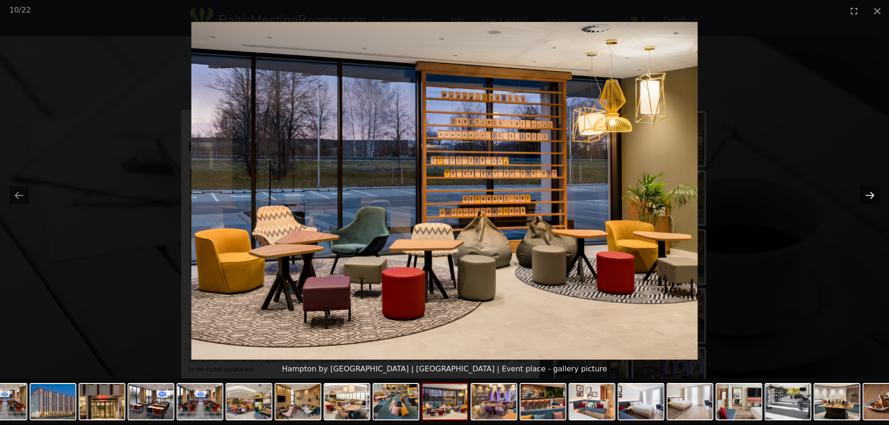
click at [871, 200] on button "Next slide" at bounding box center [870, 195] width 20 height 18
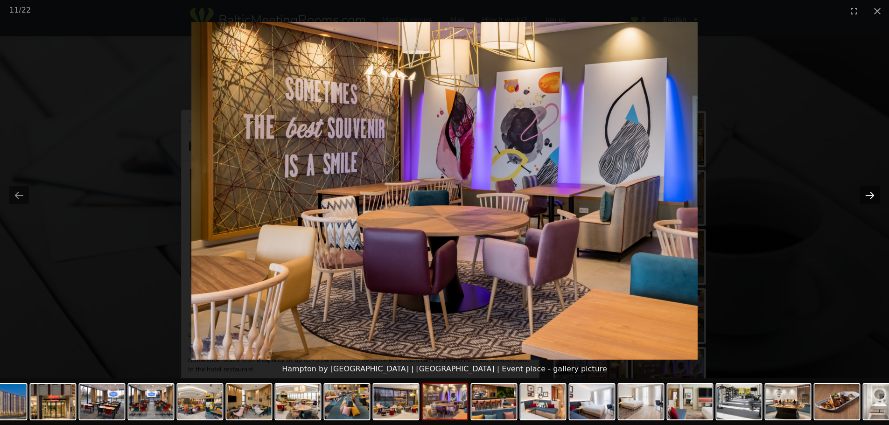
click at [871, 200] on button "Next slide" at bounding box center [870, 195] width 20 height 18
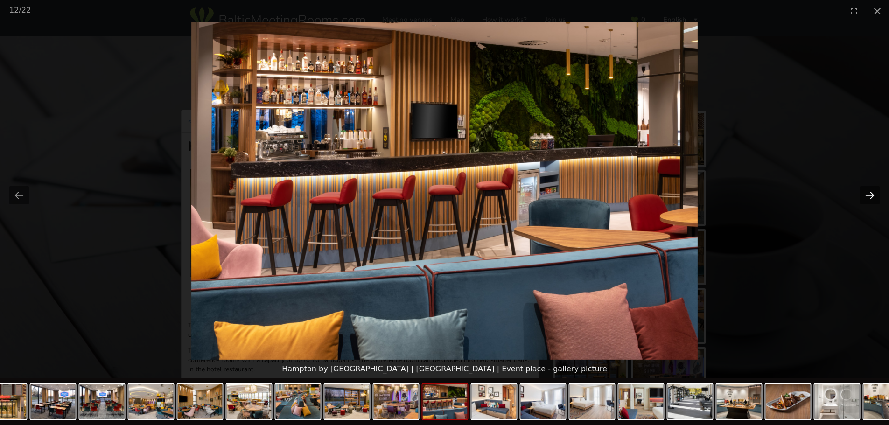
click at [871, 200] on button "Next slide" at bounding box center [870, 195] width 20 height 18
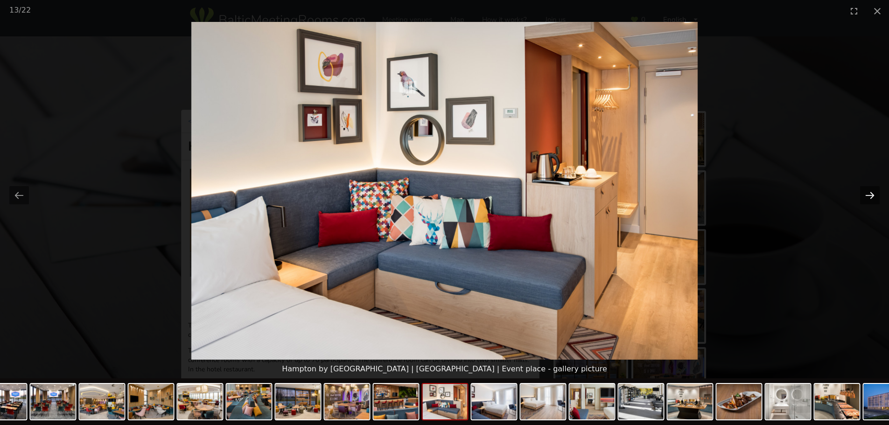
click at [871, 200] on button "Next slide" at bounding box center [870, 195] width 20 height 18
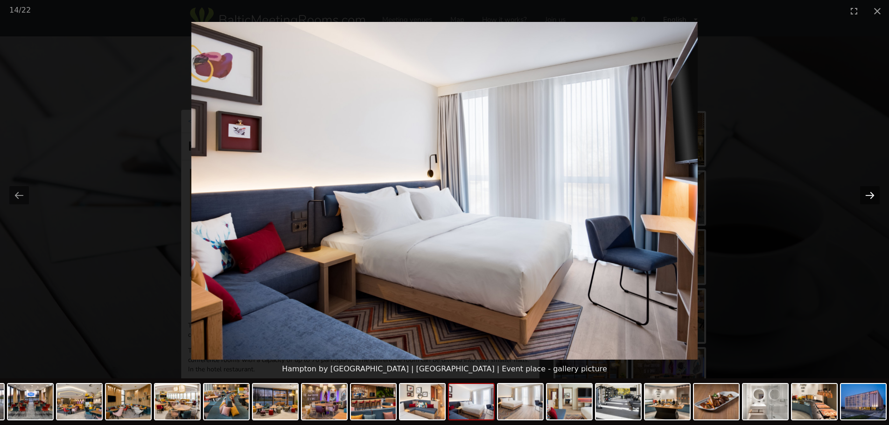
click at [871, 200] on button "Next slide" at bounding box center [870, 195] width 20 height 18
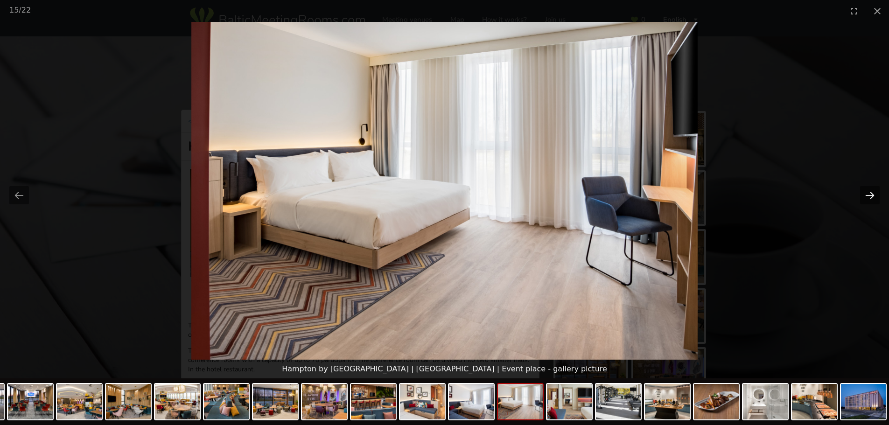
click at [871, 200] on button "Next slide" at bounding box center [870, 195] width 20 height 18
click at [872, 198] on button "Next slide" at bounding box center [870, 195] width 20 height 18
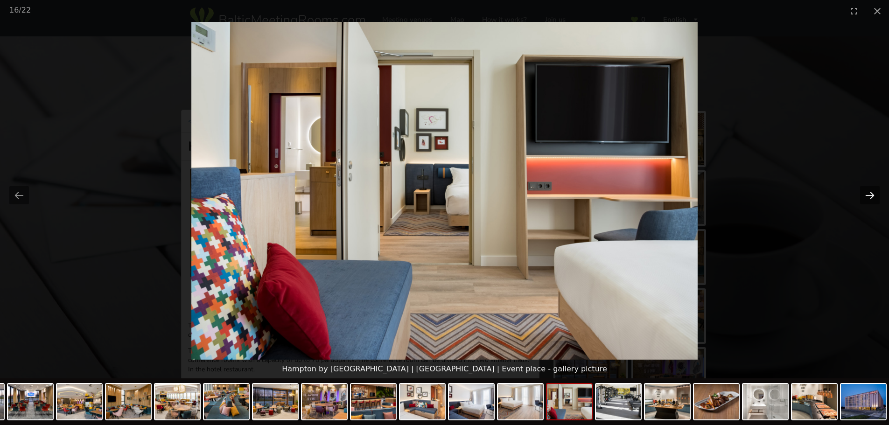
click at [872, 198] on button "Next slide" at bounding box center [870, 195] width 20 height 18
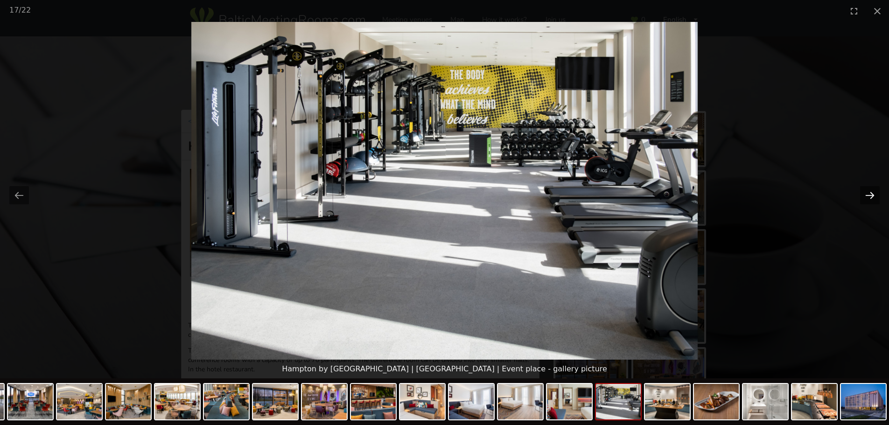
click at [872, 198] on button "Next slide" at bounding box center [870, 195] width 20 height 18
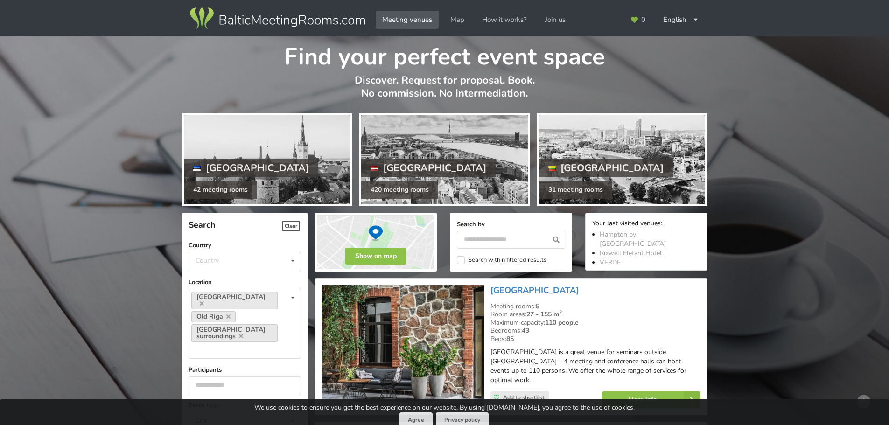
scroll to position [2009, 0]
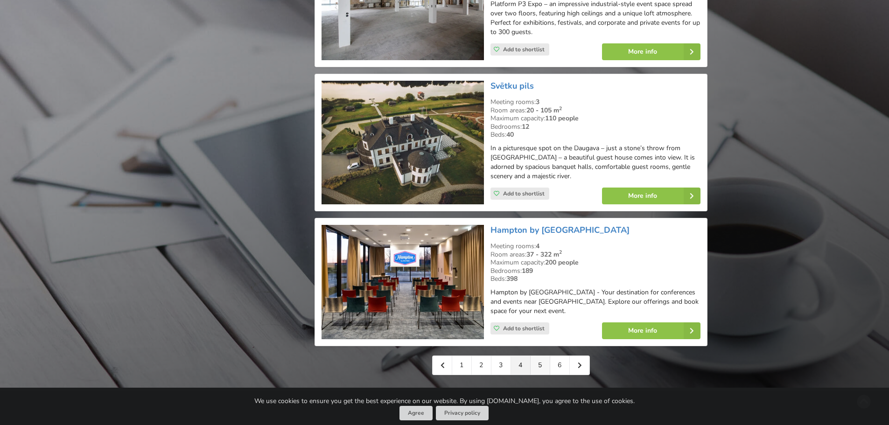
click at [531, 356] on link "5" at bounding box center [541, 365] width 20 height 19
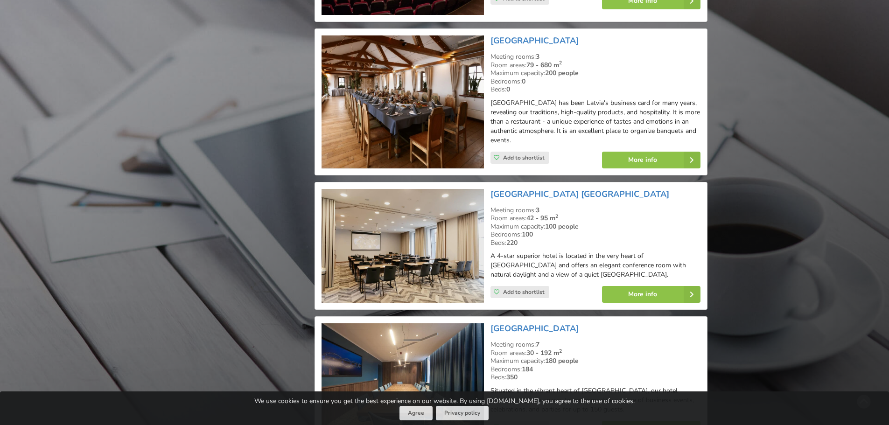
scroll to position [1494, 0]
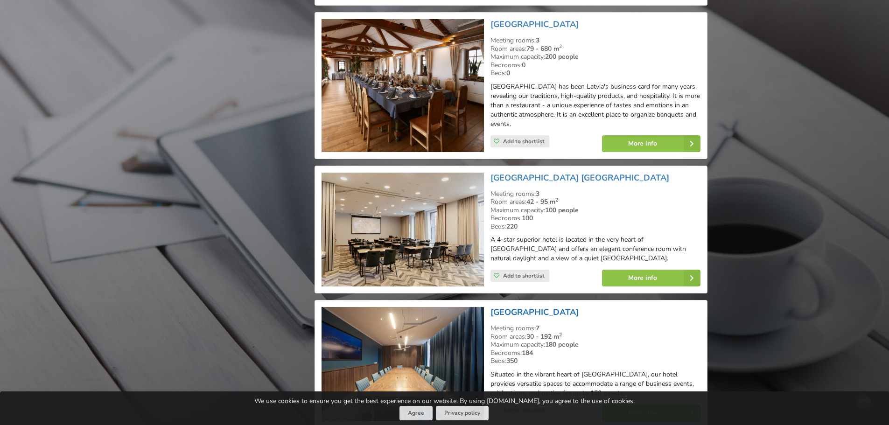
click at [547, 307] on link "[GEOGRAPHIC_DATA]" at bounding box center [535, 312] width 88 height 11
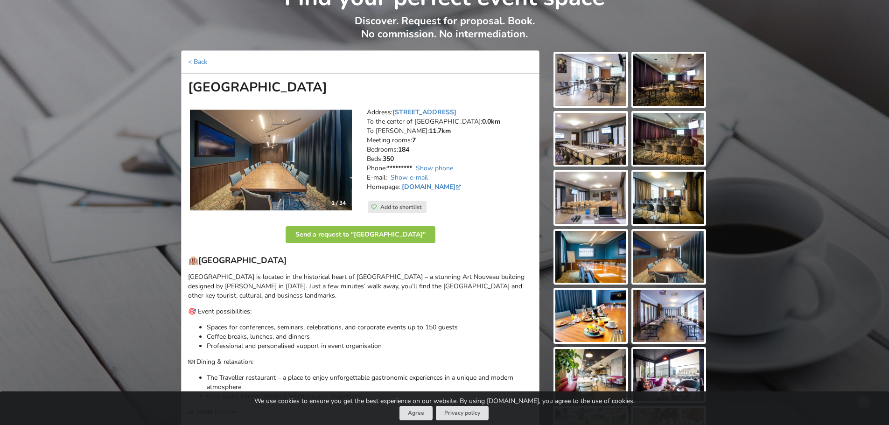
scroll to position [93, 0]
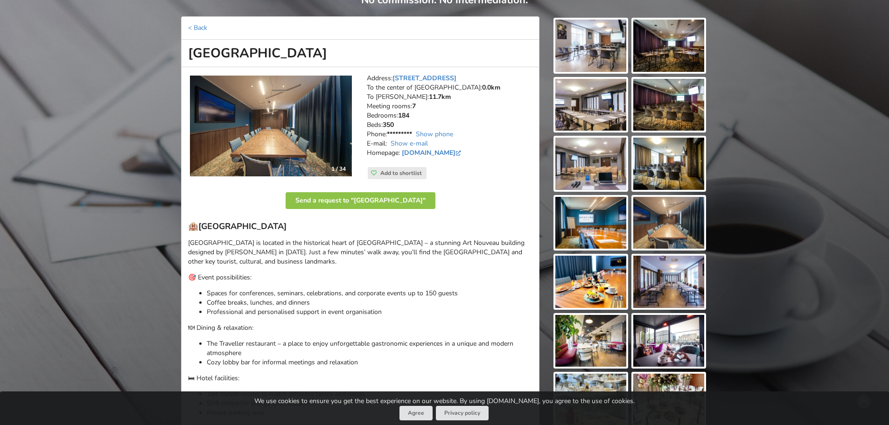
click at [301, 133] on img at bounding box center [271, 126] width 162 height 101
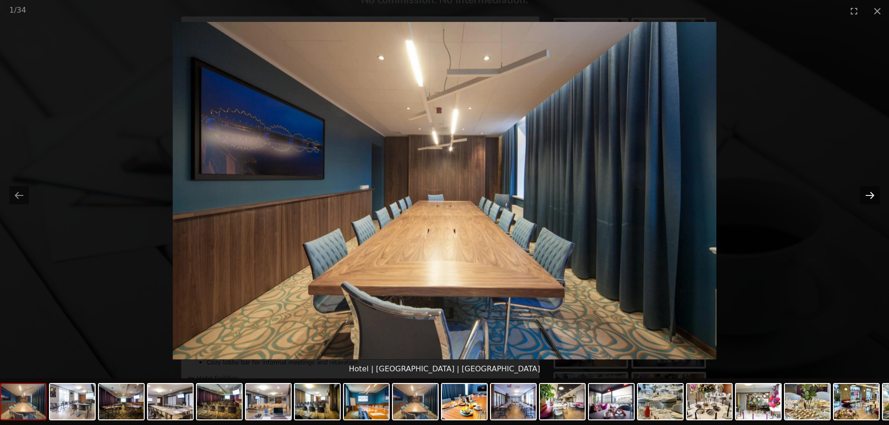
click at [872, 198] on button "Next slide" at bounding box center [870, 195] width 20 height 18
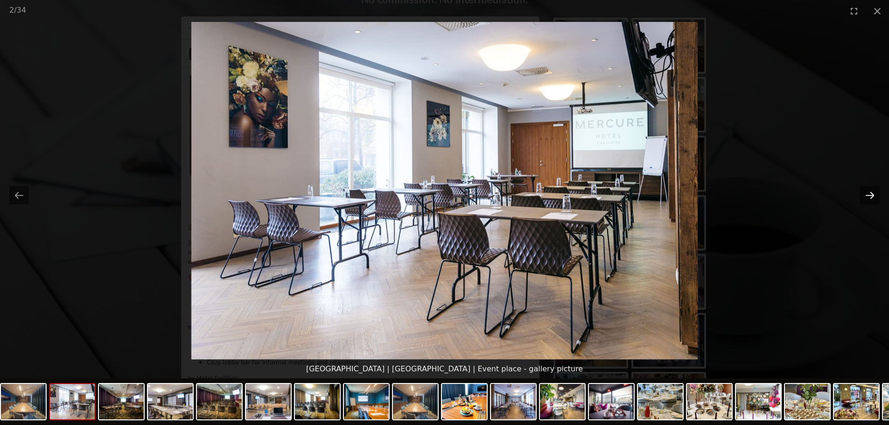
click at [872, 199] on button "Next slide" at bounding box center [870, 195] width 20 height 18
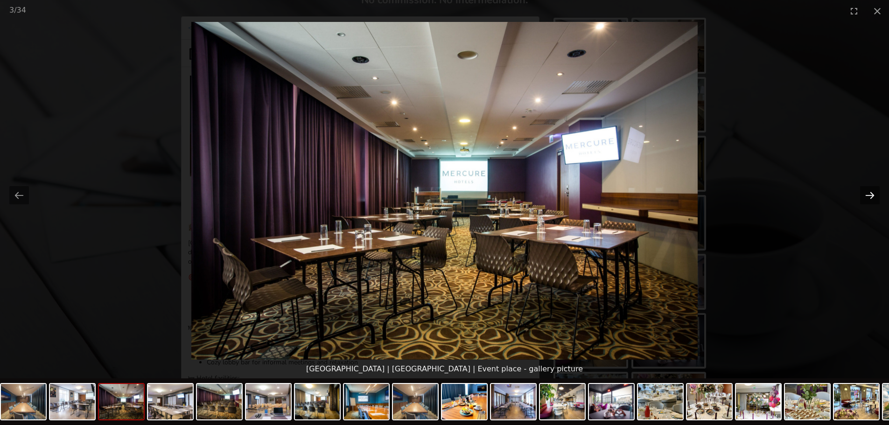
click at [872, 199] on button "Next slide" at bounding box center [870, 195] width 20 height 18
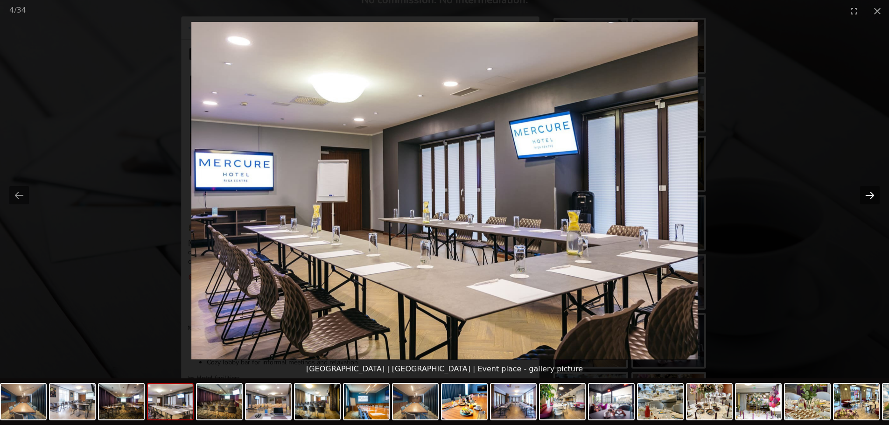
click at [872, 199] on button "Next slide" at bounding box center [870, 195] width 20 height 18
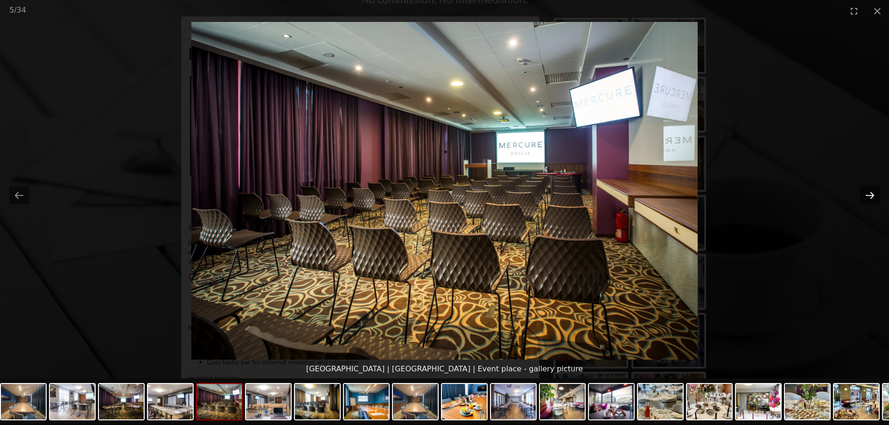
click at [872, 199] on button "Next slide" at bounding box center [870, 195] width 20 height 18
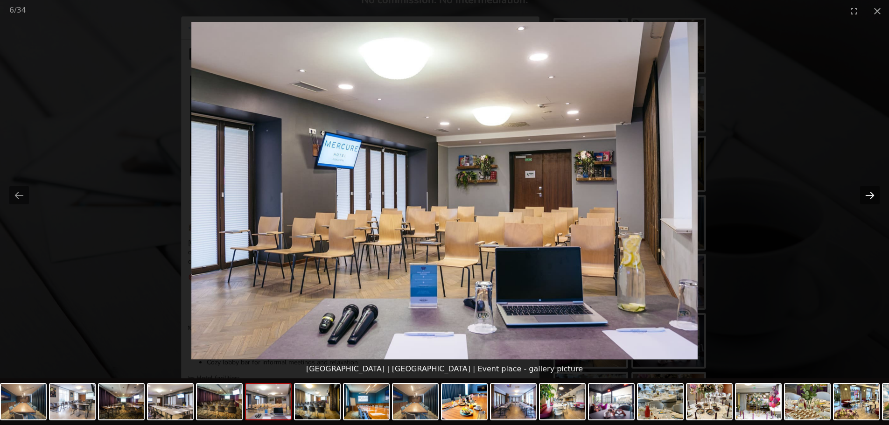
click at [872, 200] on button "Next slide" at bounding box center [870, 195] width 20 height 18
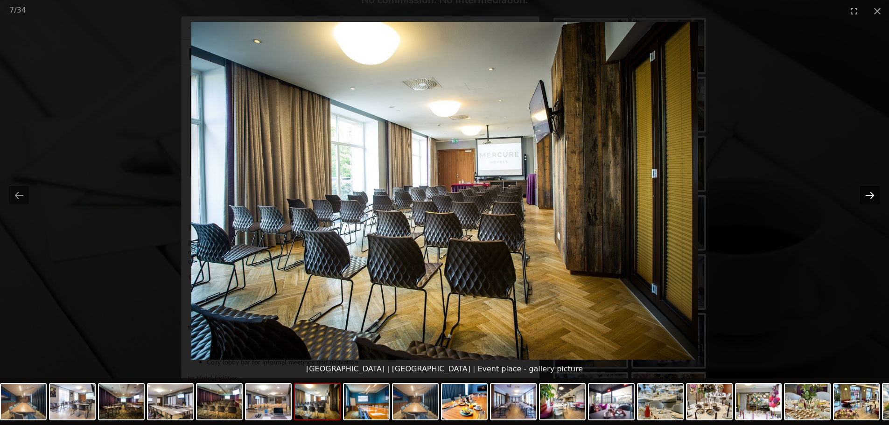
click at [872, 200] on button "Next slide" at bounding box center [870, 195] width 20 height 18
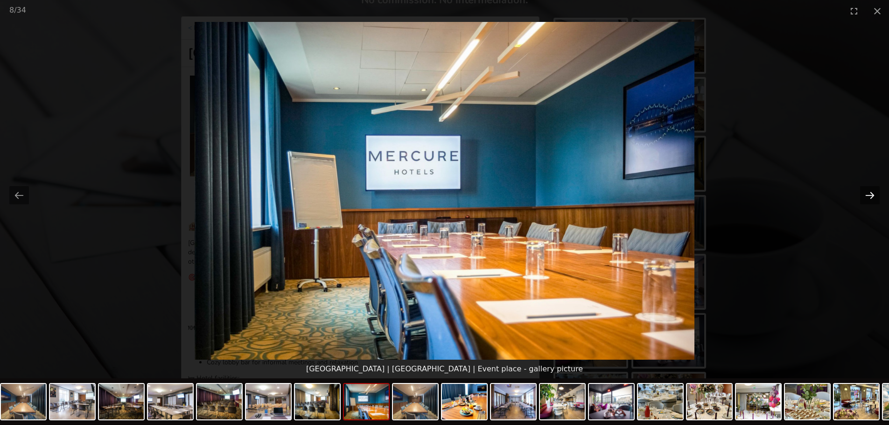
click at [872, 200] on button "Next slide" at bounding box center [870, 195] width 20 height 18
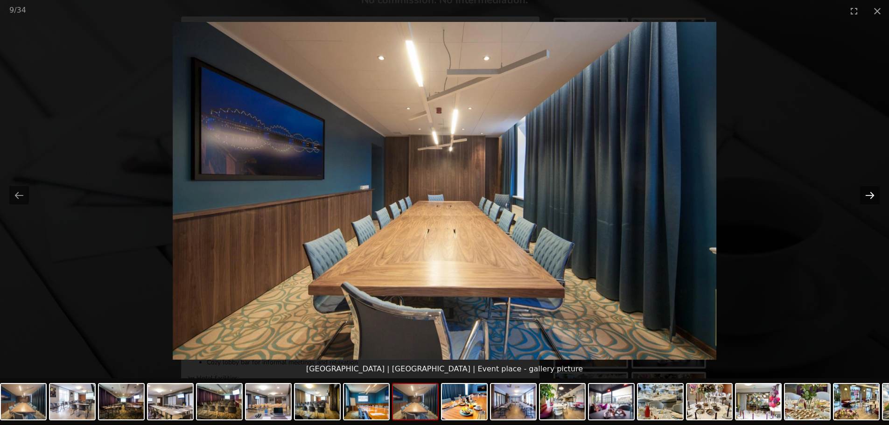
click at [870, 198] on button "Next slide" at bounding box center [870, 195] width 20 height 18
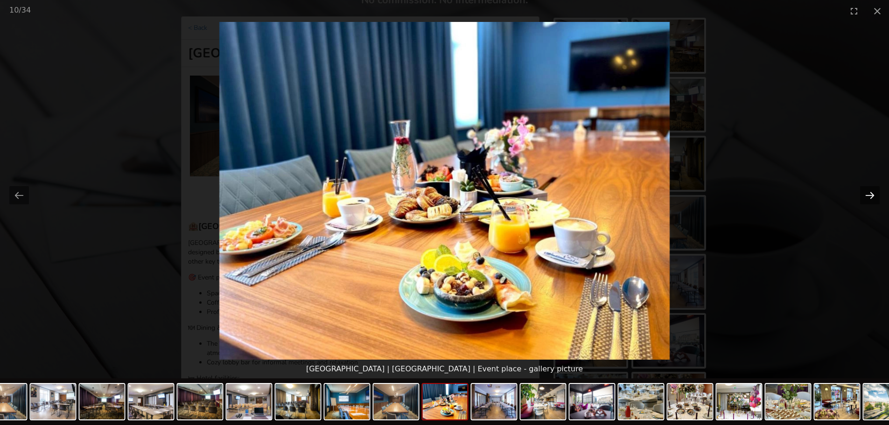
click at [869, 199] on button "Next slide" at bounding box center [870, 195] width 20 height 18
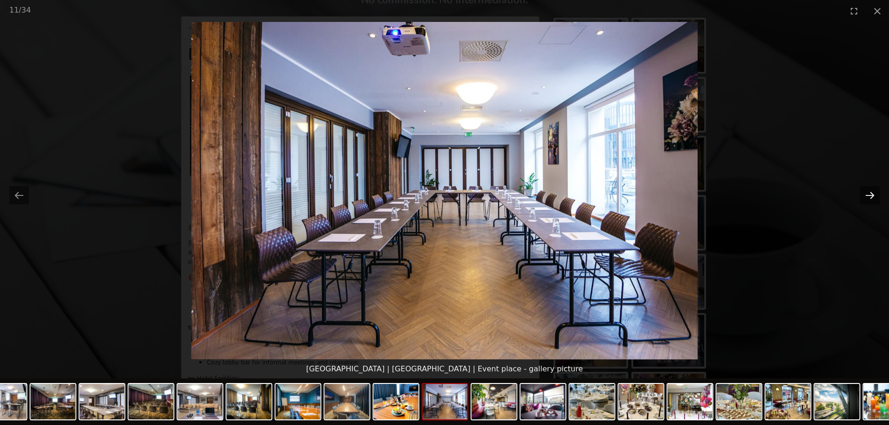
click at [869, 196] on button "Next slide" at bounding box center [870, 195] width 20 height 18
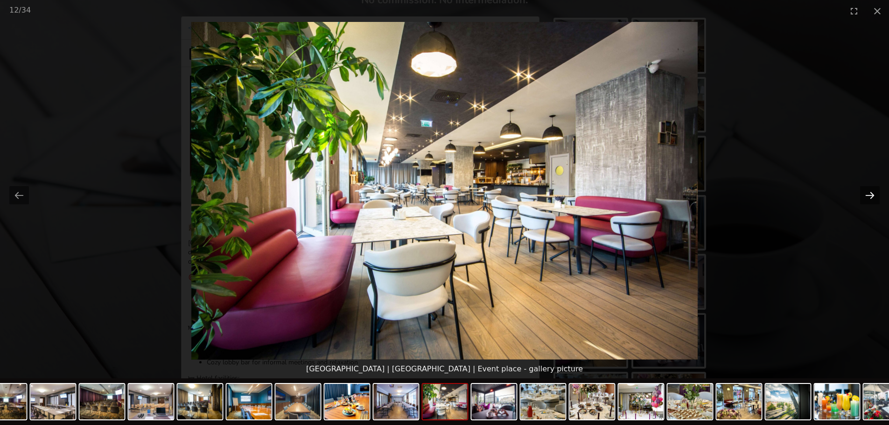
click at [863, 194] on button "Next slide" at bounding box center [870, 195] width 20 height 18
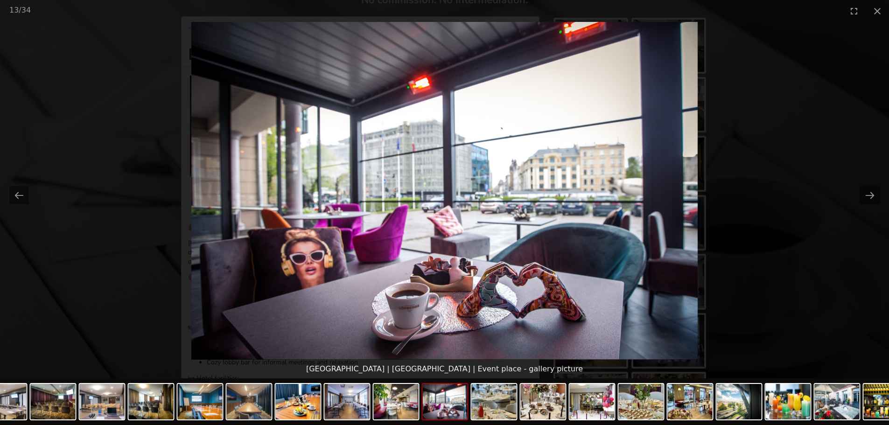
click at [858, 193] on picture at bounding box center [444, 191] width 889 height 338
click at [856, 198] on picture at bounding box center [444, 191] width 889 height 338
click at [865, 198] on button "Next slide" at bounding box center [870, 195] width 20 height 18
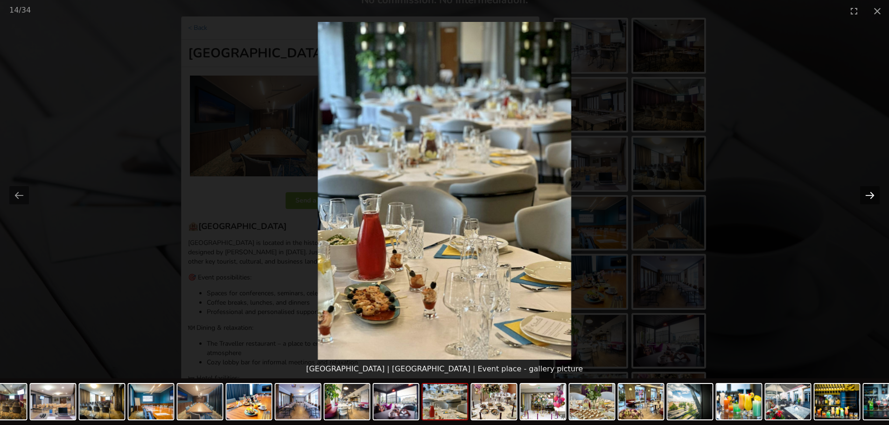
click at [872, 196] on button "Next slide" at bounding box center [870, 195] width 20 height 18
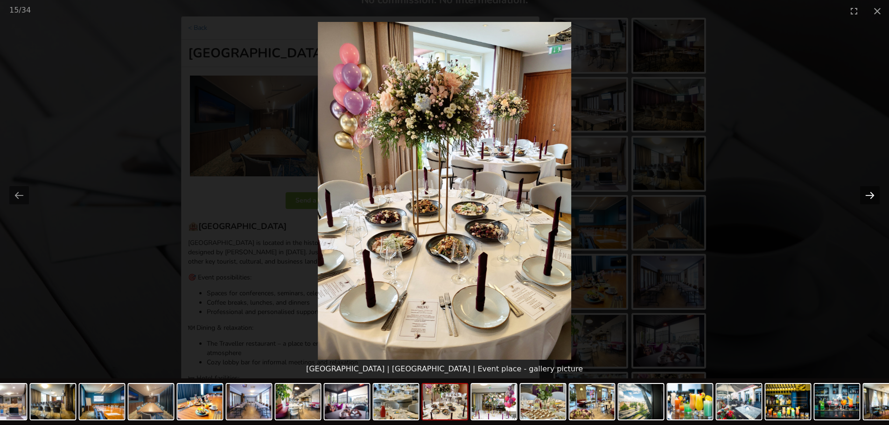
click at [872, 196] on button "Next slide" at bounding box center [870, 195] width 20 height 18
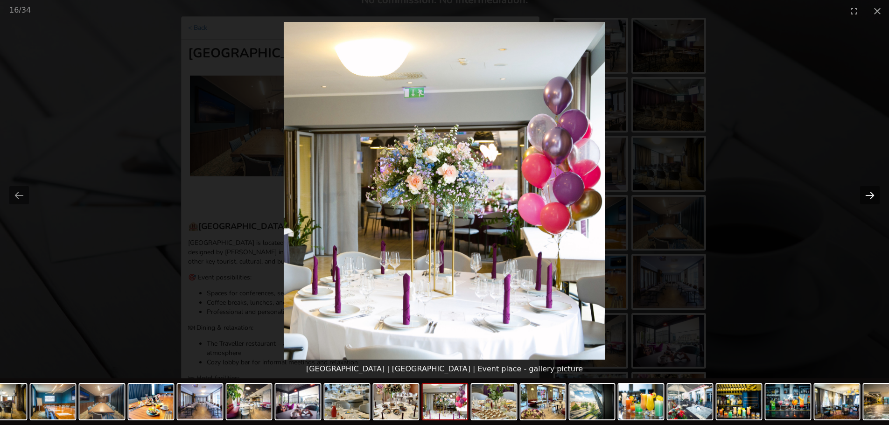
click at [872, 196] on button "Next slide" at bounding box center [870, 195] width 20 height 18
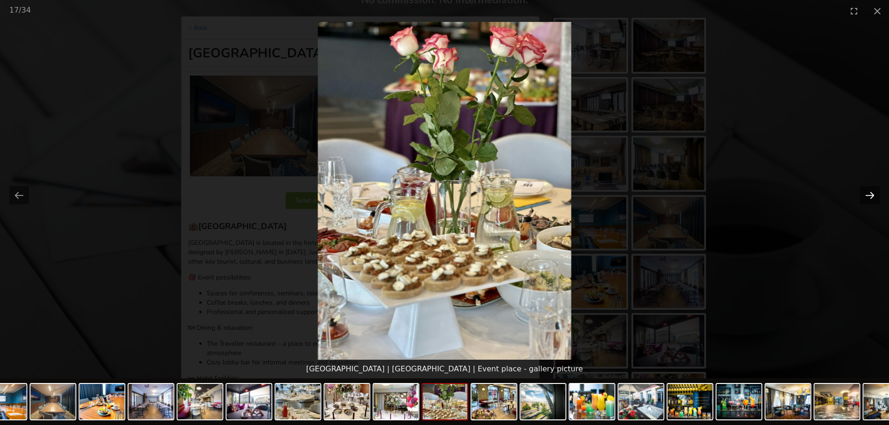
click at [873, 196] on button "Next slide" at bounding box center [870, 195] width 20 height 18
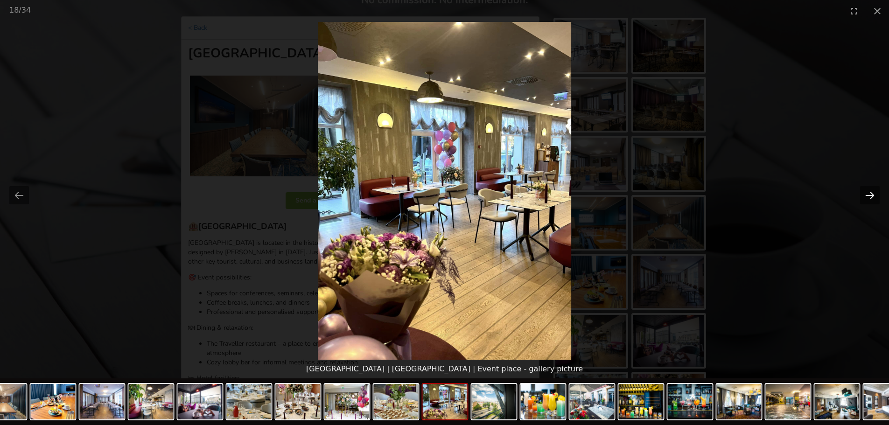
click at [873, 196] on button "Next slide" at bounding box center [870, 195] width 20 height 18
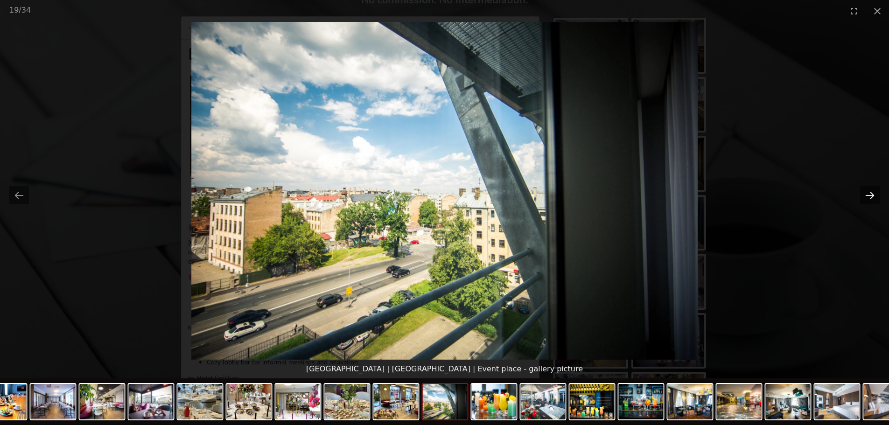
click at [873, 196] on button "Next slide" at bounding box center [870, 195] width 20 height 18
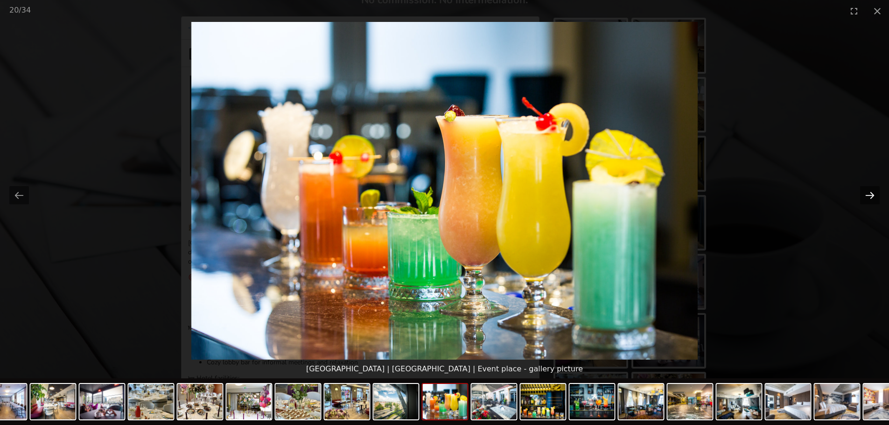
click at [873, 196] on button "Next slide" at bounding box center [870, 195] width 20 height 18
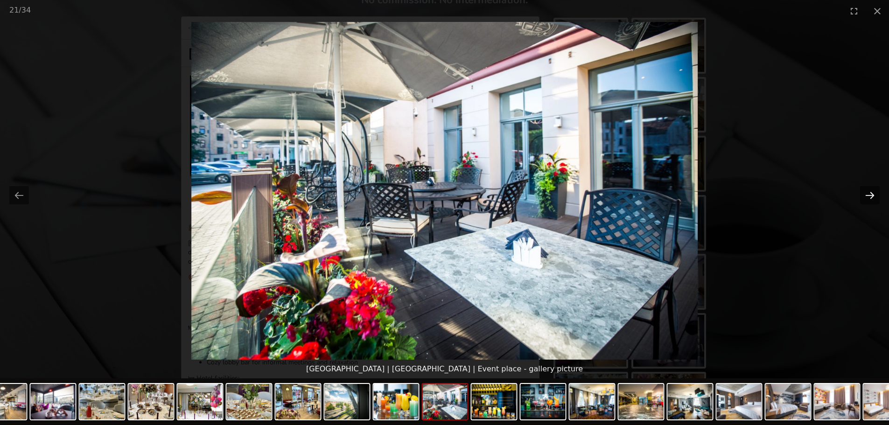
click at [873, 196] on button "Next slide" at bounding box center [870, 195] width 20 height 18
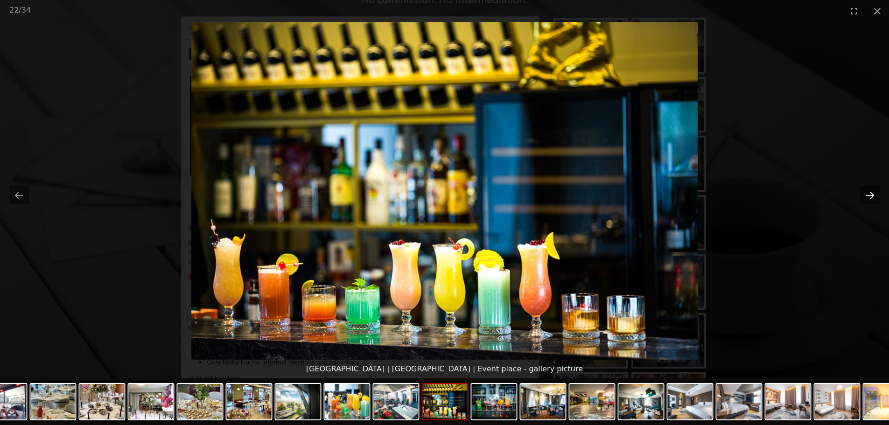
click at [873, 196] on button "Next slide" at bounding box center [870, 195] width 20 height 18
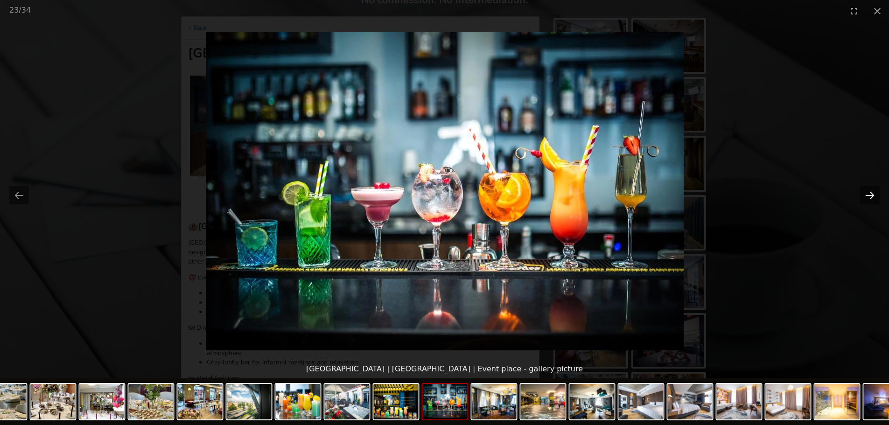
click at [869, 194] on button "Next slide" at bounding box center [870, 195] width 20 height 18
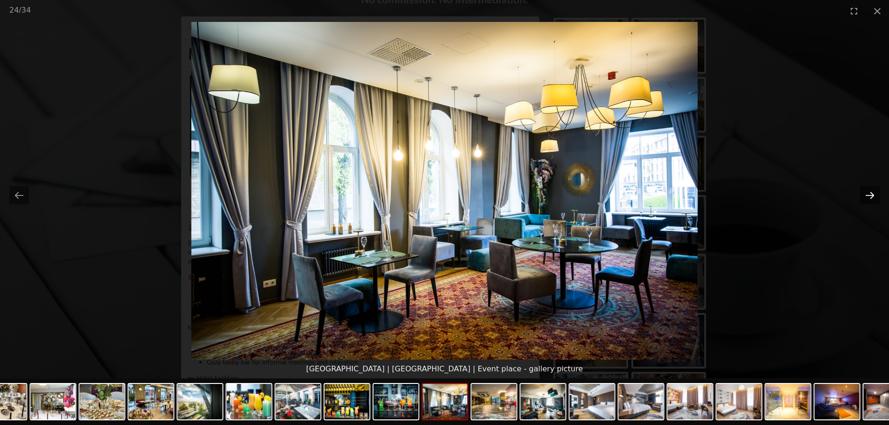
click at [866, 195] on button "Next slide" at bounding box center [870, 195] width 20 height 18
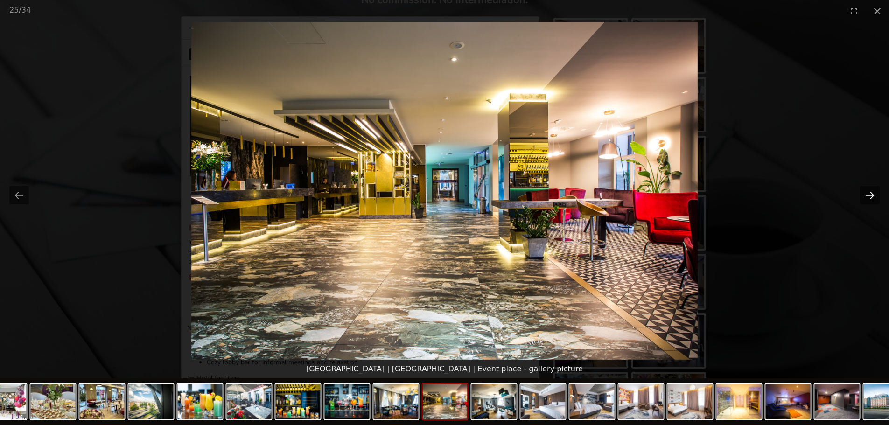
click at [869, 196] on button "Next slide" at bounding box center [870, 195] width 20 height 18
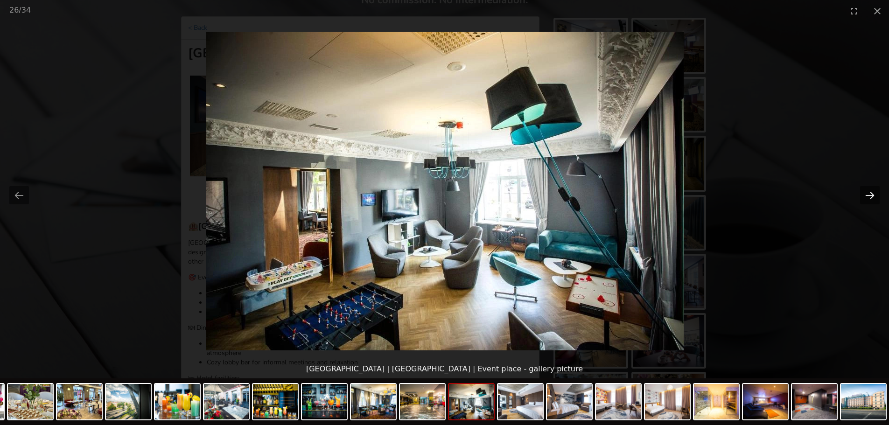
click at [871, 193] on button "Next slide" at bounding box center [870, 195] width 20 height 18
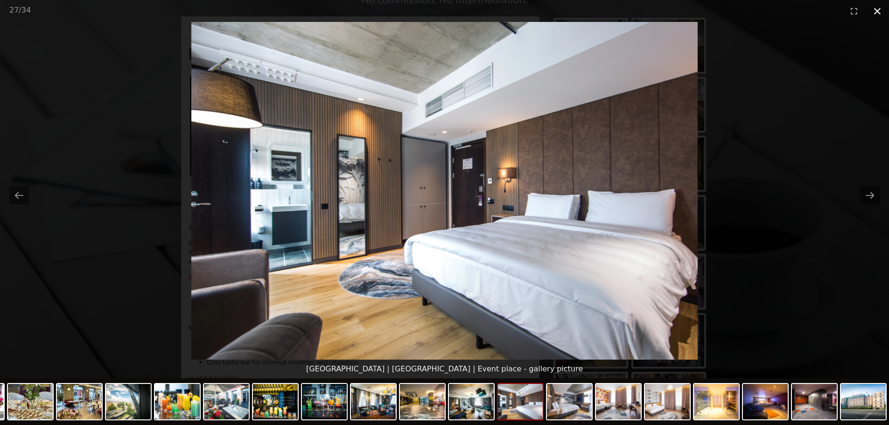
click at [876, 14] on button "Close gallery" at bounding box center [877, 11] width 23 height 22
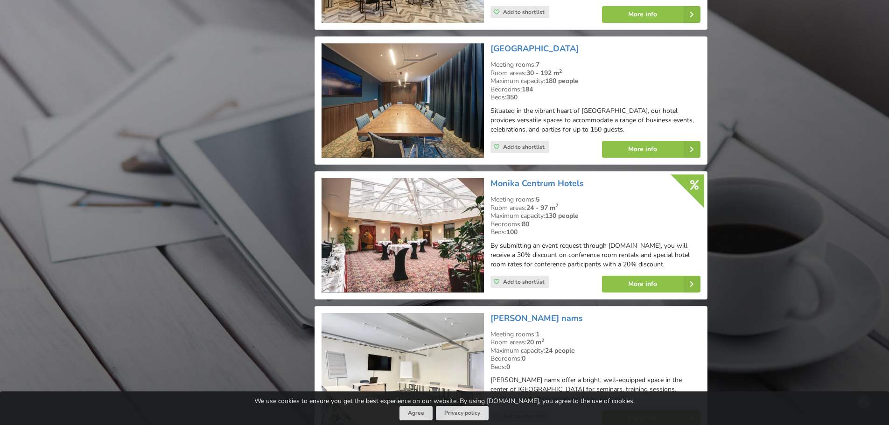
scroll to position [1774, 0]
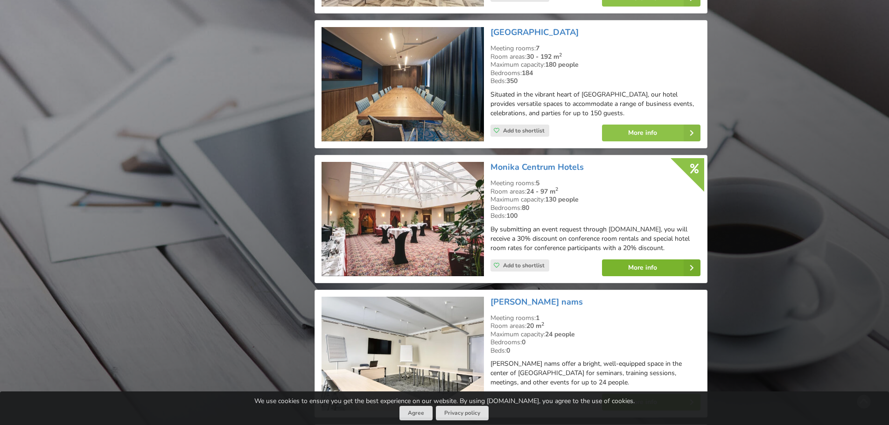
click at [658, 259] on link "More info" at bounding box center [651, 267] width 98 height 17
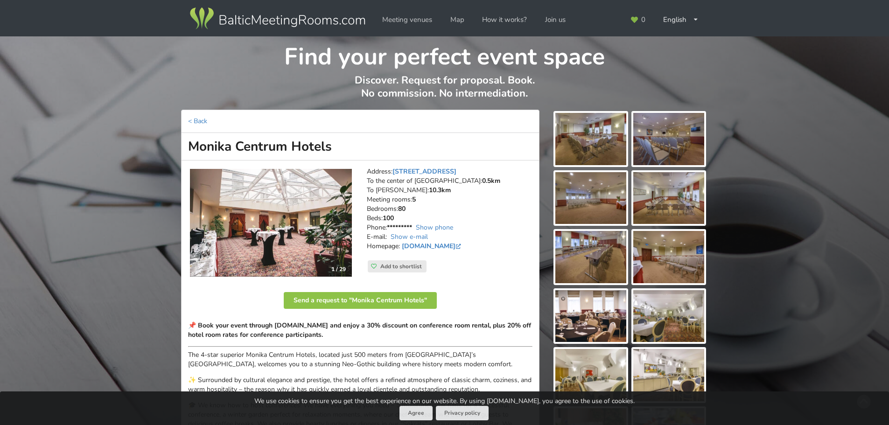
click at [319, 233] on img at bounding box center [271, 223] width 162 height 108
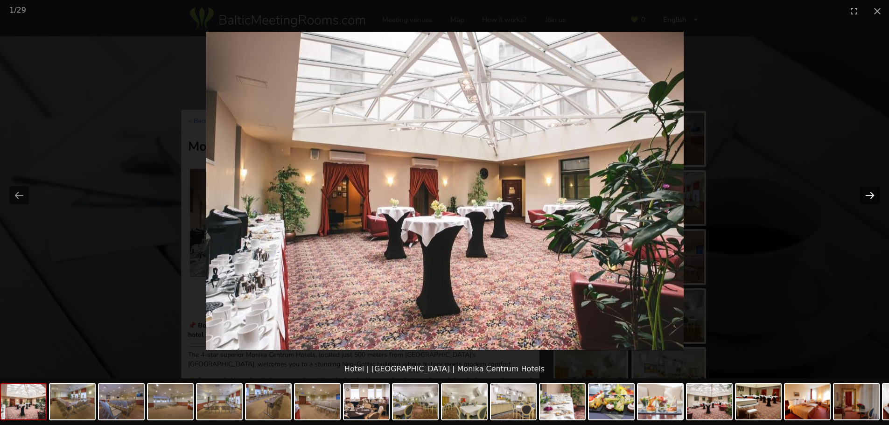
click at [866, 189] on button "Next slide" at bounding box center [870, 195] width 20 height 18
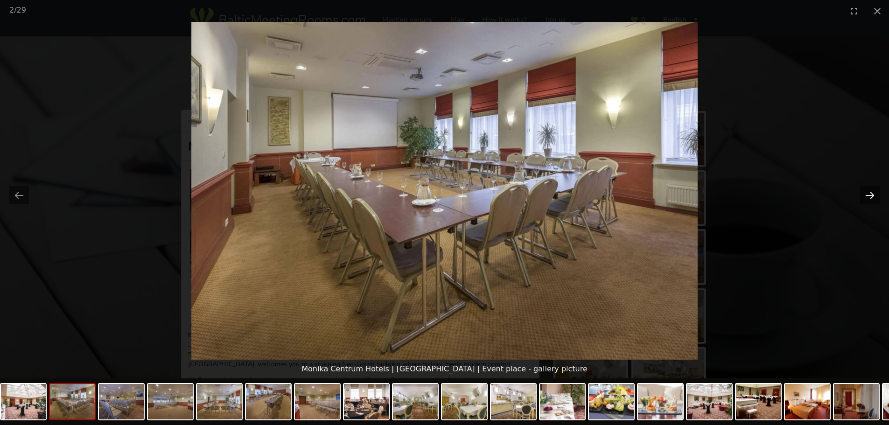
click at [867, 193] on button "Next slide" at bounding box center [870, 195] width 20 height 18
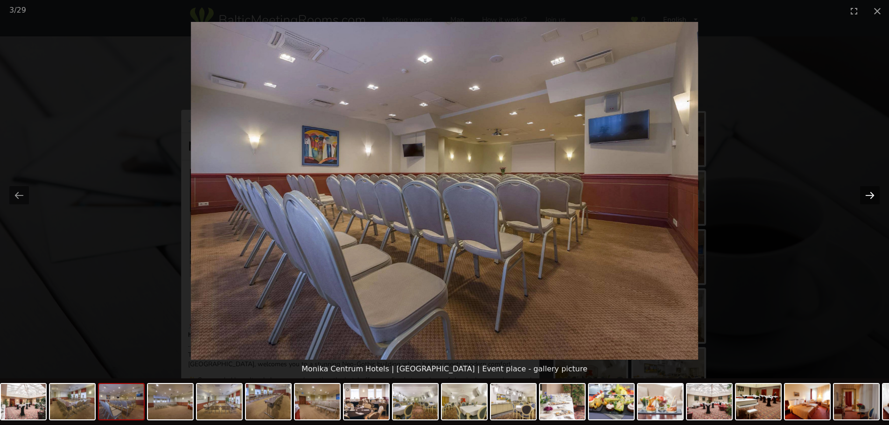
click at [868, 192] on button "Next slide" at bounding box center [870, 195] width 20 height 18
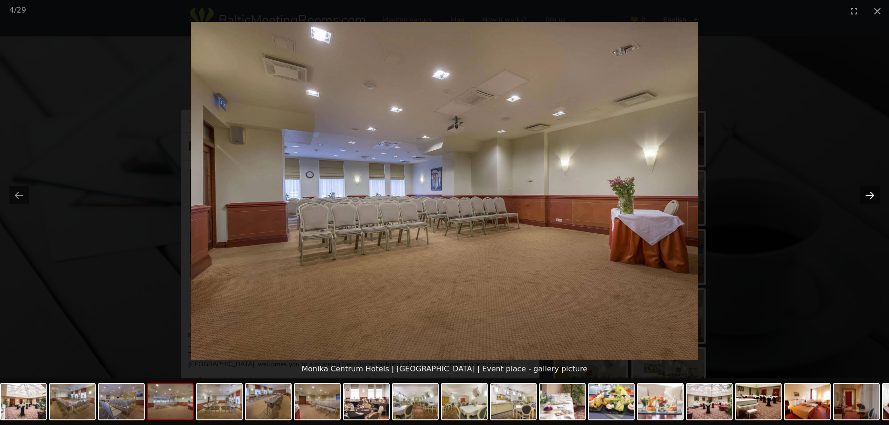
click at [868, 192] on button "Next slide" at bounding box center [870, 195] width 20 height 18
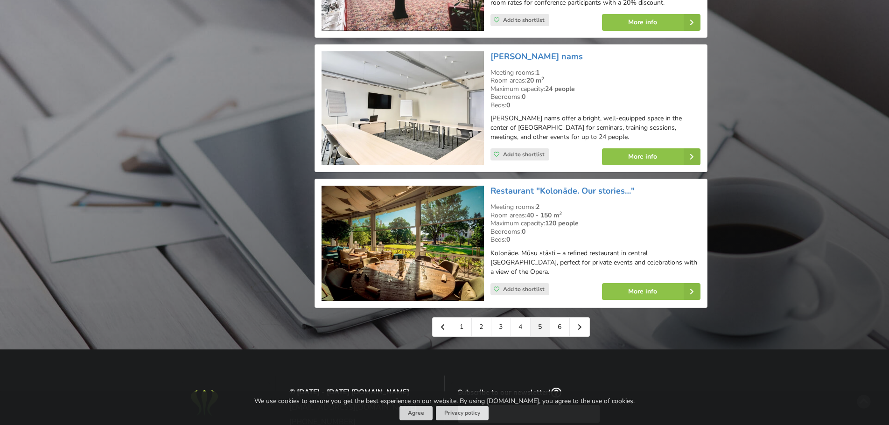
scroll to position [2100, 0]
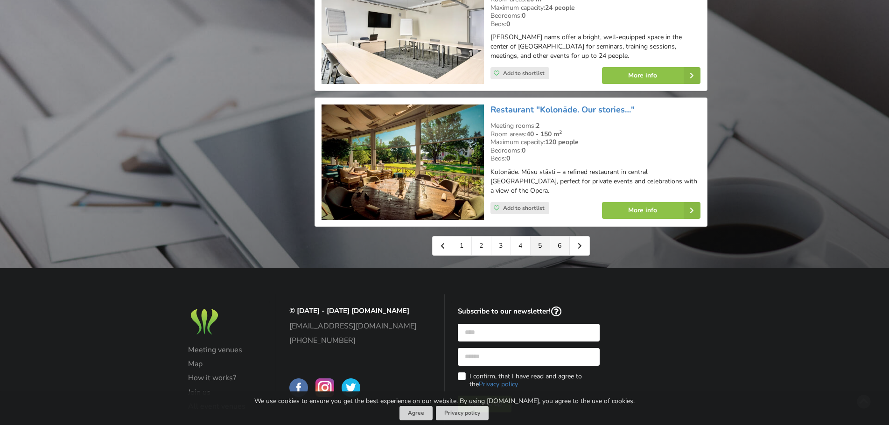
click at [559, 237] on link "6" at bounding box center [560, 246] width 20 height 19
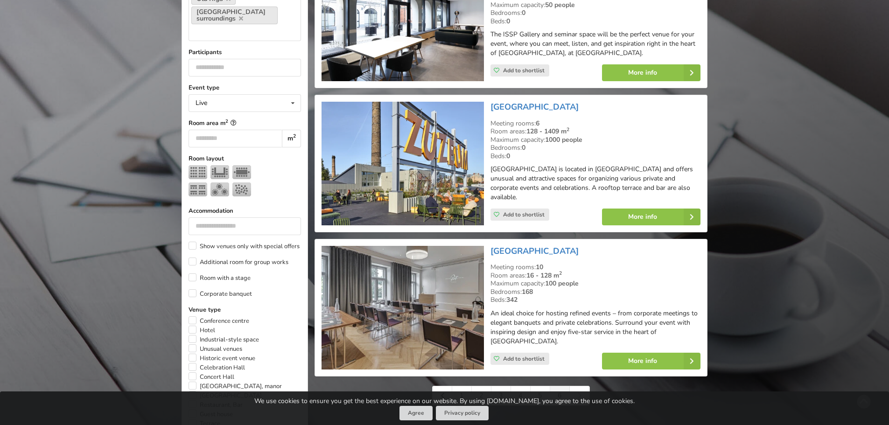
scroll to position [140, 0]
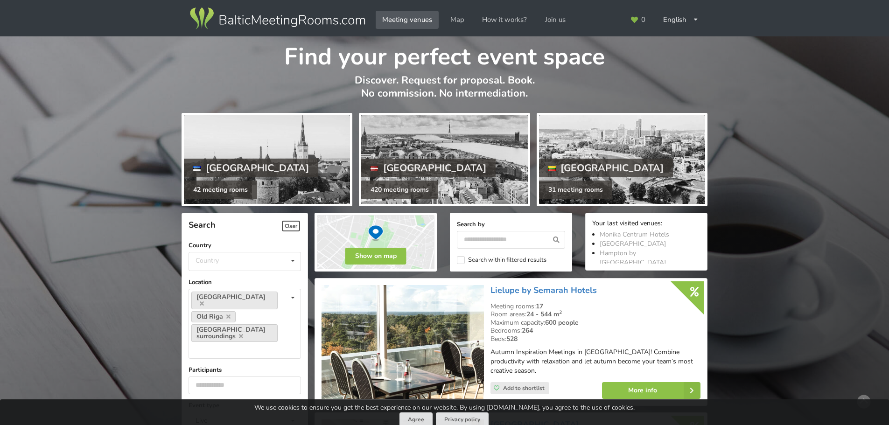
scroll to position [2100, 0]
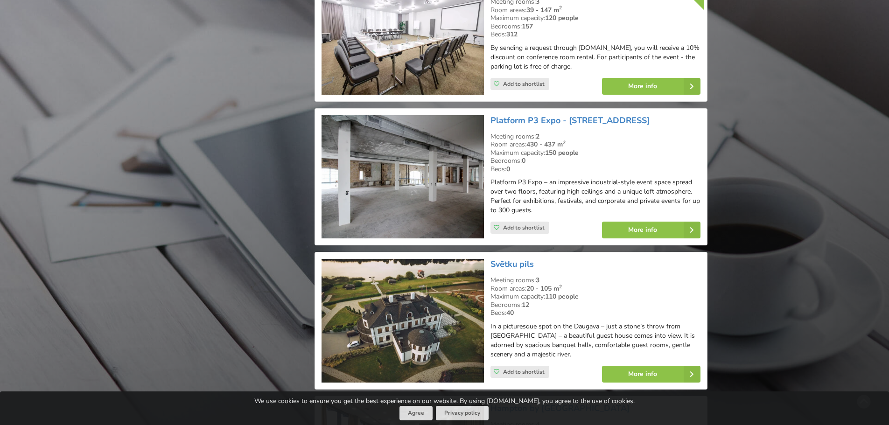
scroll to position [1729, 0]
